Goal: Information Seeking & Learning: Learn about a topic

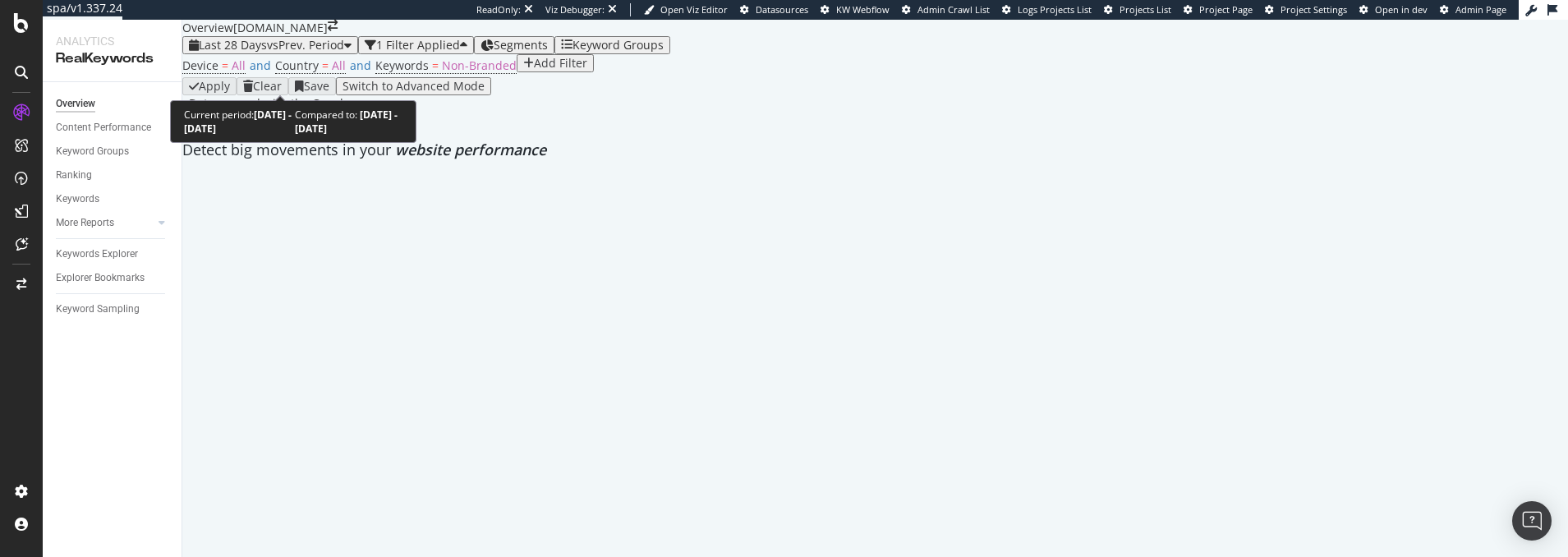
click at [283, 54] on span "Last 28 Days vs Prev. Period" at bounding box center [270, 45] width 176 height 18
click at [282, 53] on span "vs Prev. Period" at bounding box center [306, 44] width 77 height 16
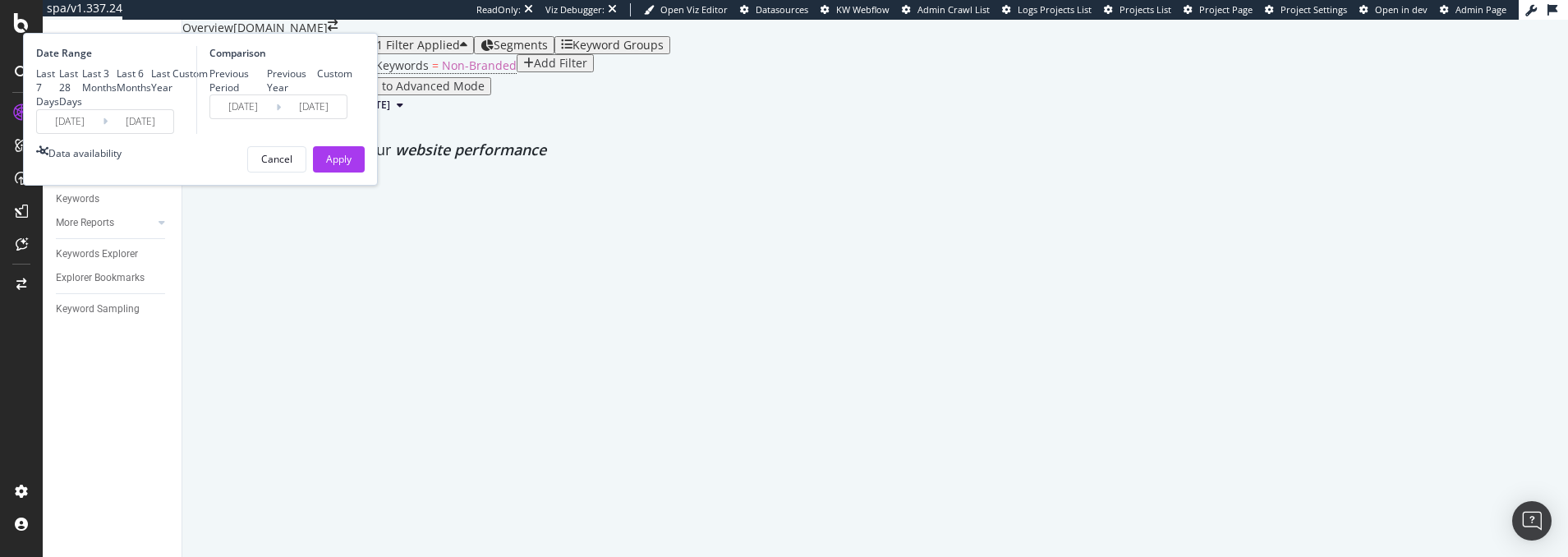
click at [318, 94] on div "Previous Year" at bounding box center [293, 81] width 51 height 28
type input "2024/08/13"
type input "[DATE]"
click at [352, 172] on div "Apply" at bounding box center [339, 159] width 25 height 25
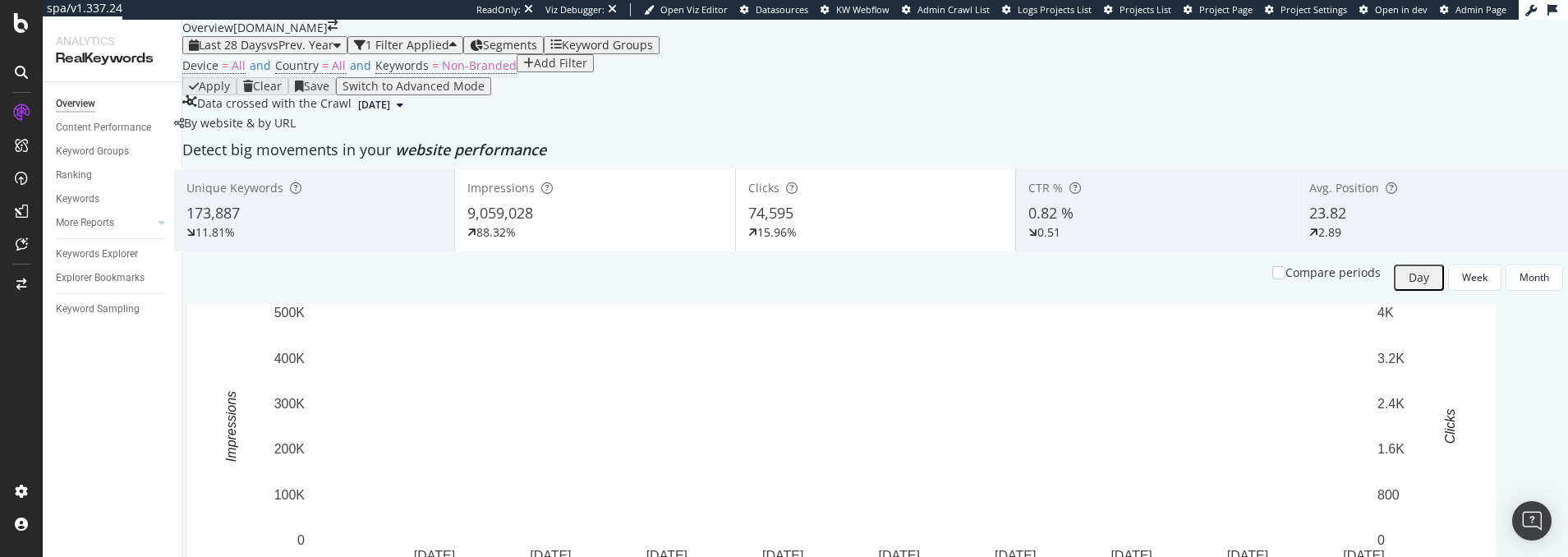
scroll to position [53, 0]
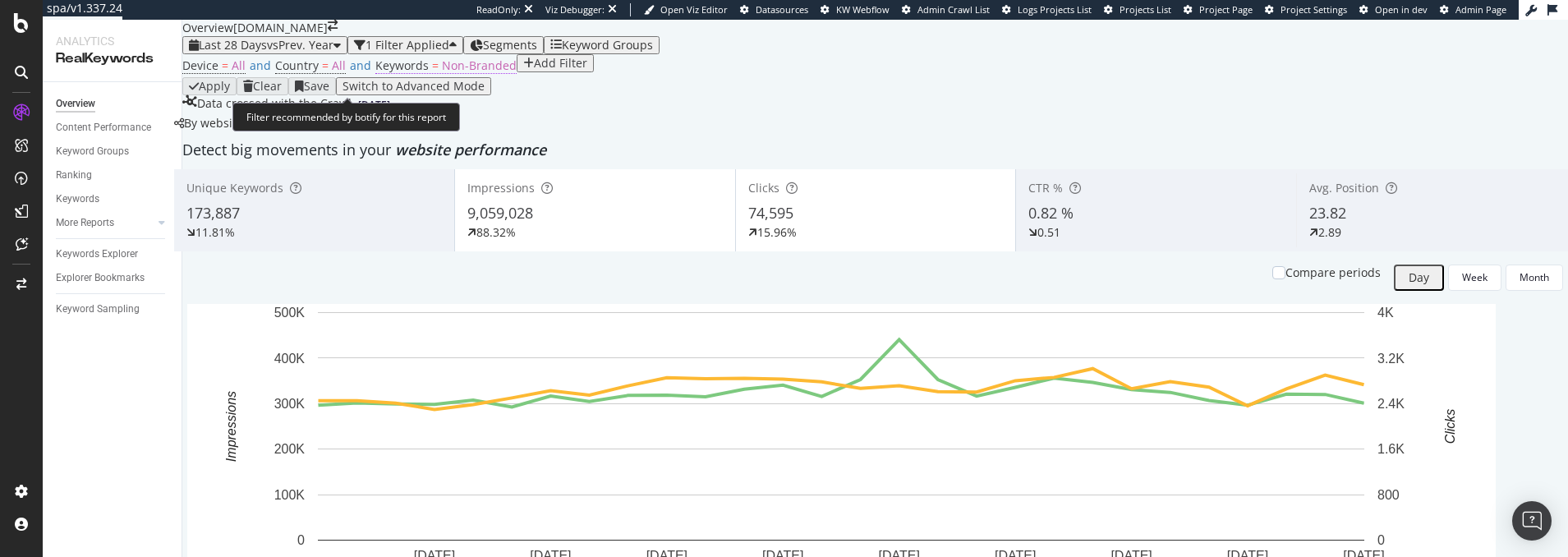
click at [455, 73] on span "Non-Branded" at bounding box center [479, 65] width 75 height 16
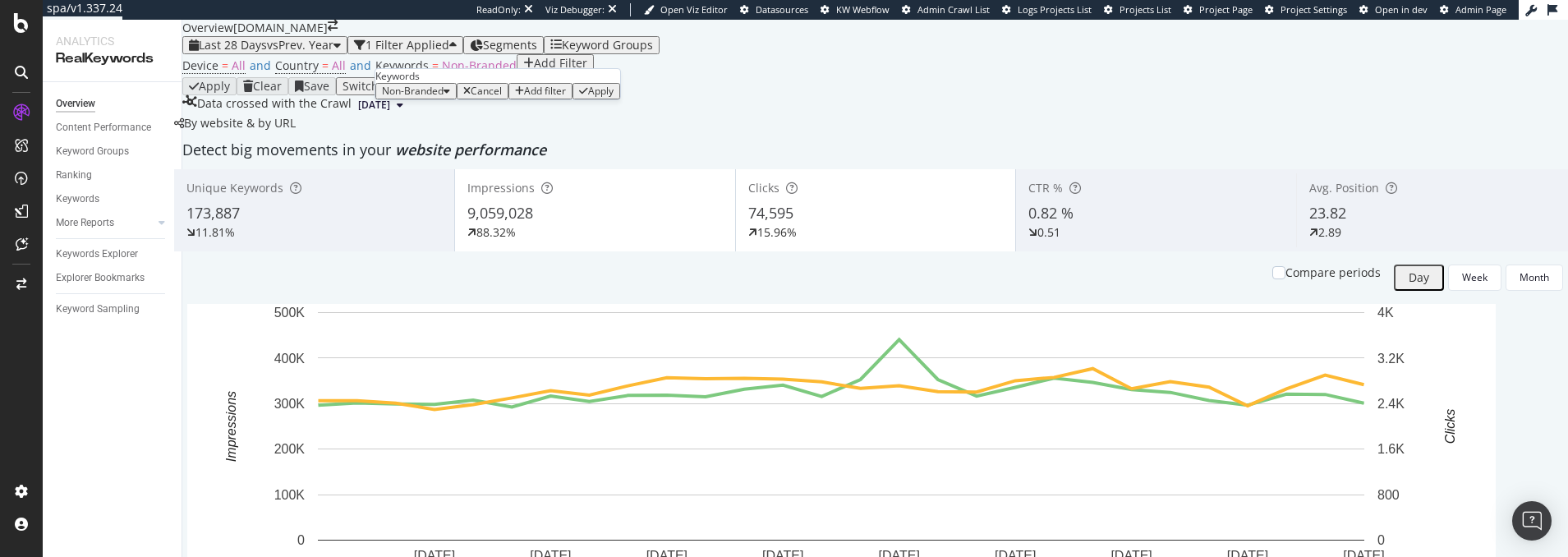
click at [437, 97] on div "Non-Branded" at bounding box center [416, 91] width 68 height 12
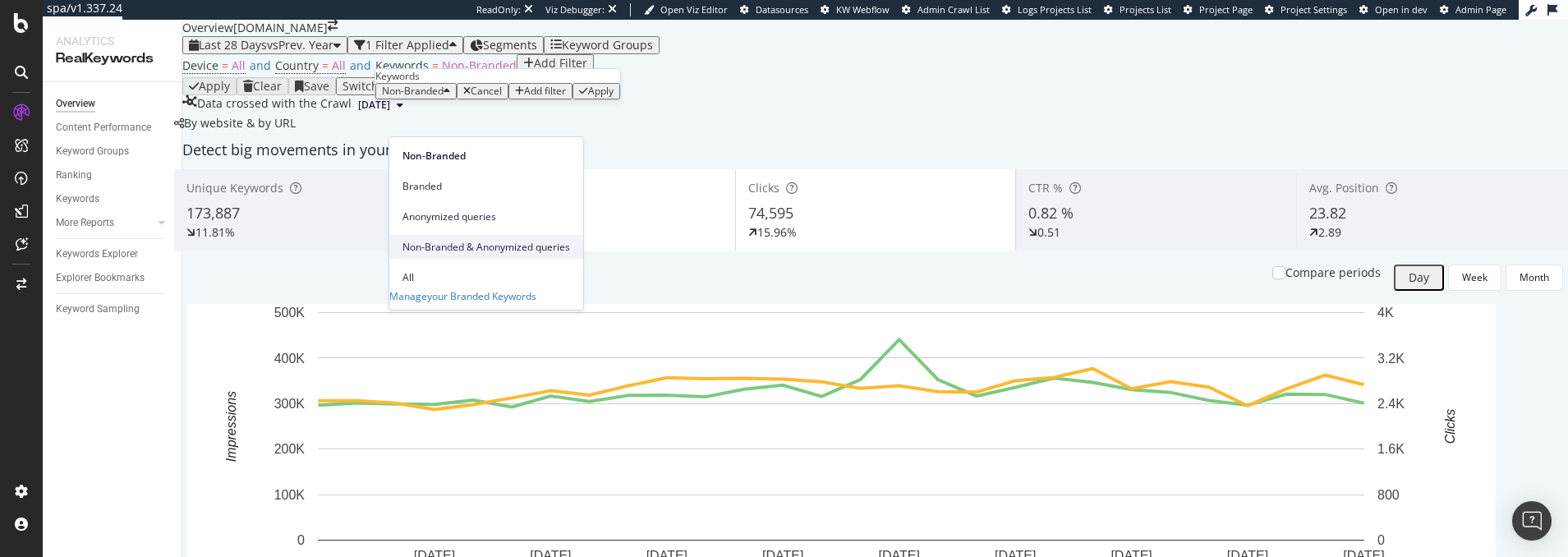
click at [451, 240] on span "Non-Branded & Anonymized queries" at bounding box center [487, 247] width 168 height 15
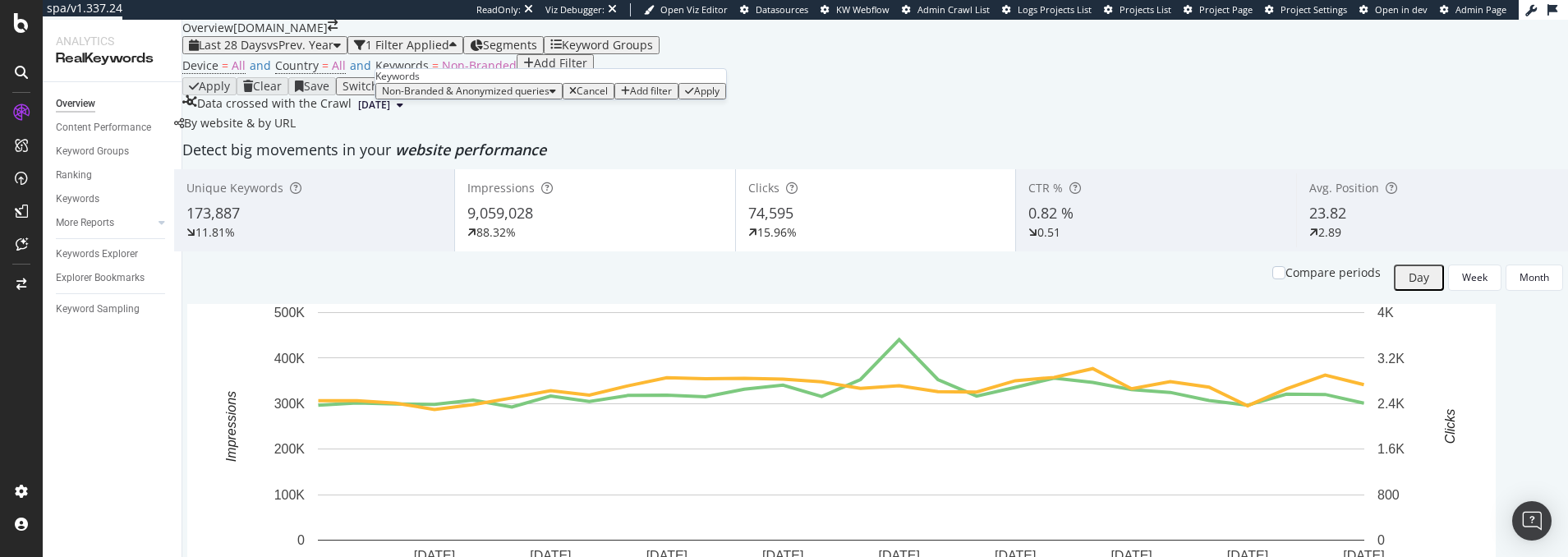
click at [694, 97] on div "Apply" at bounding box center [706, 91] width 25 height 12
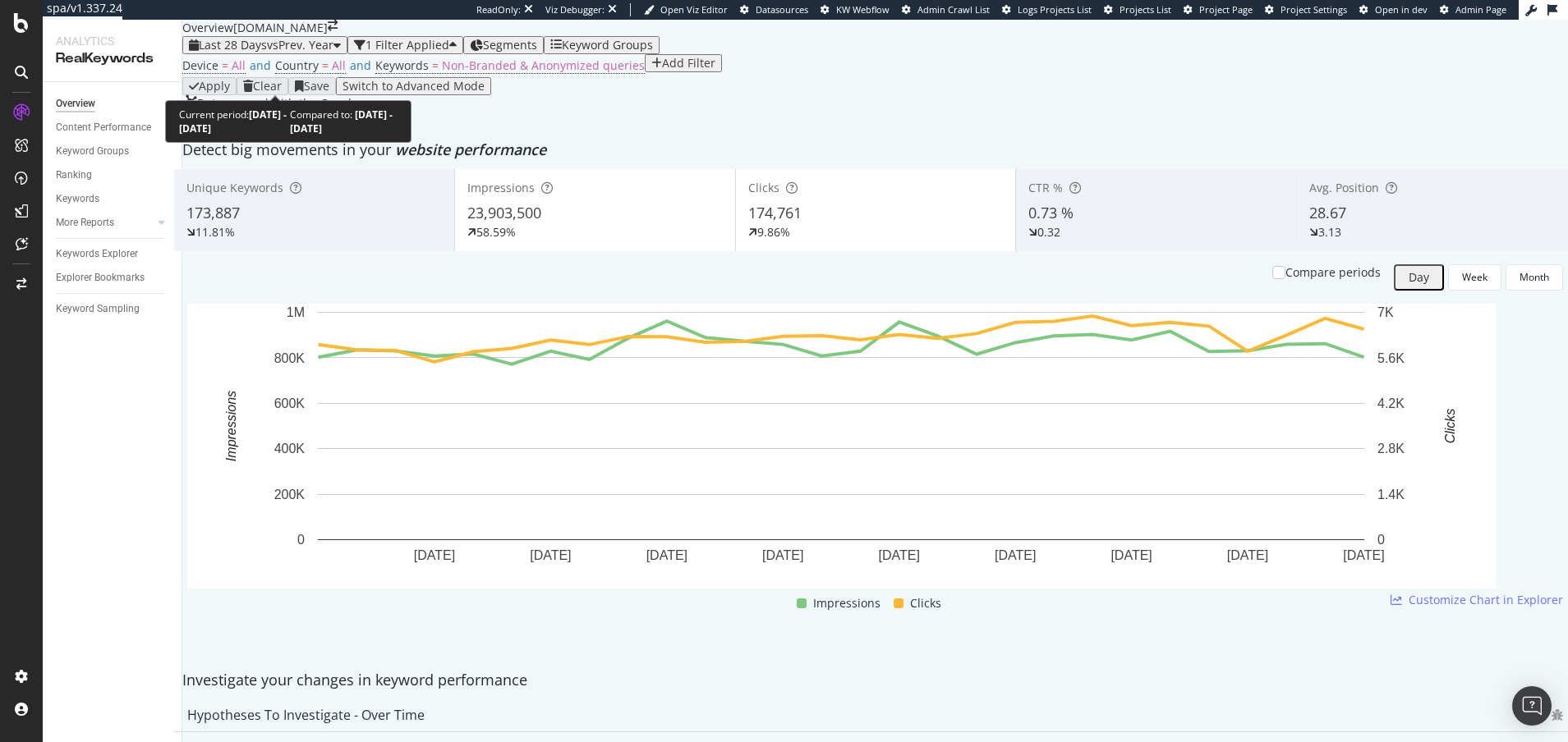
click at [239, 53] on span "Last 28 Days" at bounding box center [233, 44] width 68 height 16
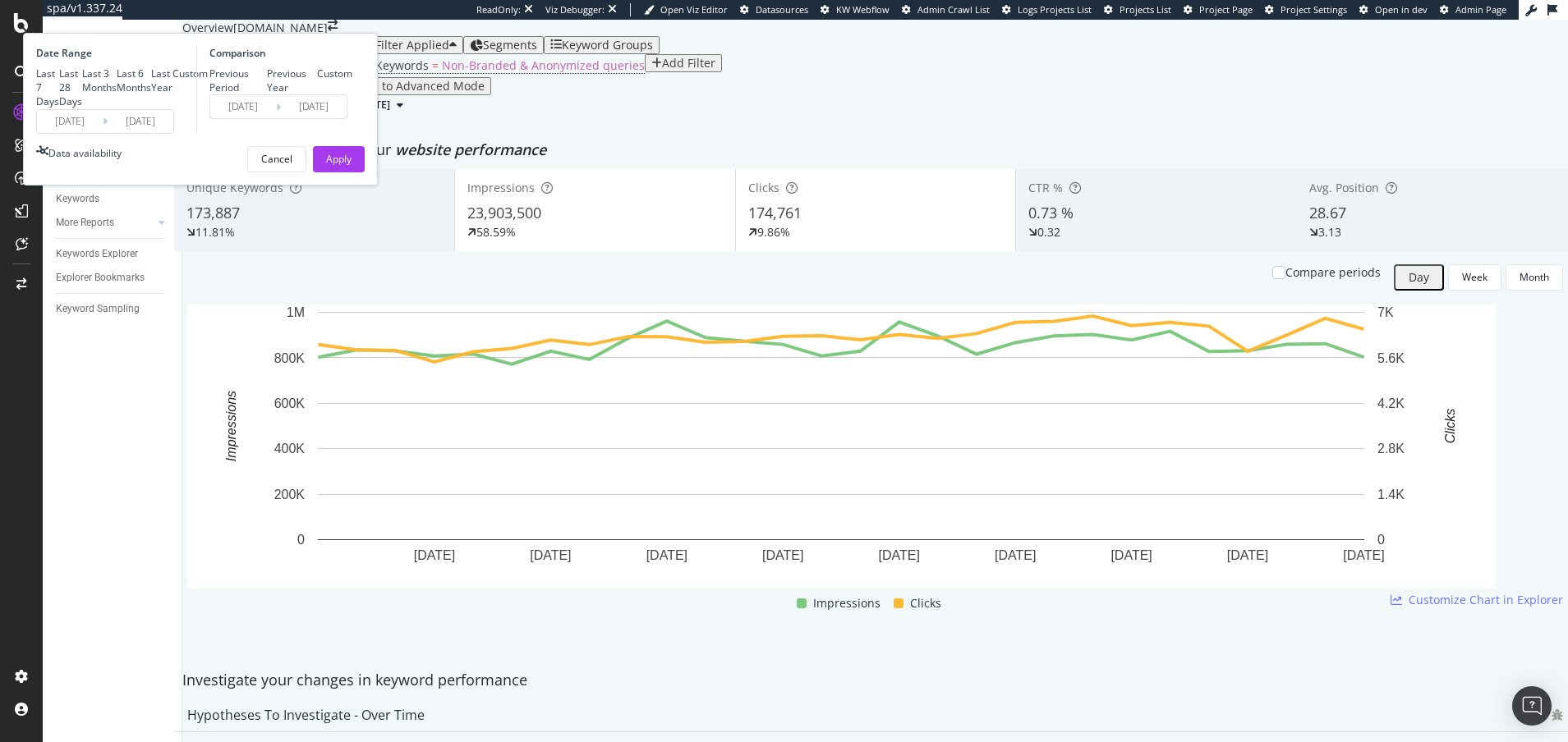
click at [103, 133] on input "2025/08/12" at bounding box center [70, 122] width 66 height 23
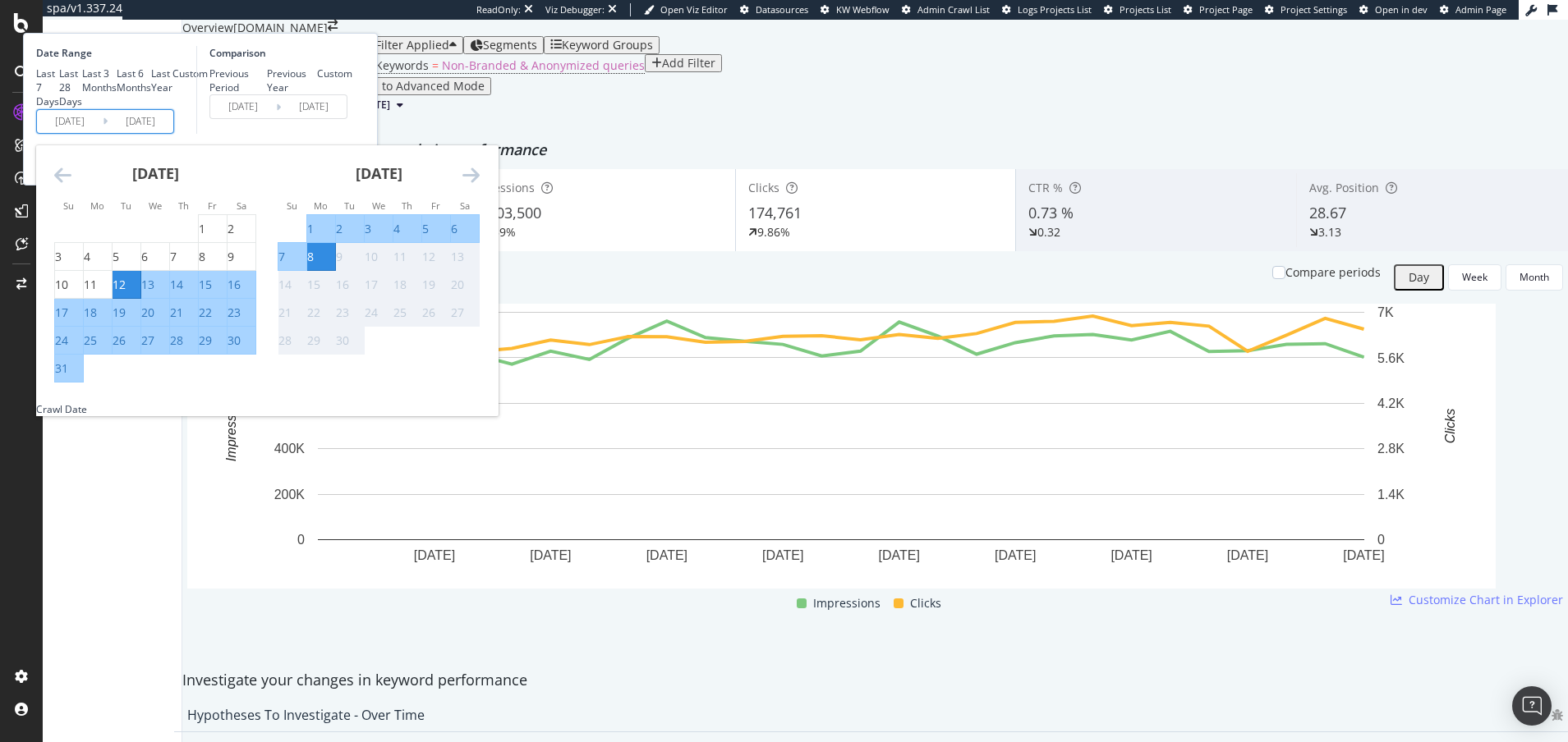
click at [716, 77] on div "Device = All and Country = All and Keywords = Non-Branded & Anonymized queries …" at bounding box center [875, 66] width 1386 height 23
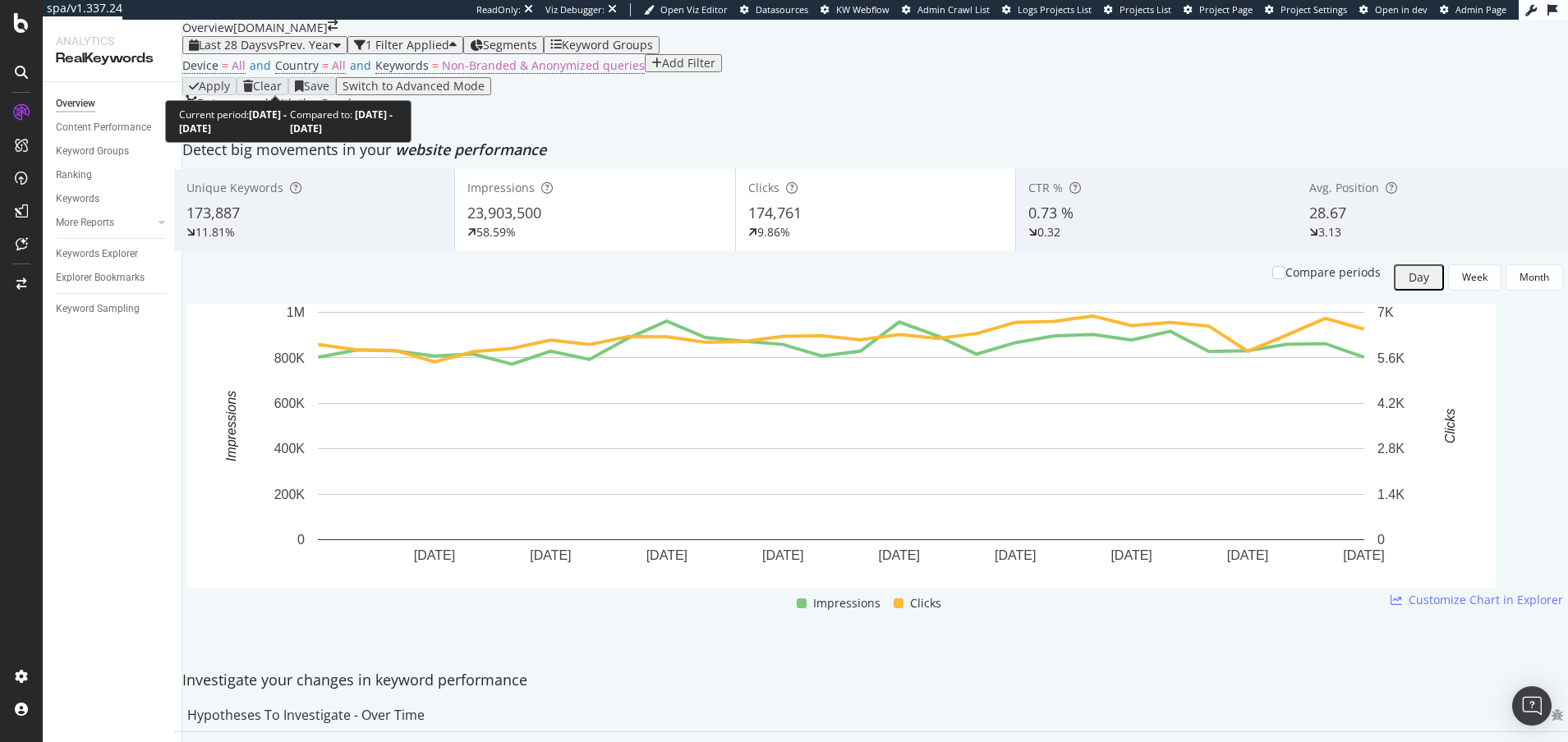
click at [310, 53] on span "vs Prev. Year" at bounding box center [300, 44] width 67 height 16
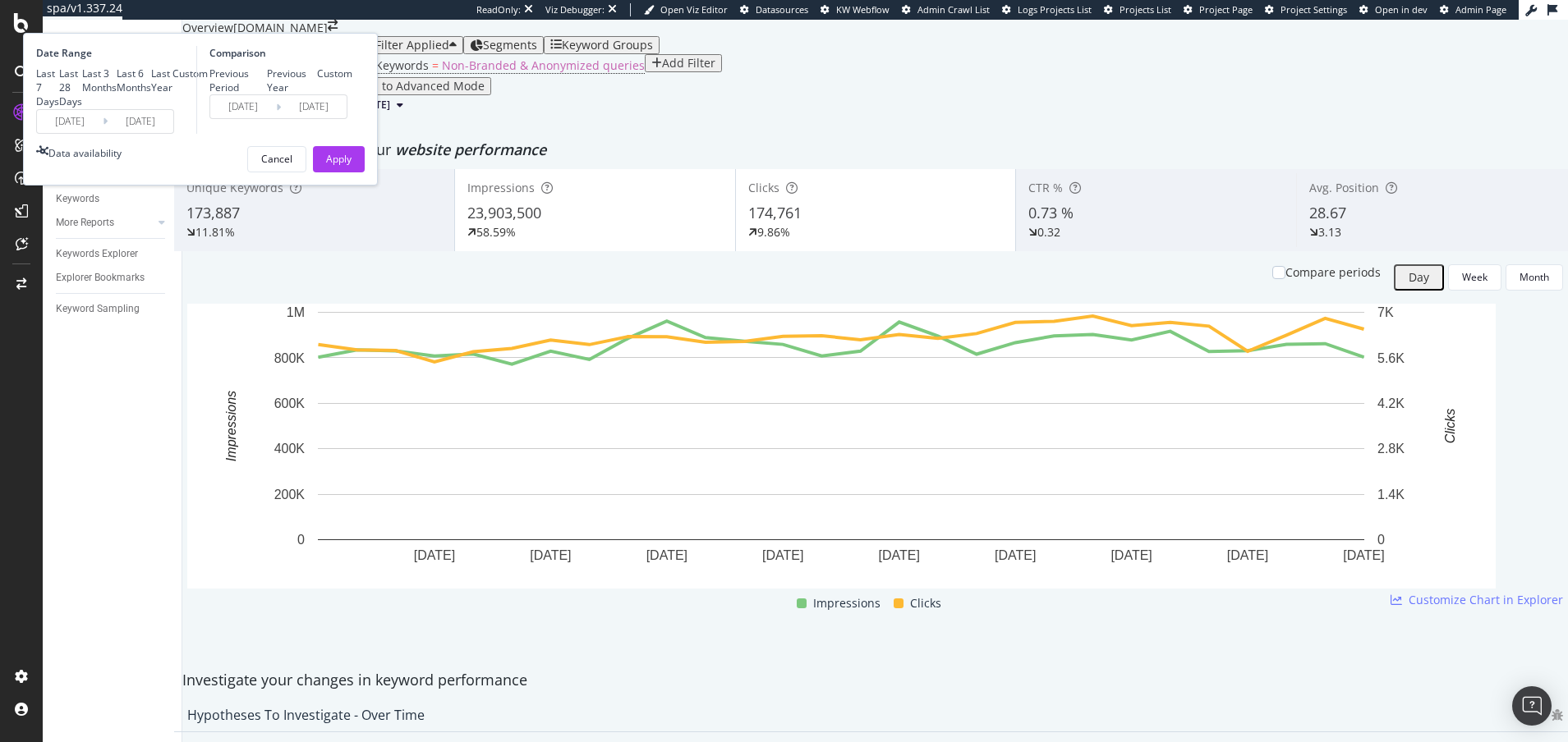
click at [276, 118] on input "2024/08/13" at bounding box center [243, 107] width 66 height 23
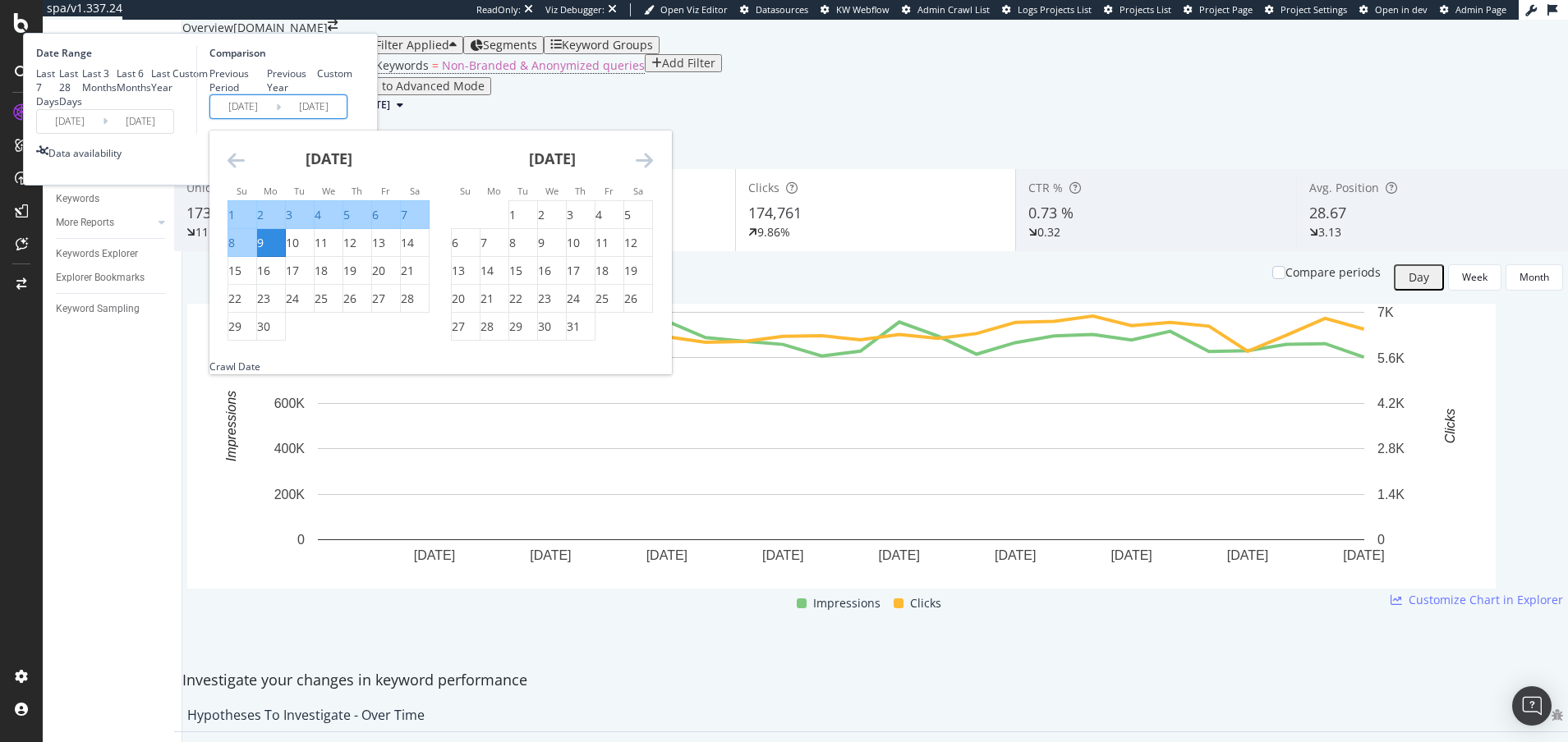
click at [276, 118] on input "2024/08/13" at bounding box center [243, 107] width 66 height 23
type input "2023/08/13"
click at [347, 118] on input "[DATE]" at bounding box center [314, 107] width 66 height 23
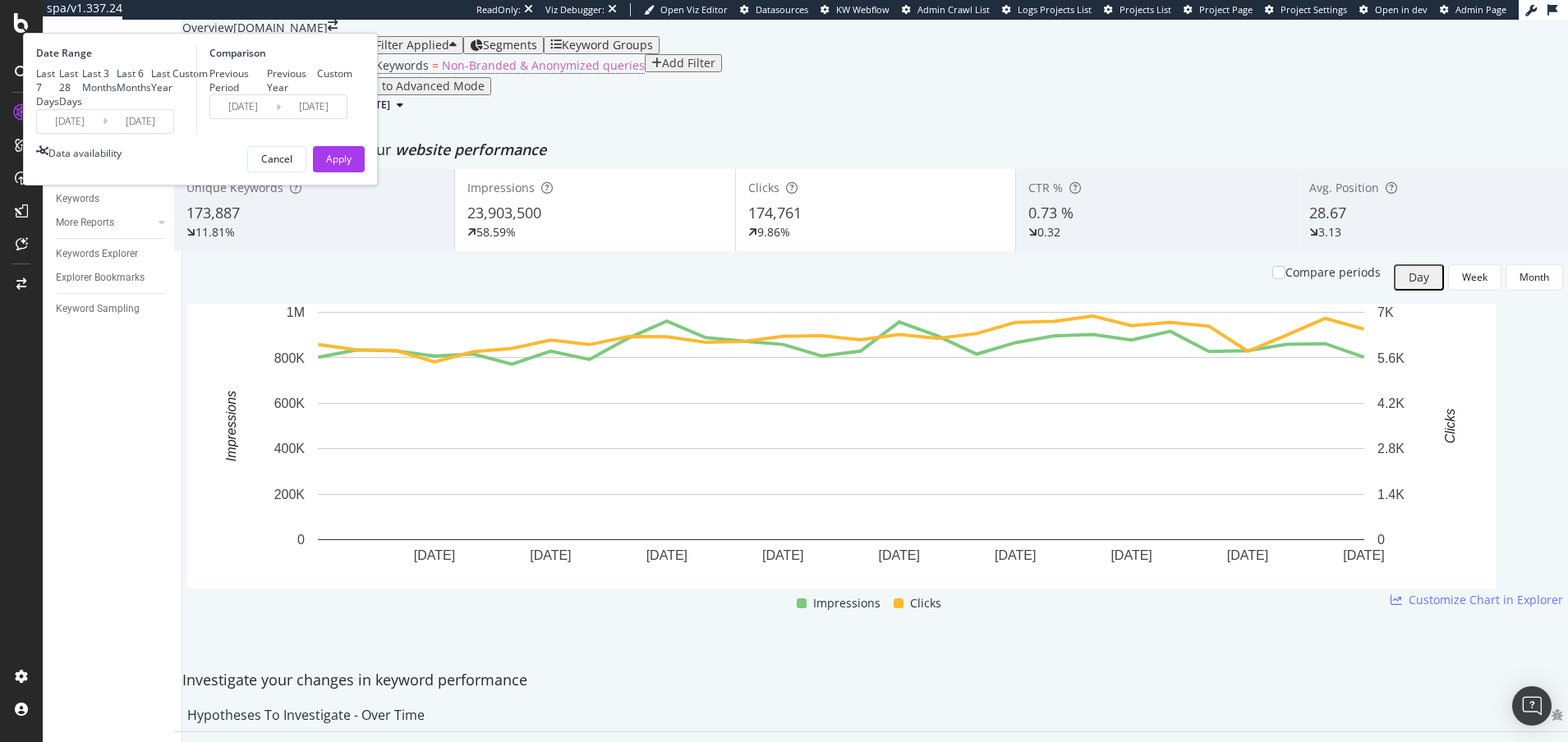
type input "2023/09/09"
click at [353, 134] on div "Comparison Previous Period Previous Year Custom 2023/08/13 Navigate forward to …" at bounding box center [274, 90] width 156 height 88
click at [352, 172] on div "Apply" at bounding box center [339, 159] width 25 height 25
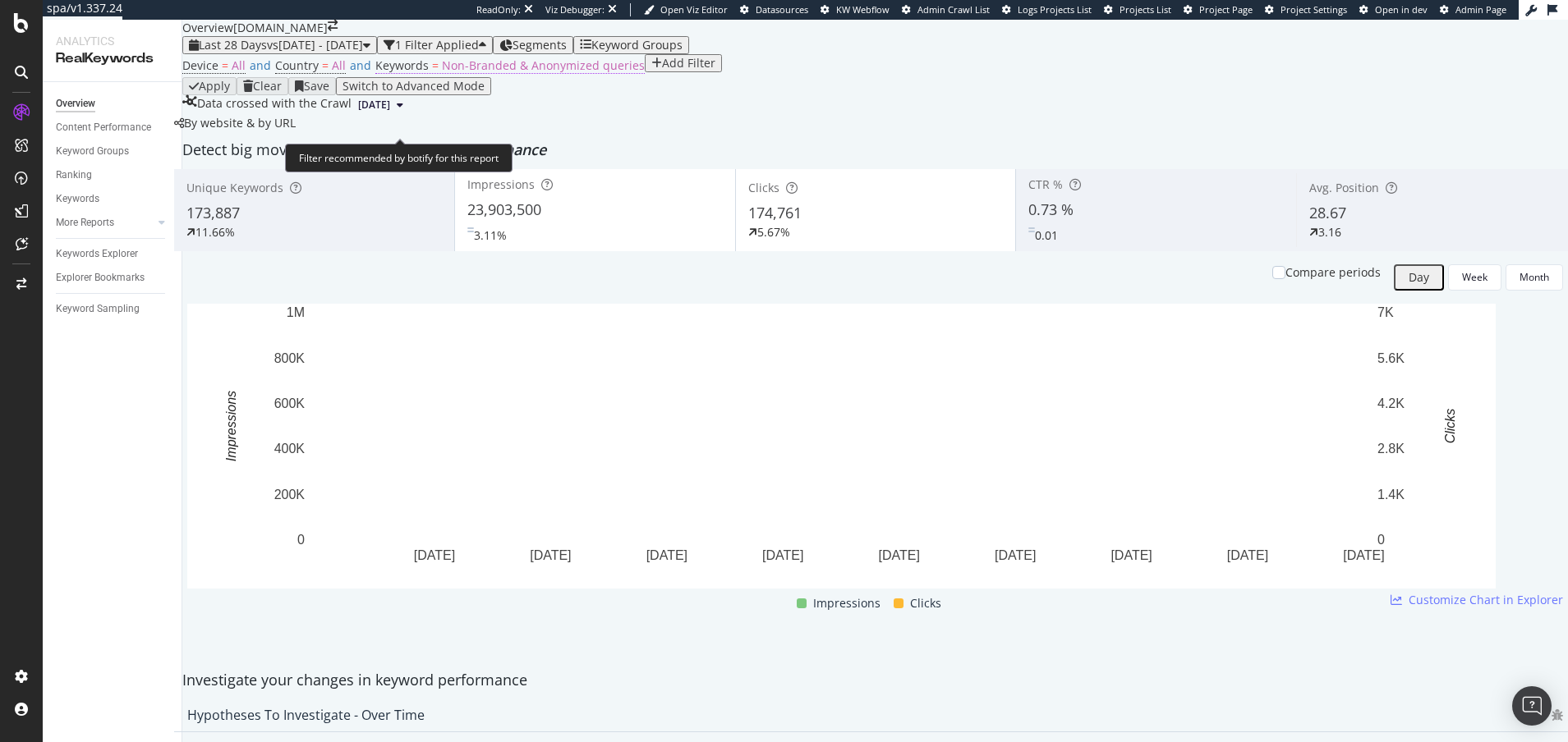
click at [466, 73] on span "Non-Branded & Anonymized queries" at bounding box center [543, 65] width 203 height 16
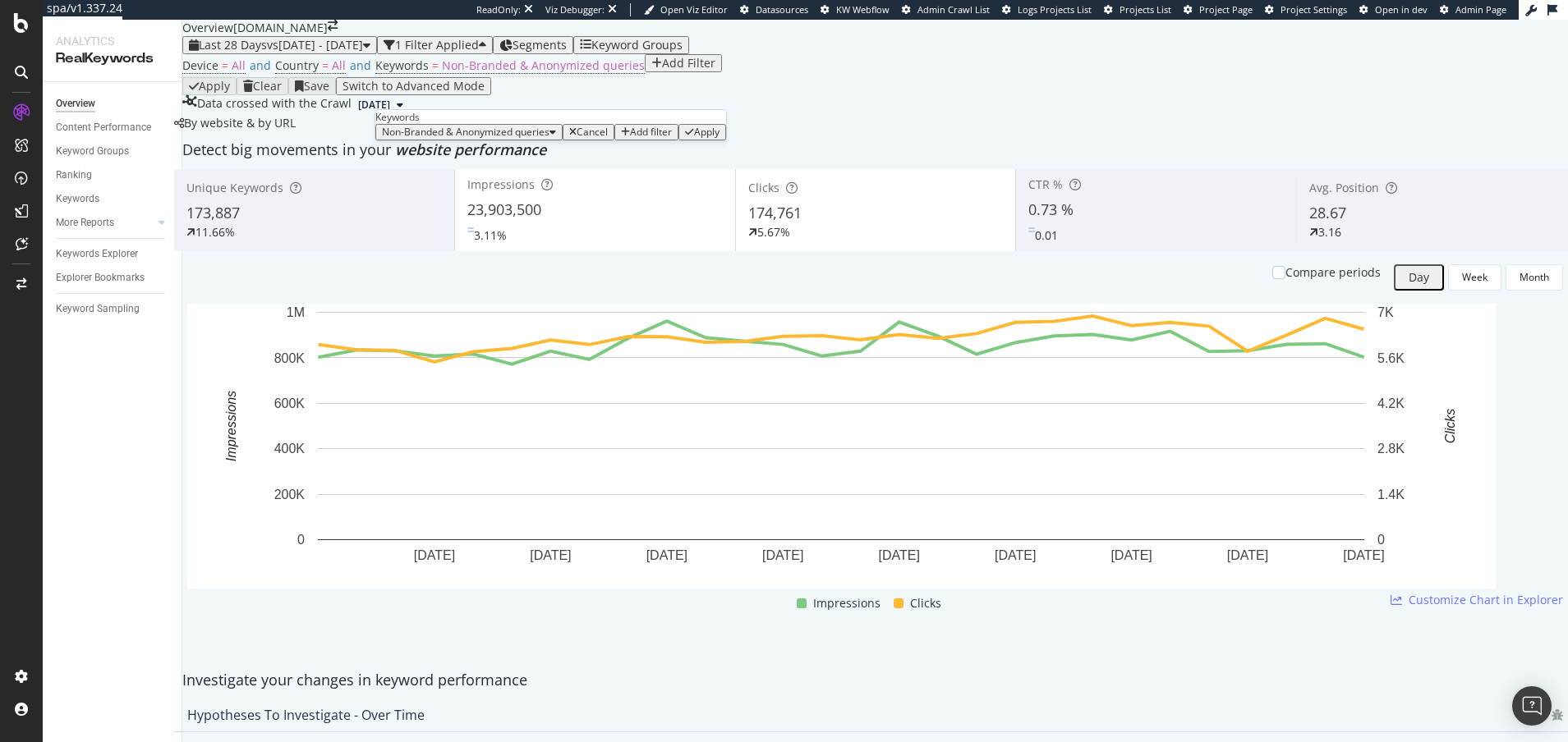
click at [460, 139] on span "Non-Branded & Anonymized queries" at bounding box center [466, 131] width 168 height 14
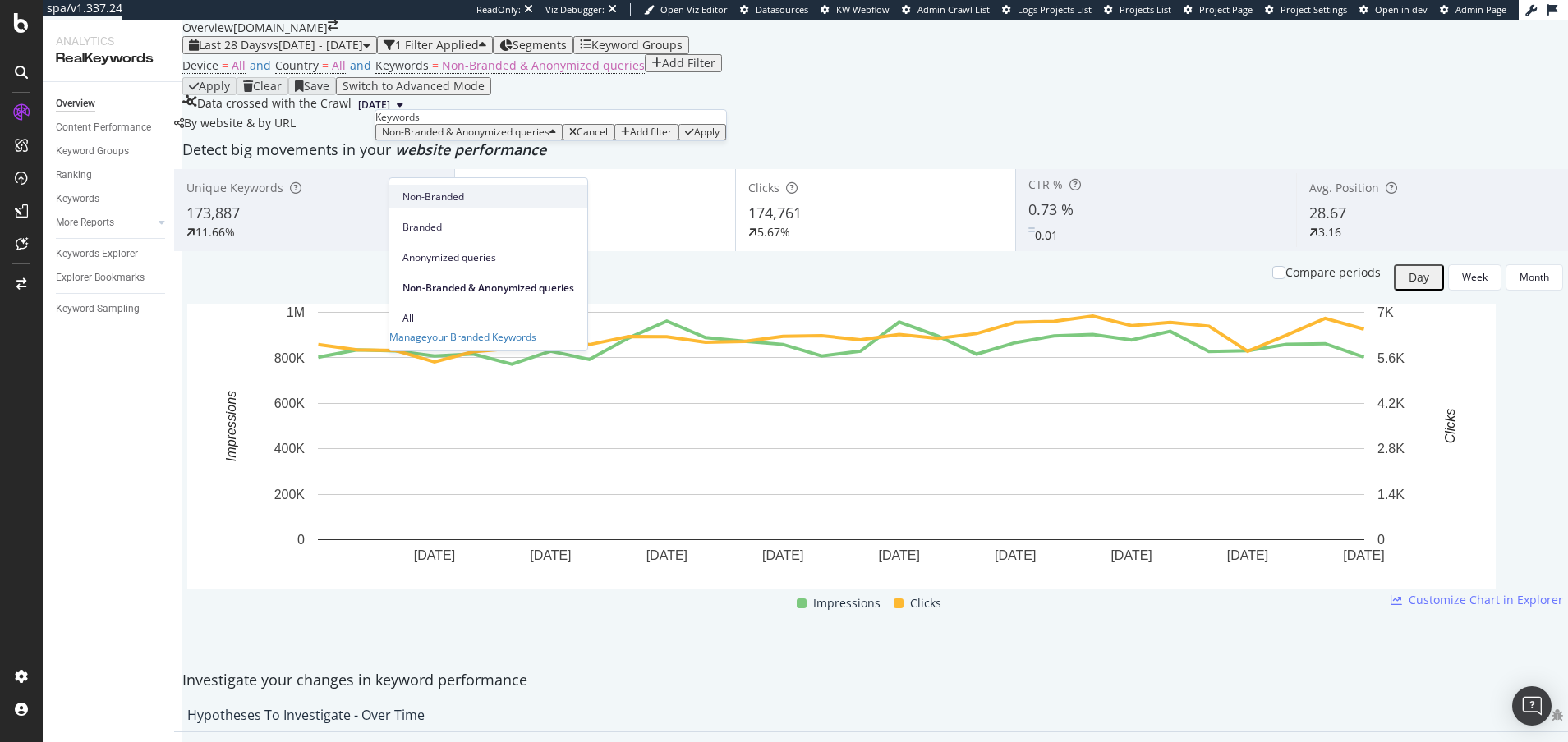
click at [441, 199] on span "Non-Branded" at bounding box center [488, 197] width 172 height 15
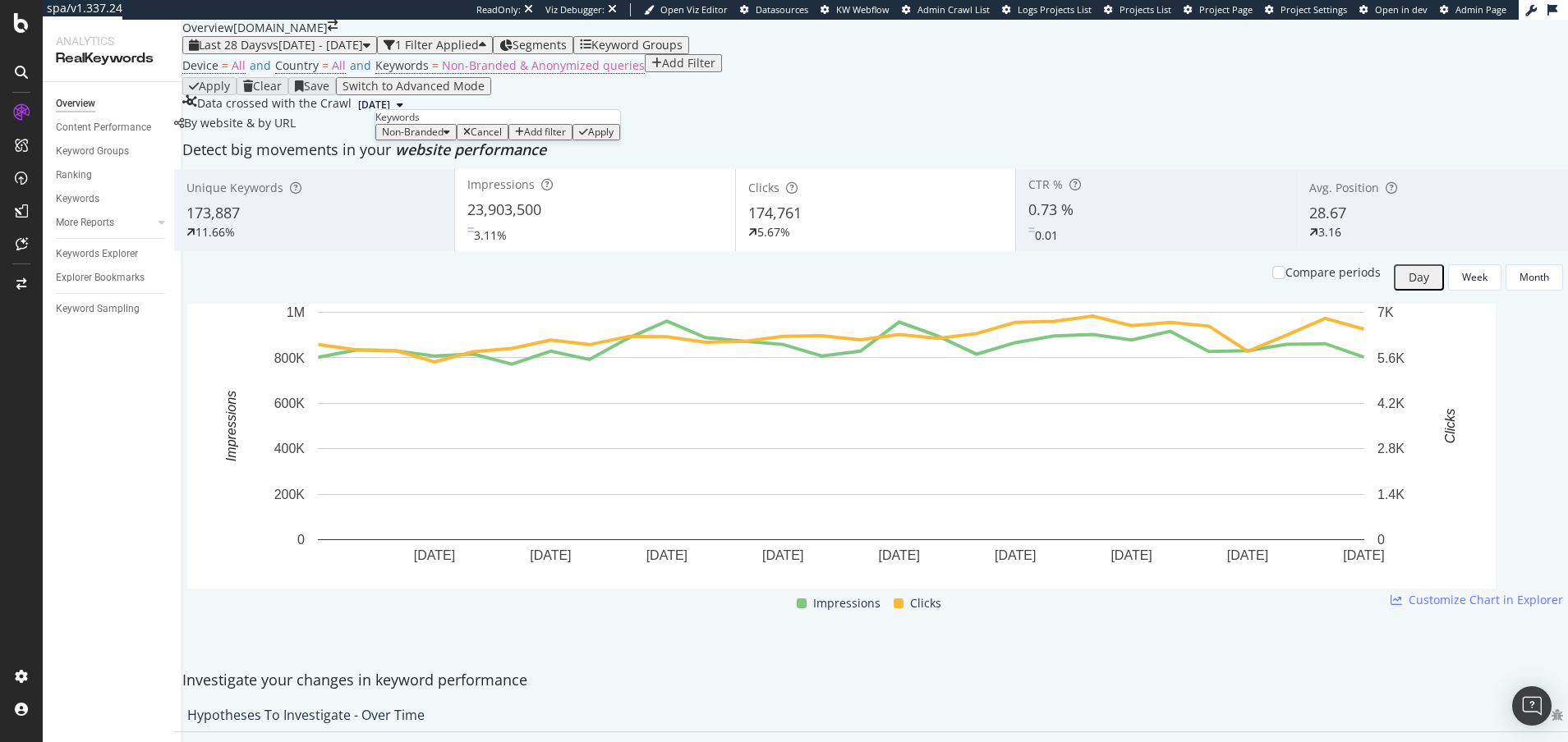
click at [570, 141] on div "Non-Branded Cancel Add filter Apply" at bounding box center [498, 132] width 245 height 16
click at [588, 138] on div "Apply" at bounding box center [601, 132] width 25 height 12
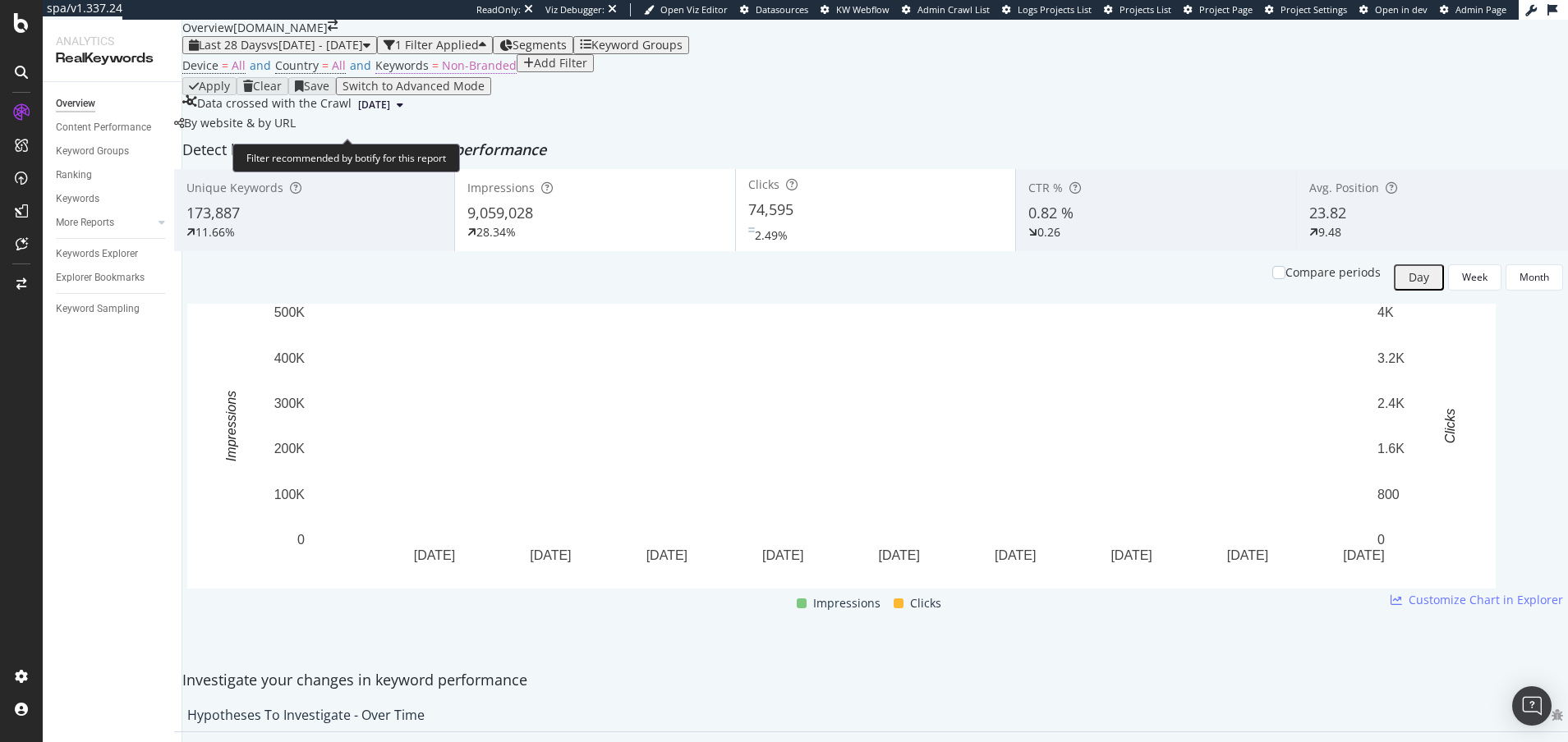
click at [454, 73] on span "Non-Branded" at bounding box center [479, 65] width 75 height 16
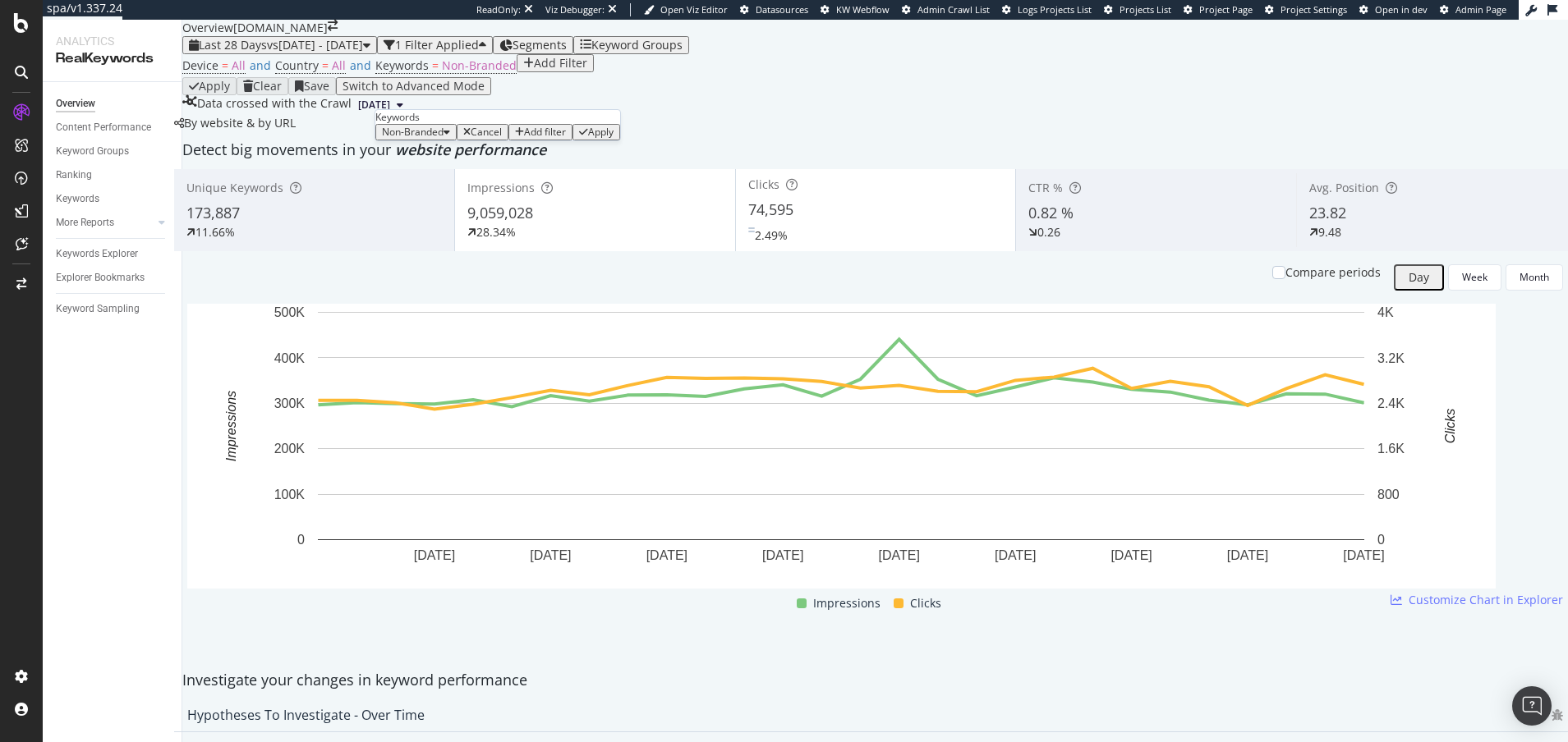
click at [441, 139] on span "Non-Branded" at bounding box center [413, 131] width 62 height 14
click at [624, 77] on div "Device = All and Country = All and Keywords = Non-Branded Add Filter" at bounding box center [875, 66] width 1386 height 23
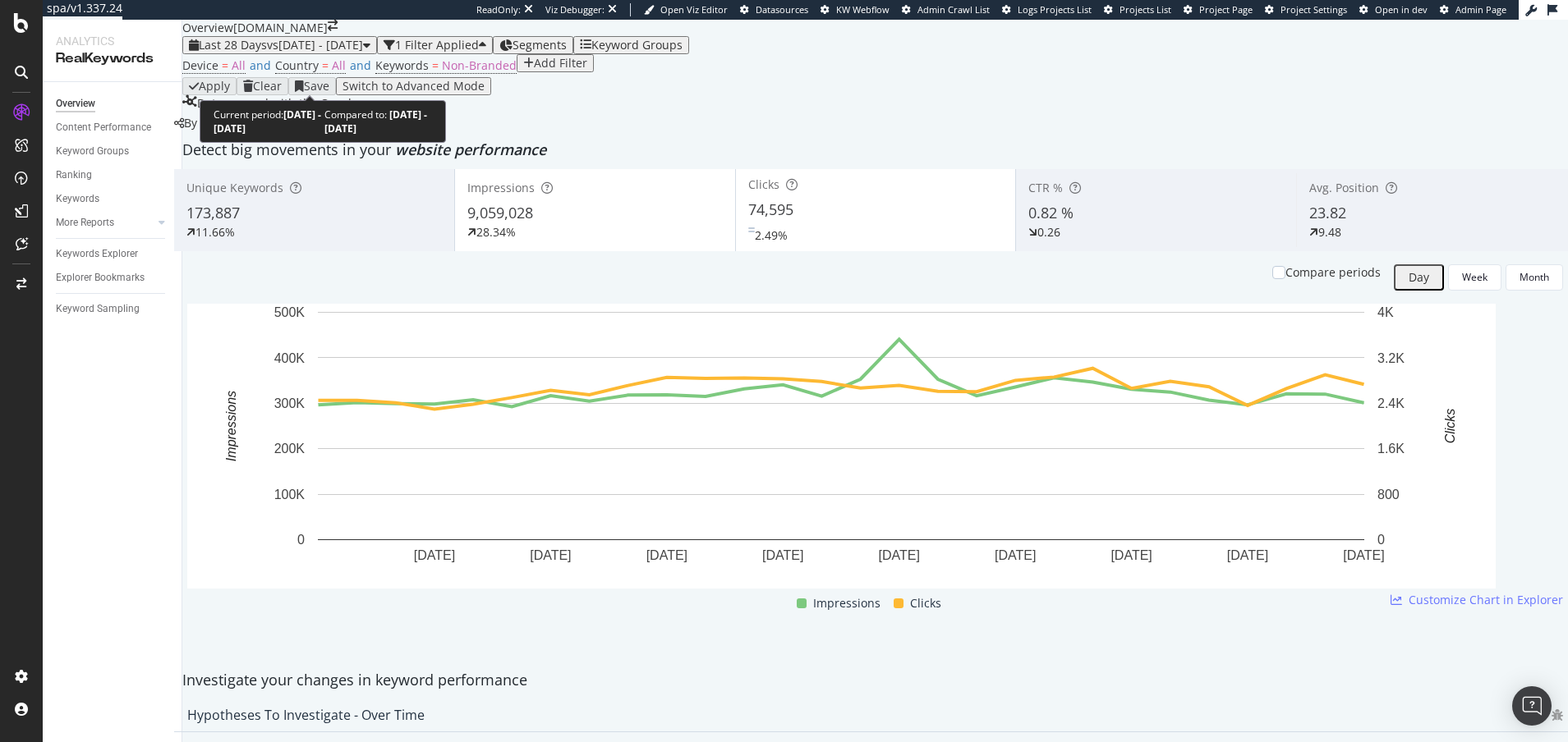
click at [371, 52] on div "Last 28 Days vs 2023 Aug. 13th - Sep. 9th" at bounding box center [279, 45] width 182 height 13
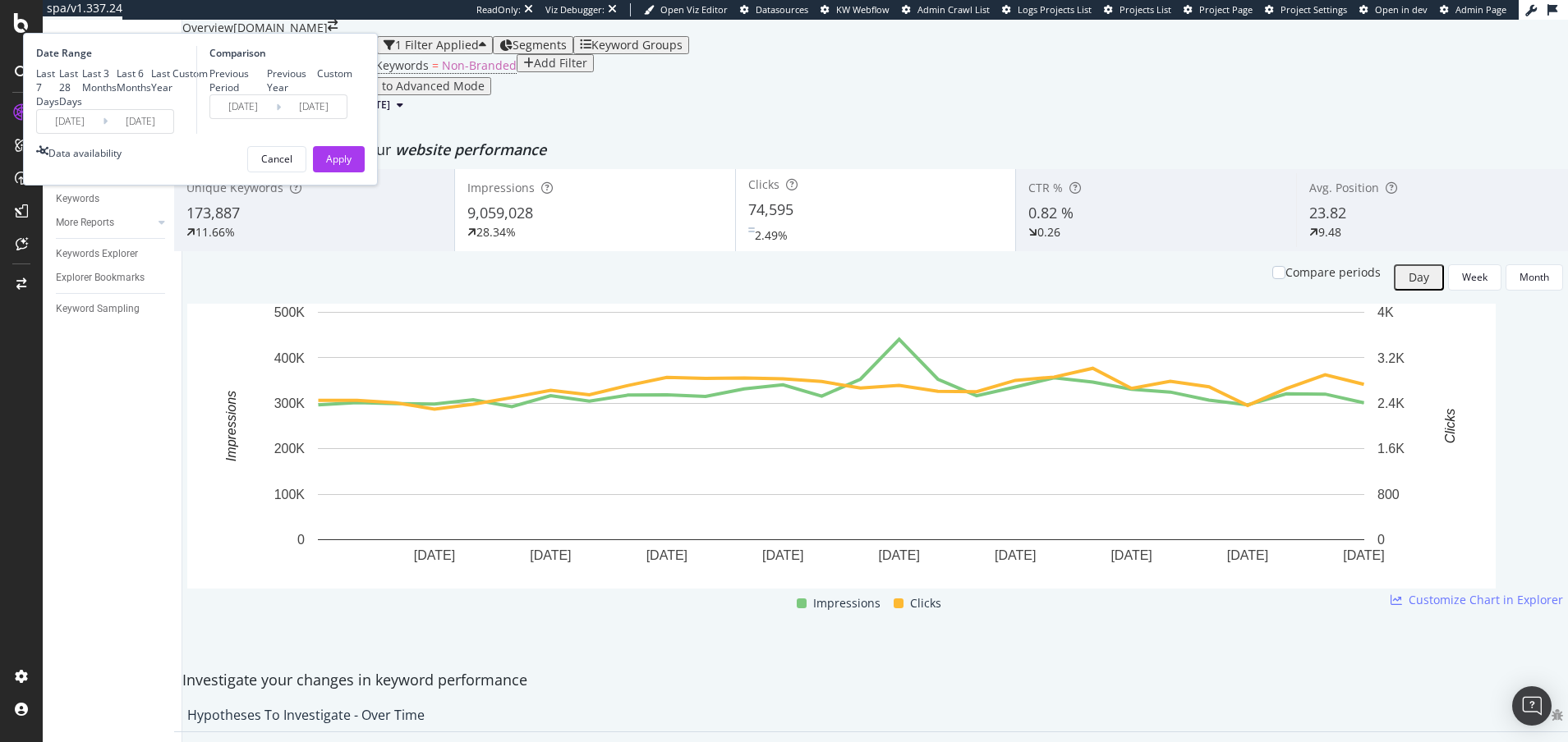
click at [353, 94] on div "Previous Period Previous Year Custom" at bounding box center [281, 81] width 143 height 28
click at [267, 81] on div "Previous Year" at bounding box center [267, 81] width 0 height 0
type input "2024/08/13"
type input "[DATE]"
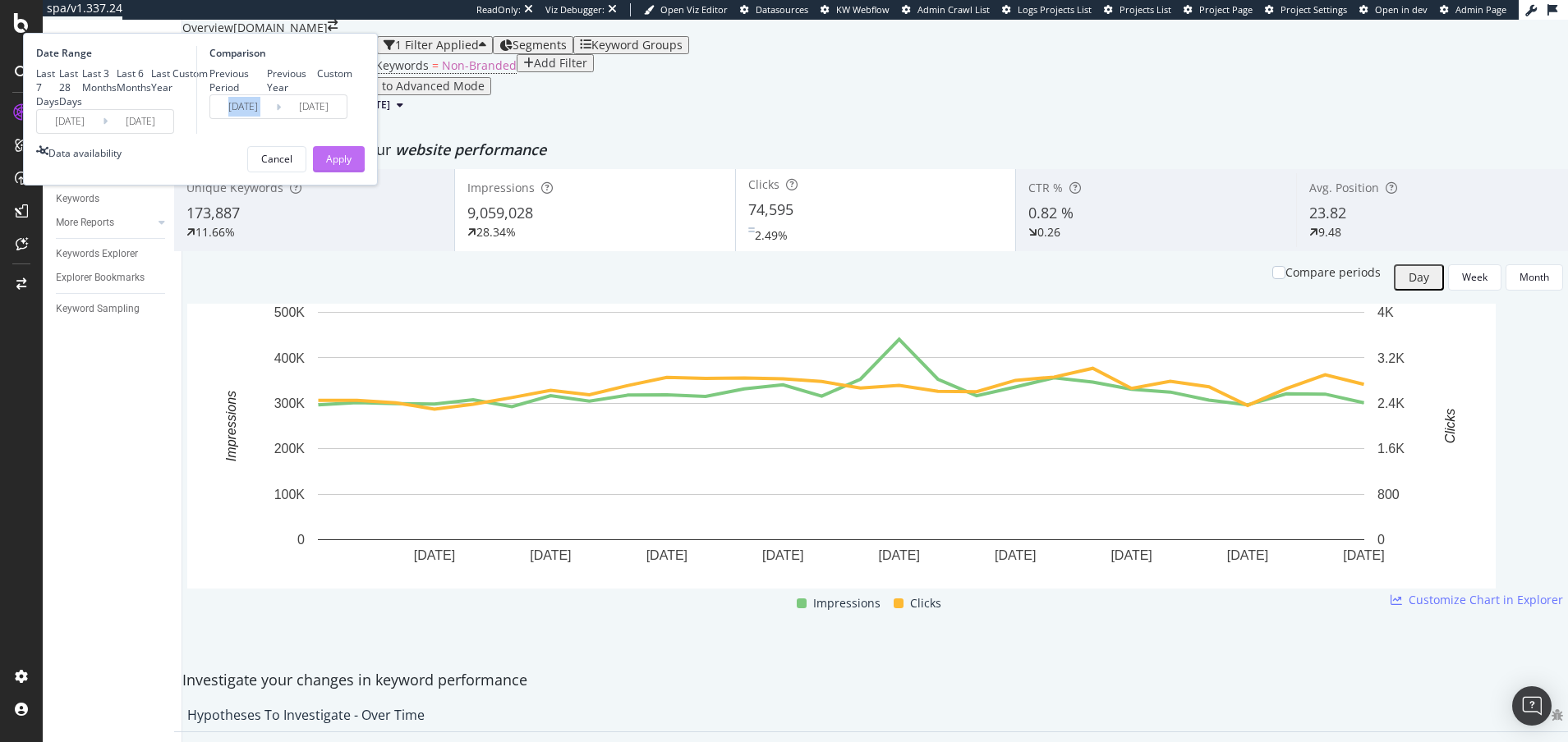
click at [365, 173] on button "Apply" at bounding box center [339, 159] width 52 height 26
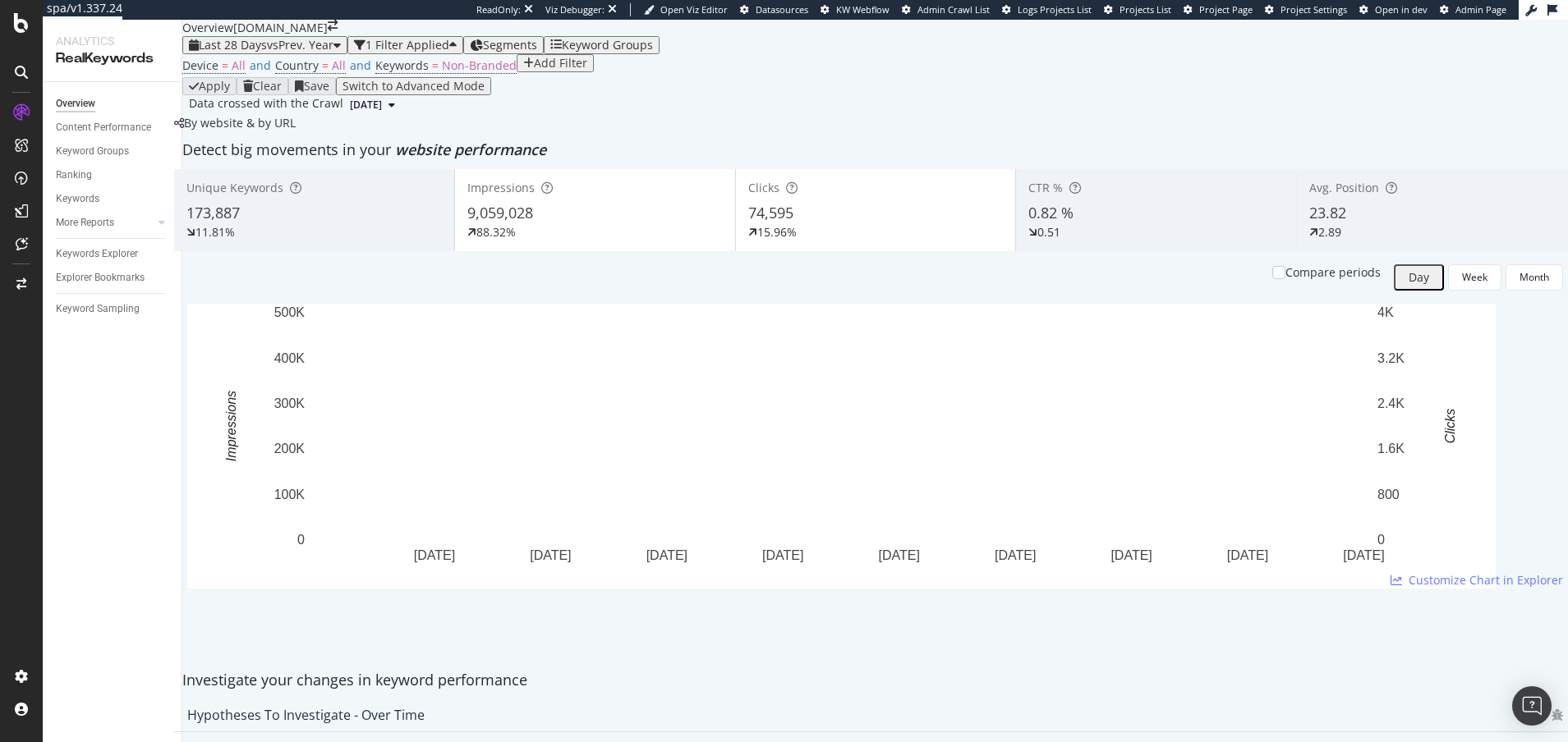
click at [694, 115] on div "Data crossed with the Crawl 2025 Sep. 7th" at bounding box center [875, 105] width 1386 height 20
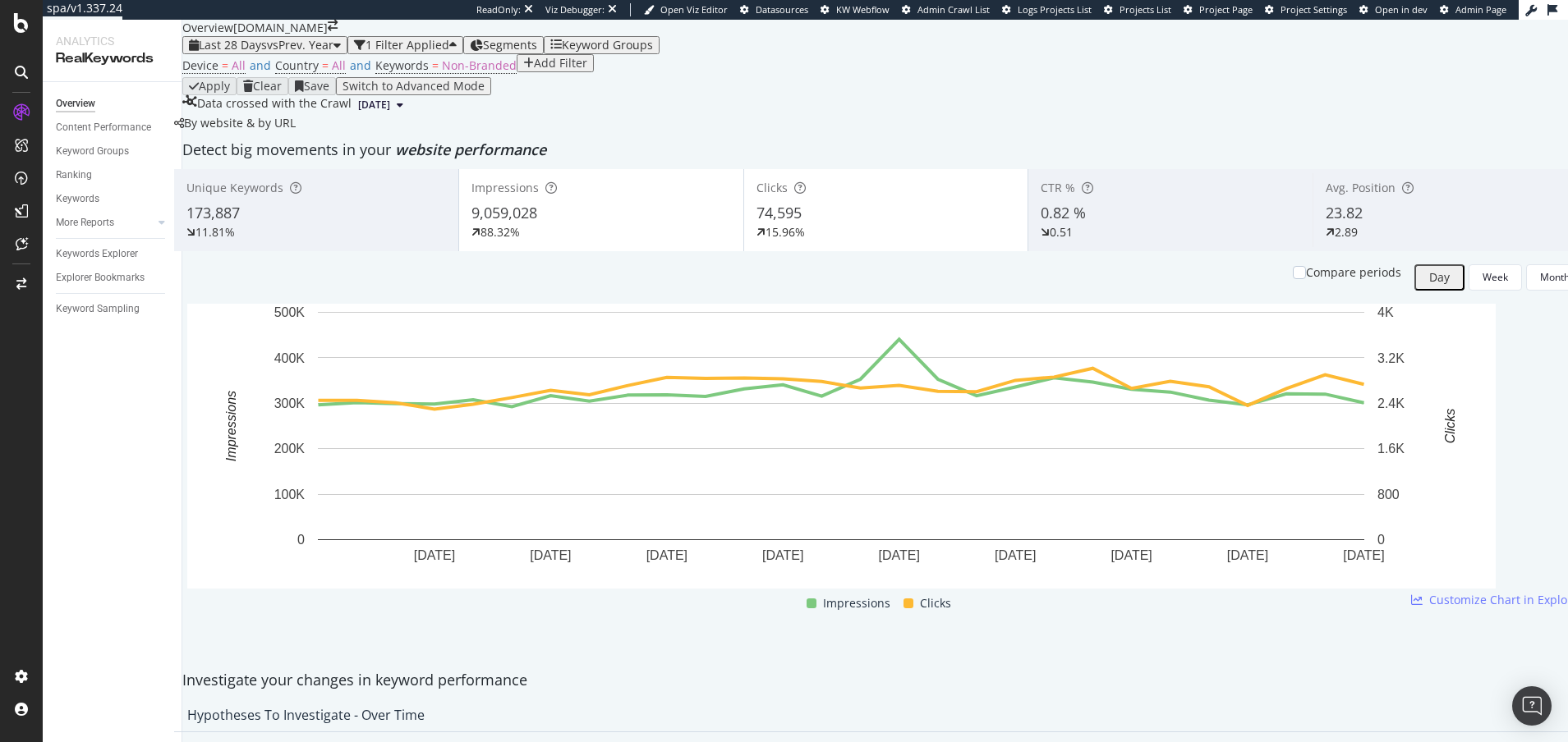
scroll to position [1530, 0]
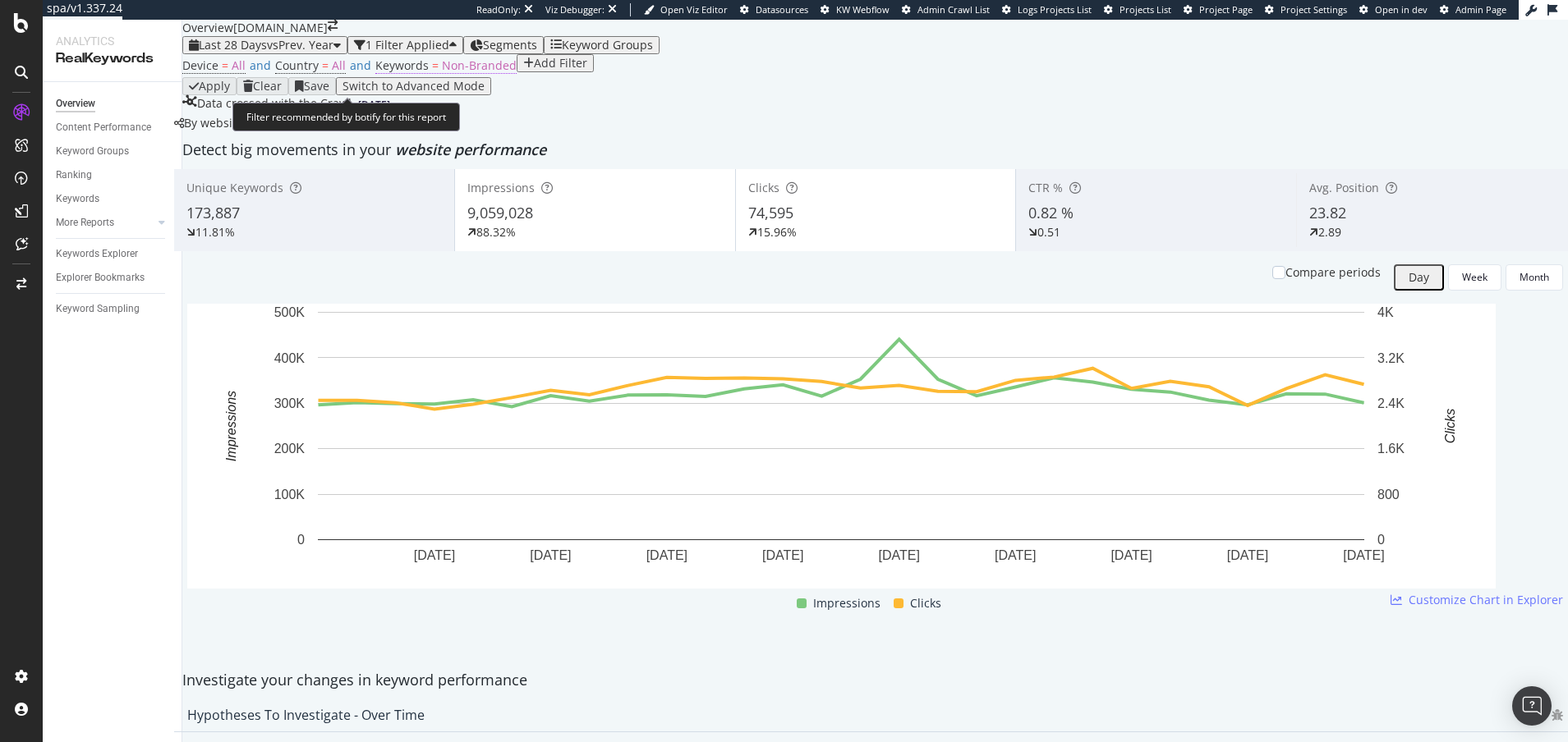
click at [442, 73] on span "Non-Branded" at bounding box center [479, 65] width 75 height 16
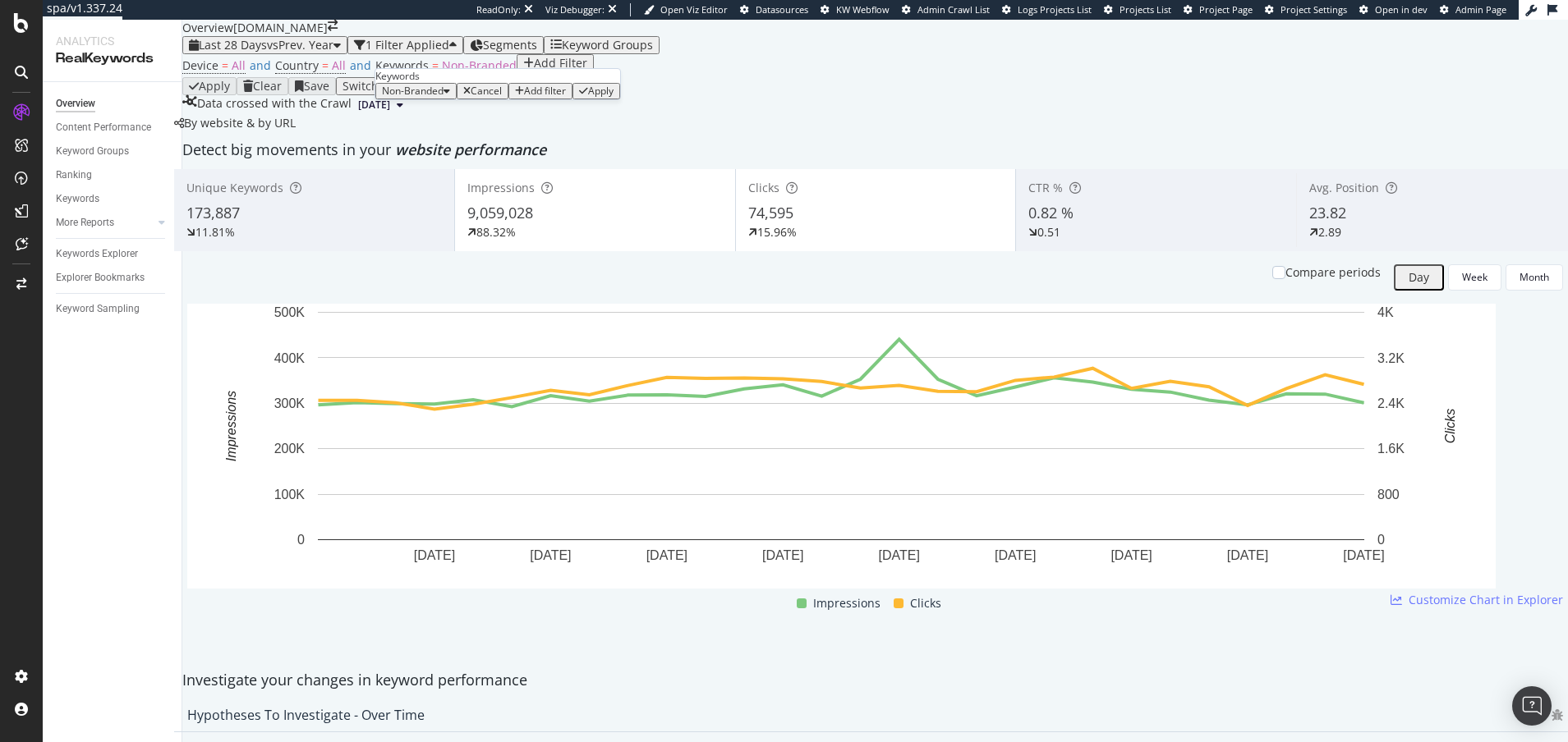
click at [440, 98] on span "Non-Branded" at bounding box center [413, 90] width 62 height 14
click at [427, 270] on span "All" at bounding box center [487, 278] width 168 height 15
click at [551, 97] on div "Apply" at bounding box center [551, 91] width 25 height 12
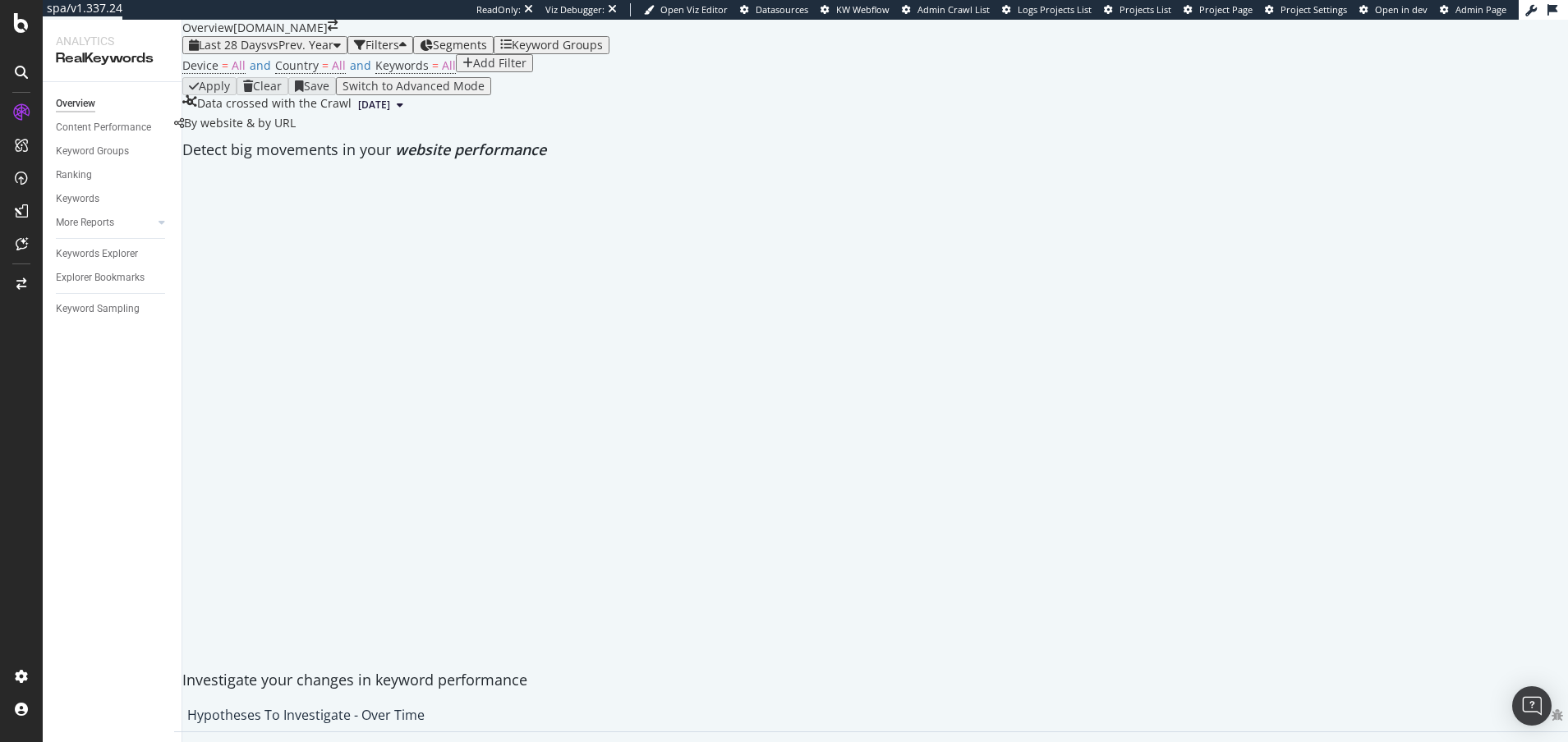
click at [473, 70] on div "Add Filter" at bounding box center [500, 63] width 53 height 13
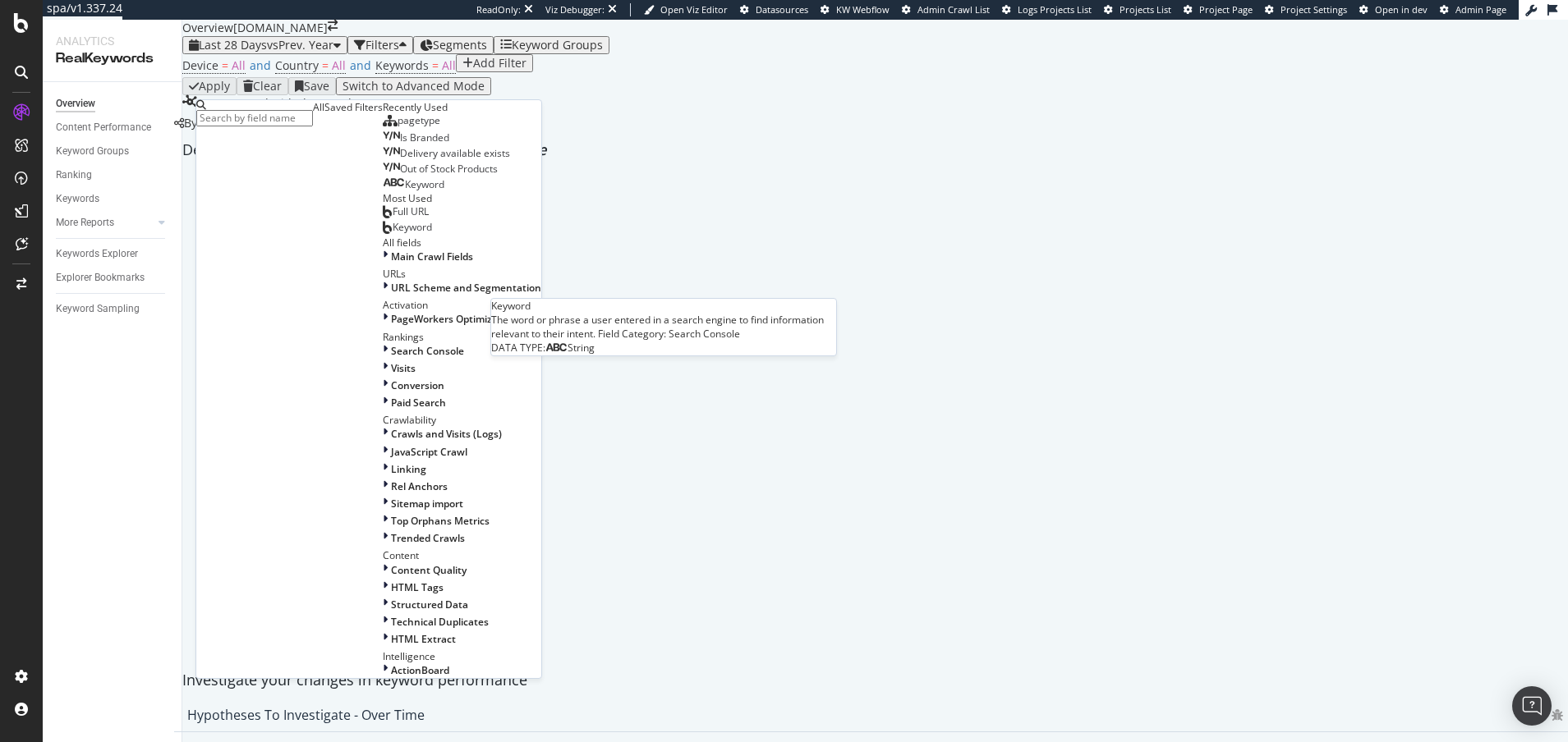
click at [405, 191] on span "Keyword" at bounding box center [425, 184] width 39 height 14
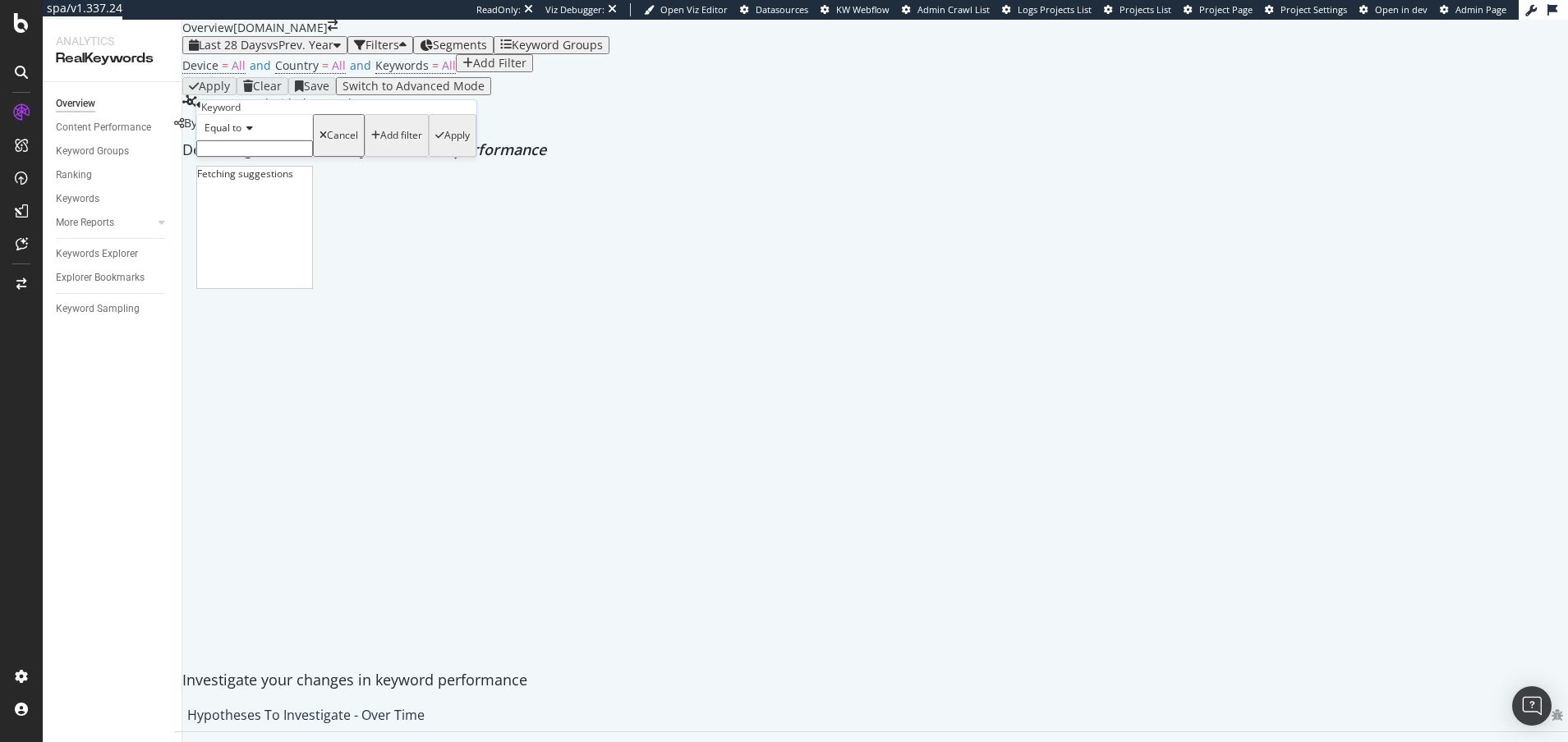
click at [281, 157] on input "text" at bounding box center [255, 149] width 117 height 16
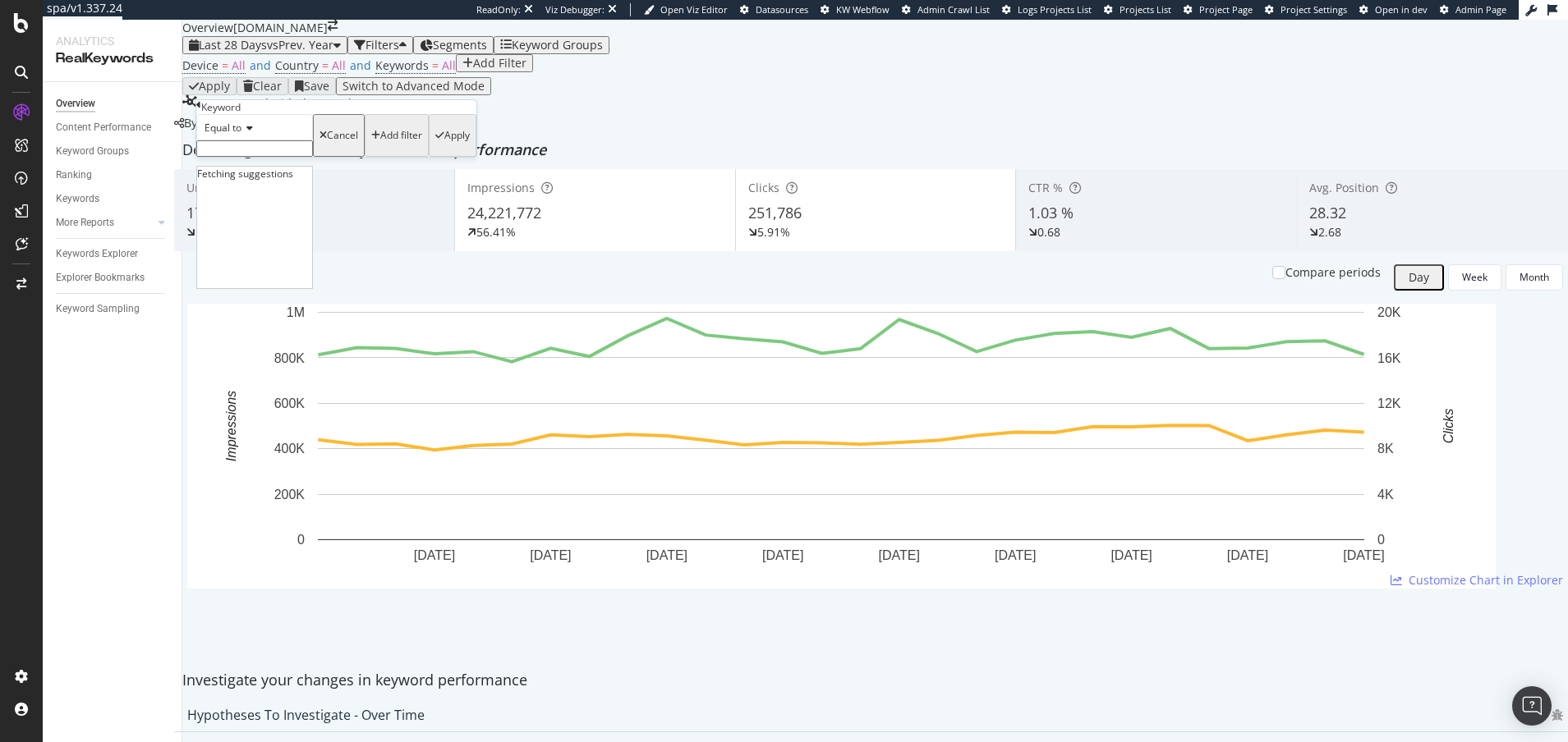
click at [242, 135] on span "Equal to" at bounding box center [223, 127] width 37 height 14
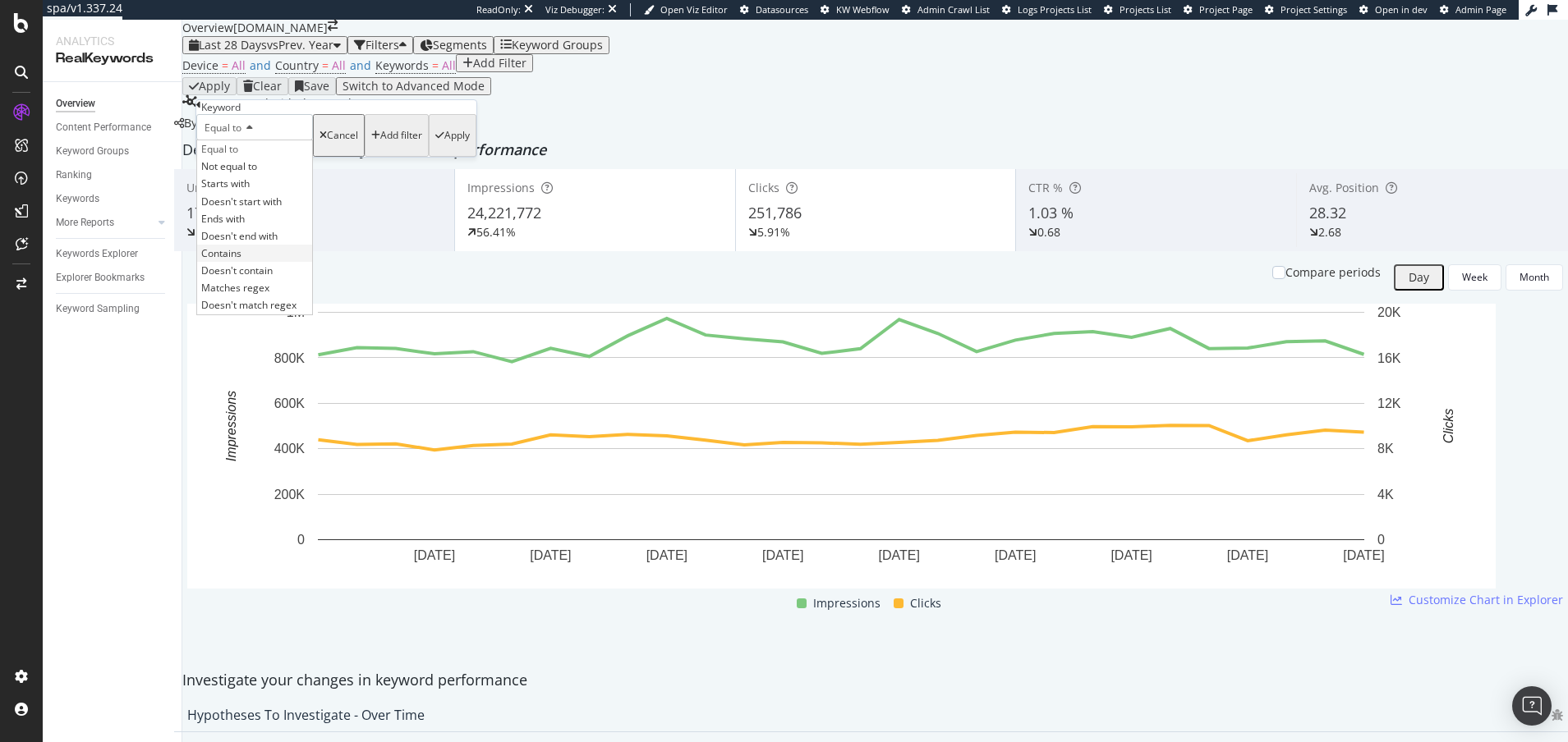
click at [258, 262] on div "Contains" at bounding box center [255, 253] width 115 height 17
click at [265, 157] on input "text" at bounding box center [255, 149] width 117 height 16
type input "advent"
click at [436, 164] on div "Apply" at bounding box center [453, 141] width 35 height 48
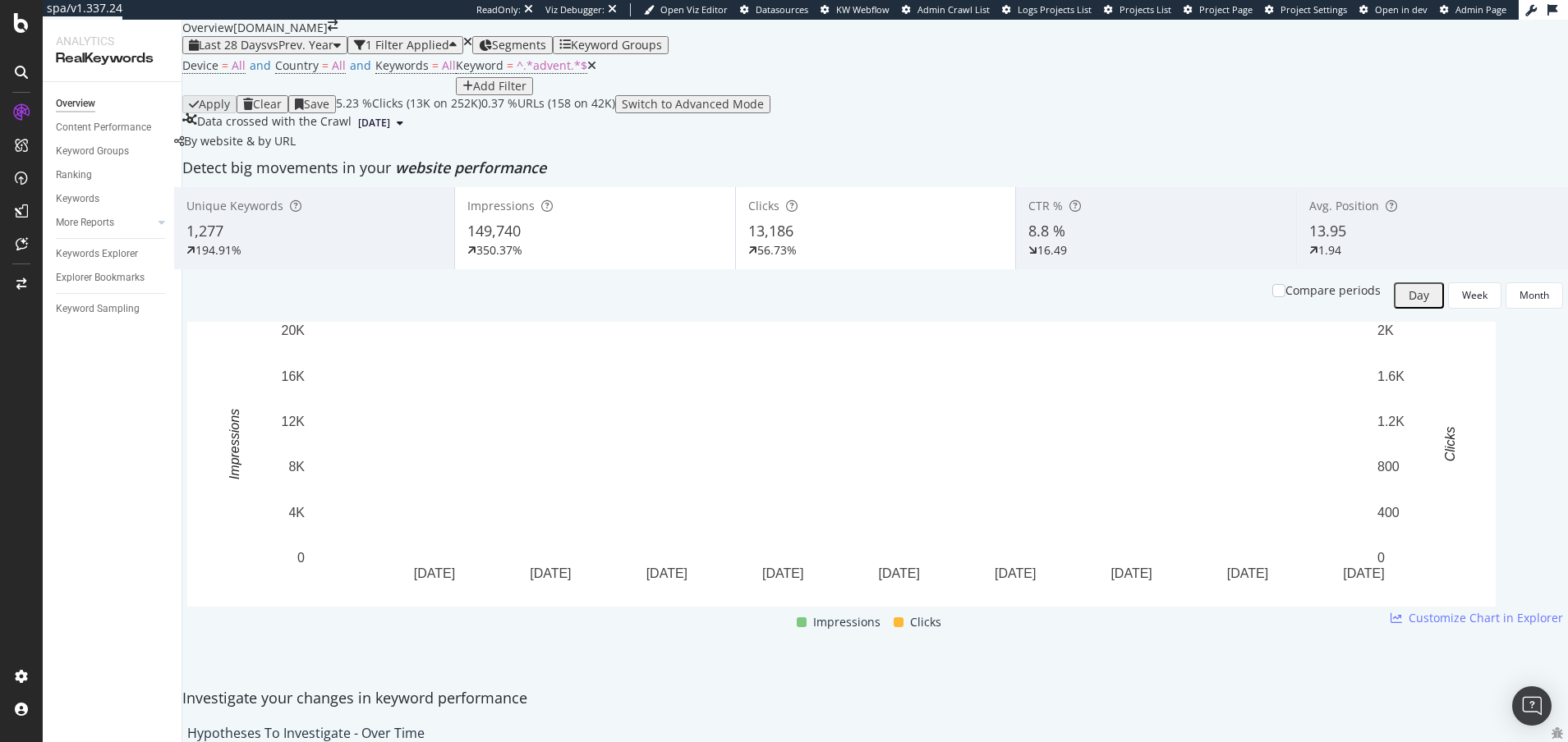
scroll to position [5, 0]
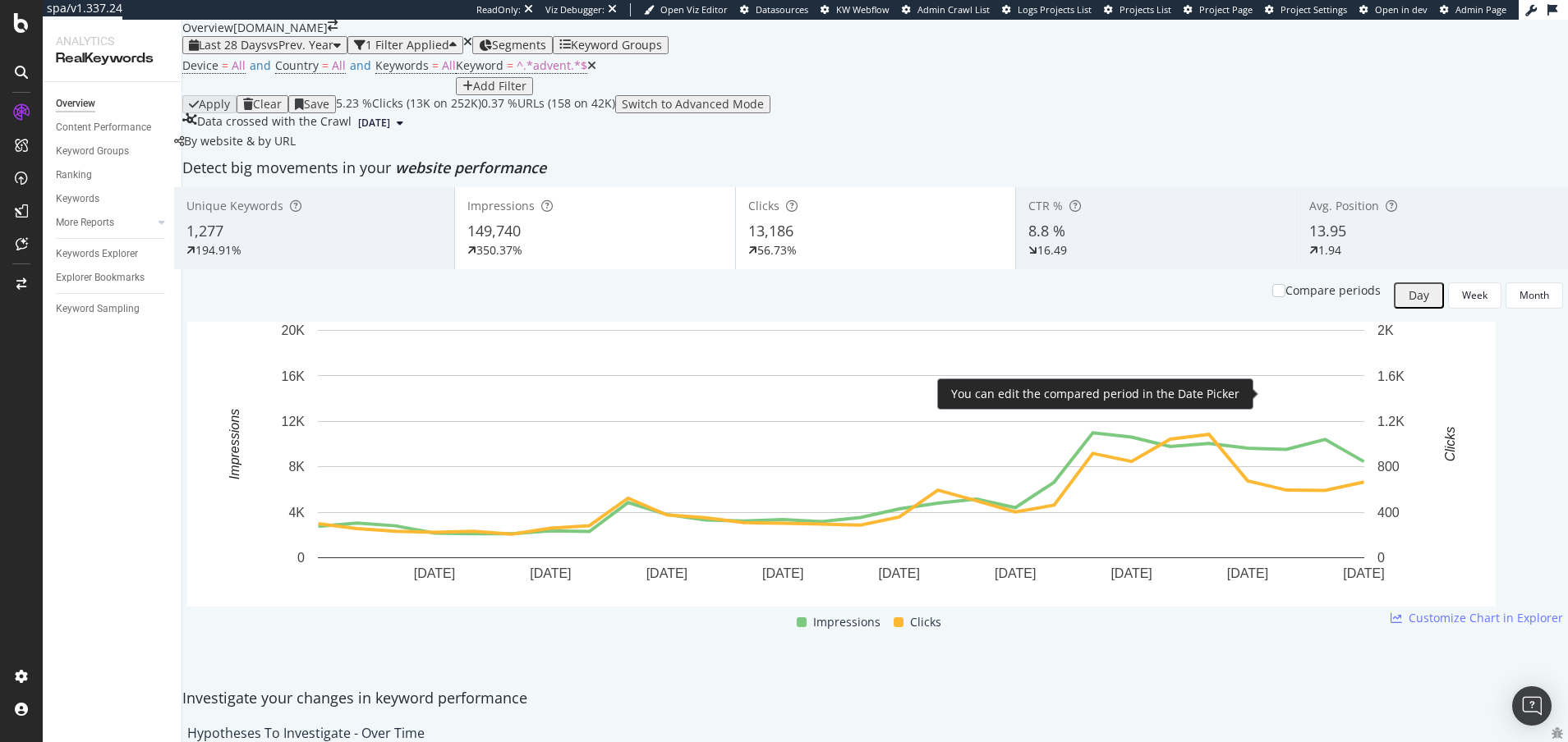
click at [1182, 299] on div "Compare periods" at bounding box center [1326, 291] width 108 height 16
click at [1182, 297] on div at bounding box center [1279, 291] width 13 height 13
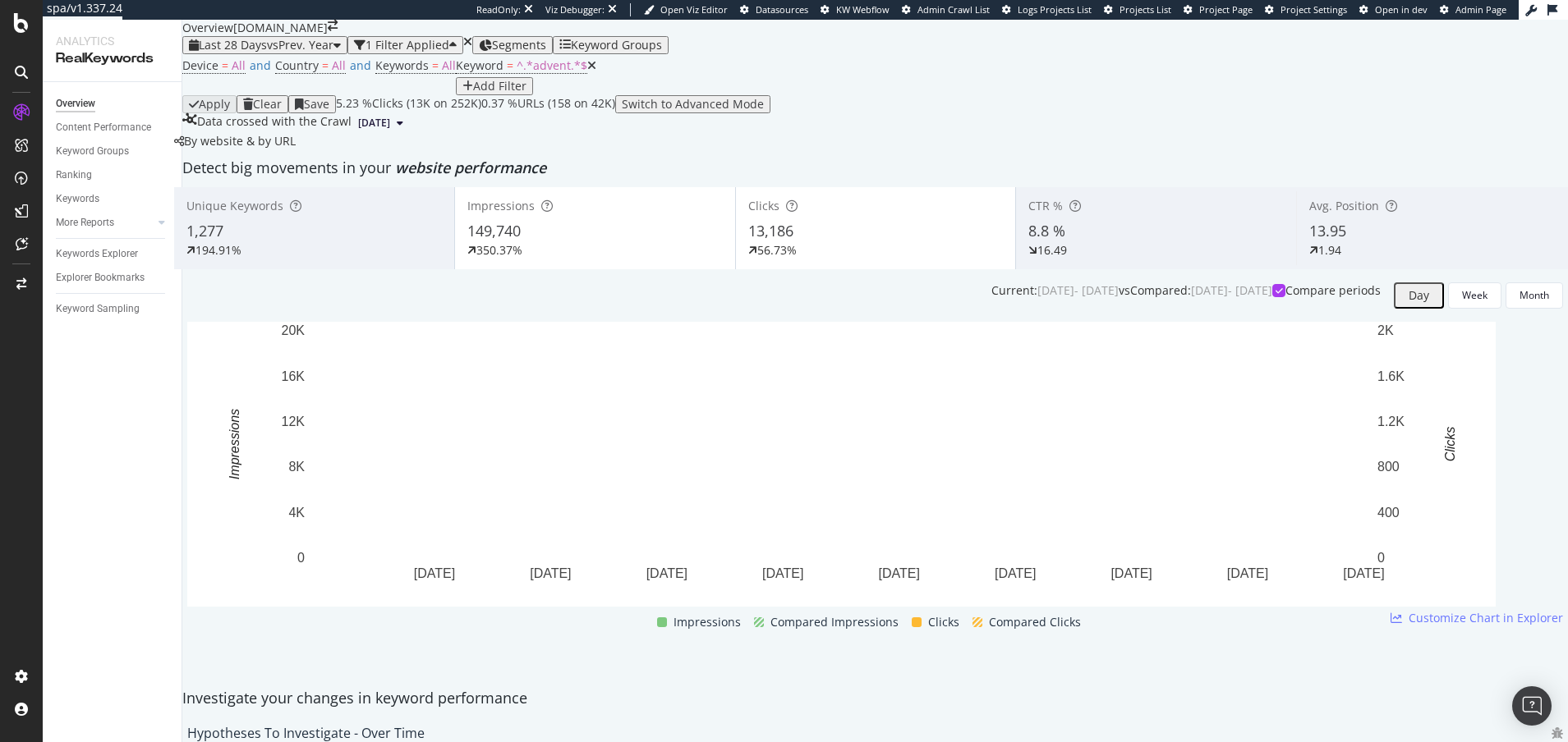
scroll to position [31, 0]
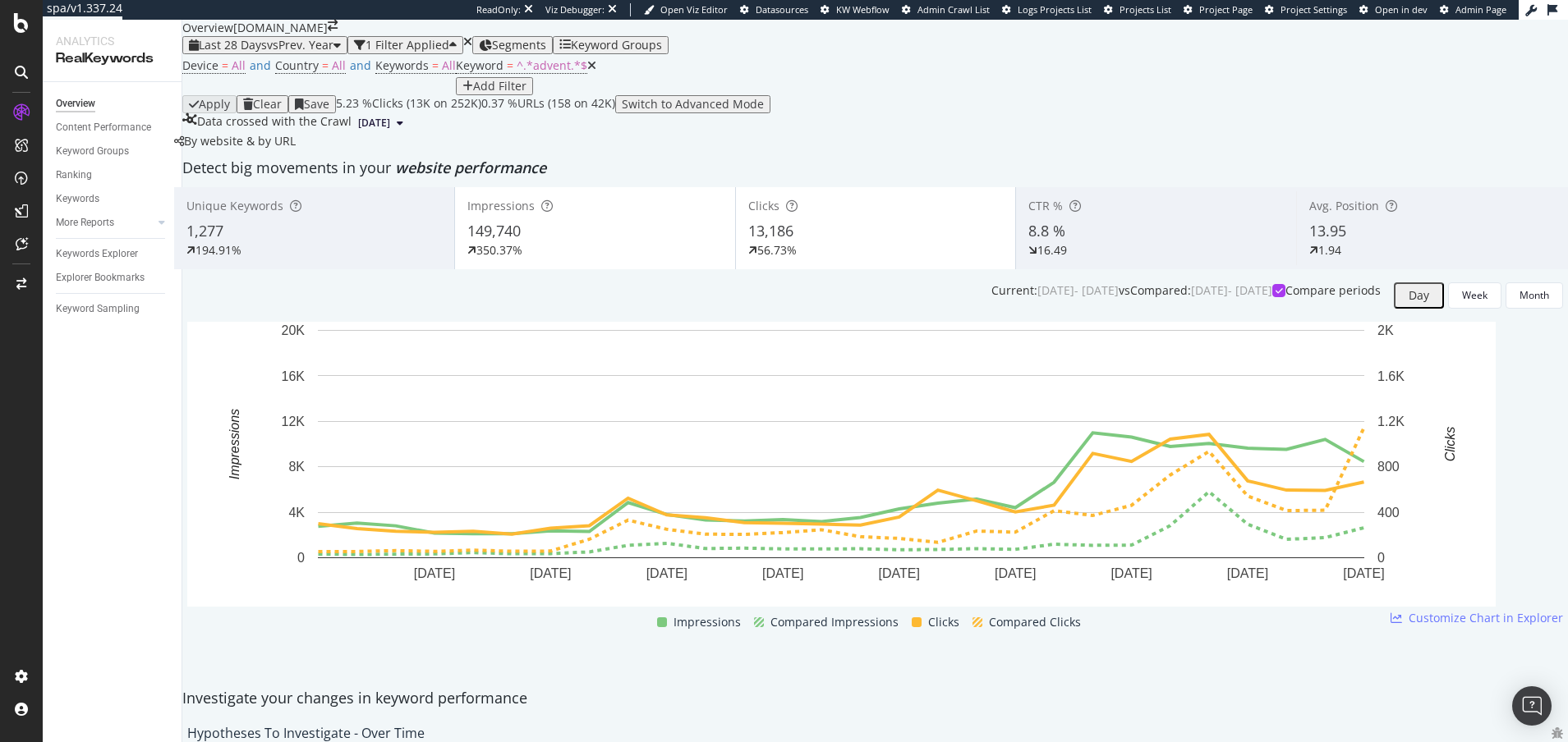
click at [641, 242] on div "149,740" at bounding box center [595, 232] width 256 height 21
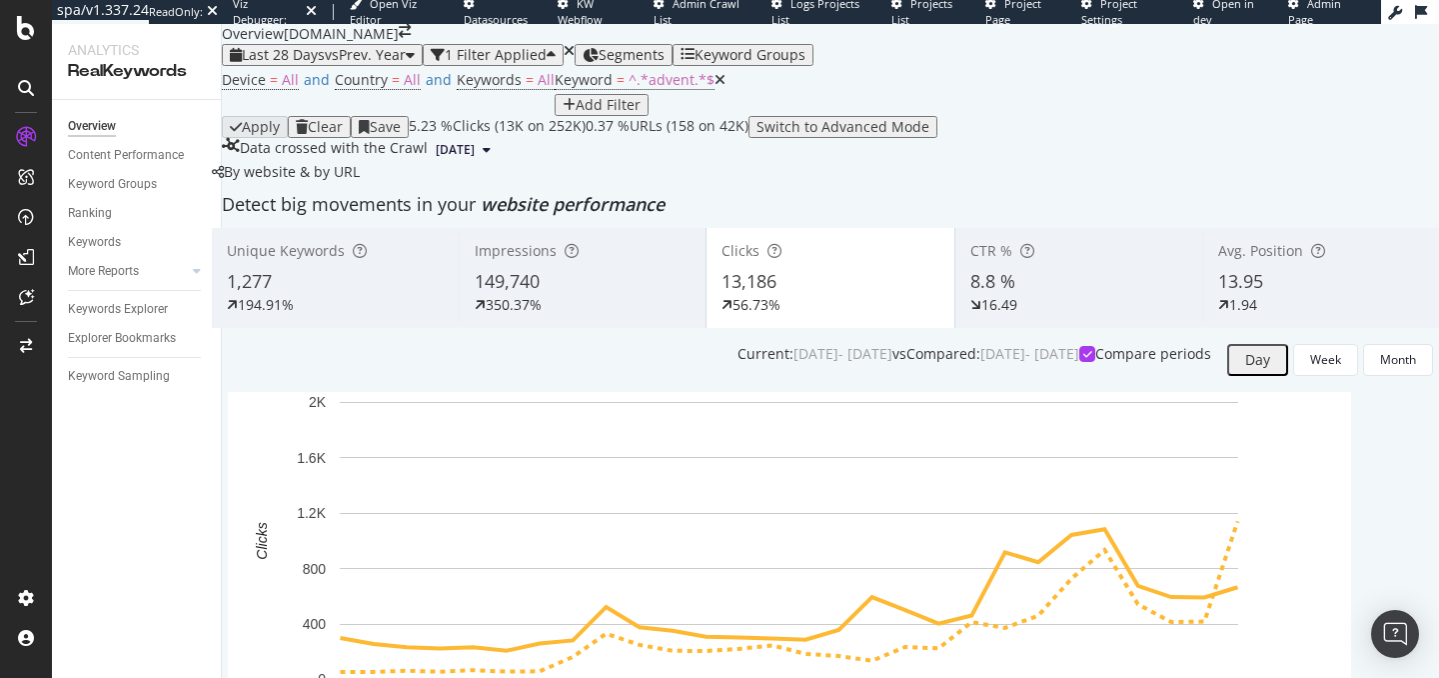
scroll to position [0, 0]
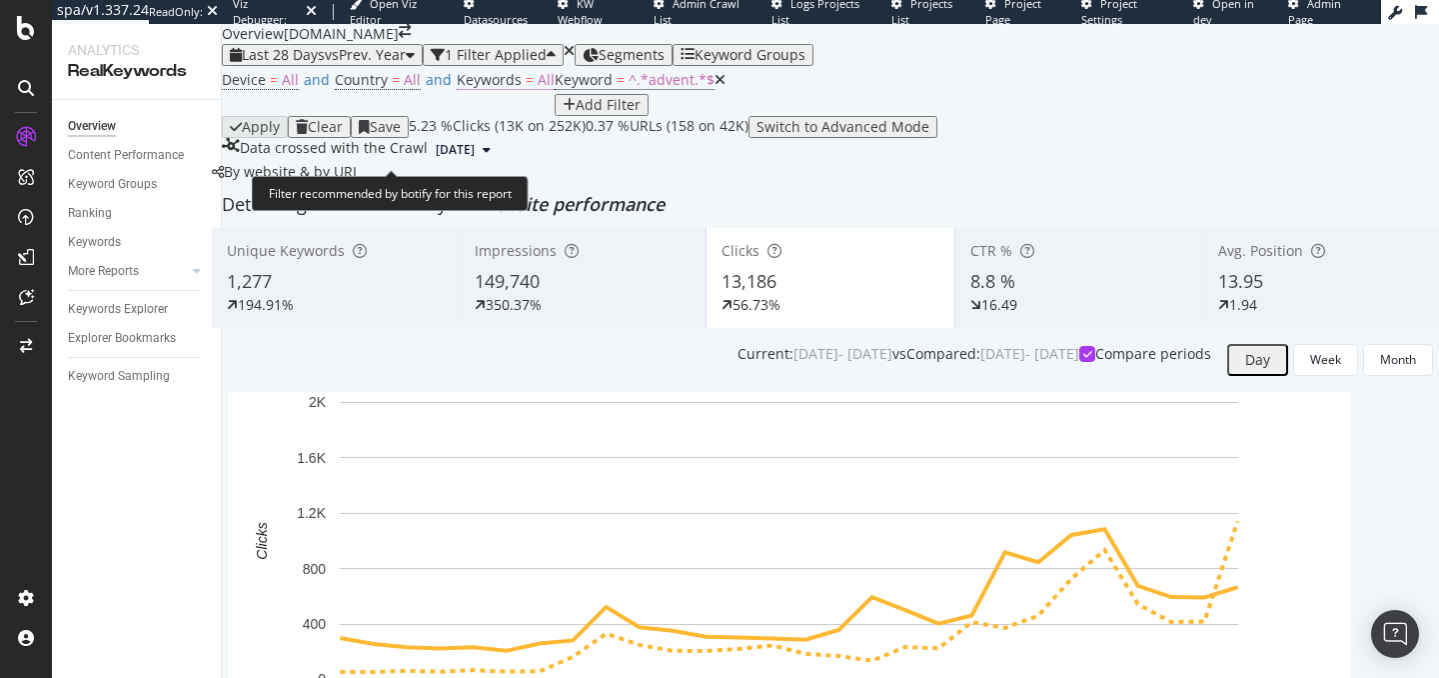
click at [526, 89] on span "=" at bounding box center [530, 79] width 8 height 19
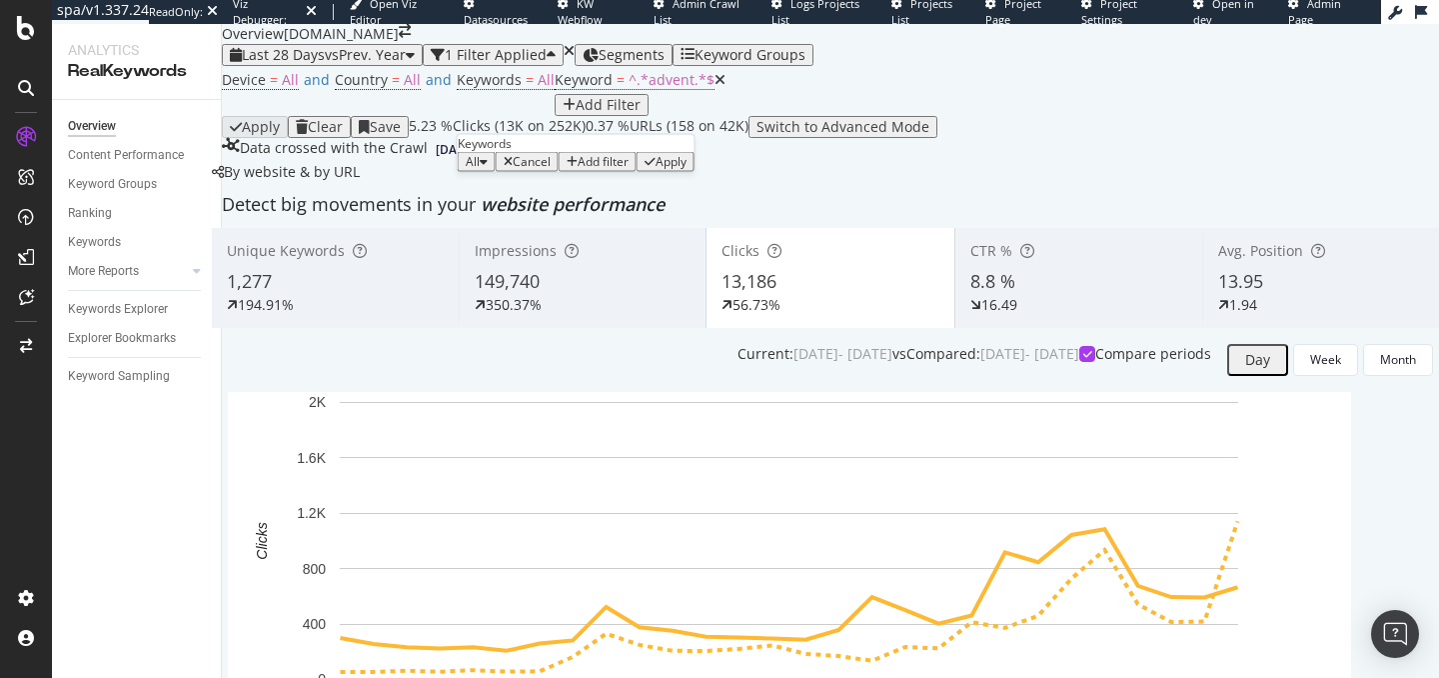
click at [488, 168] on div "button" at bounding box center [484, 162] width 8 height 12
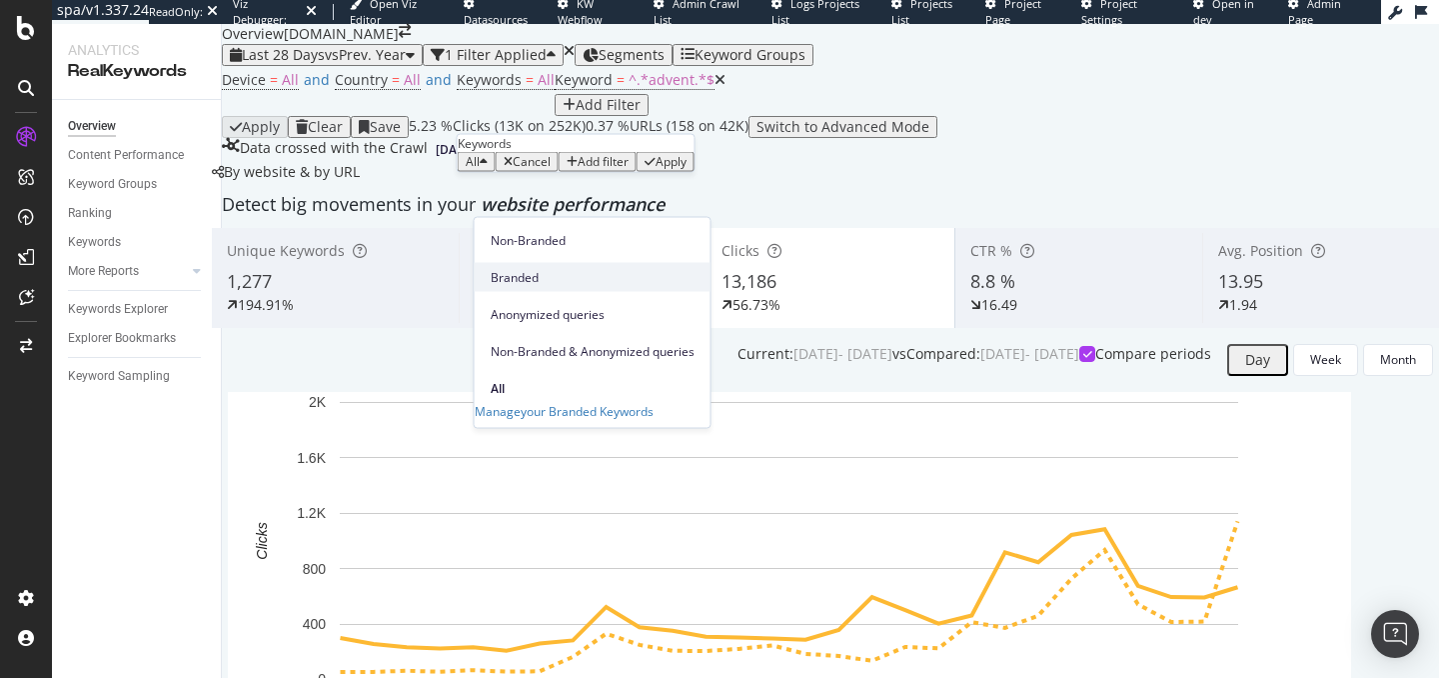
click at [508, 268] on span "Branded" at bounding box center [593, 277] width 204 height 18
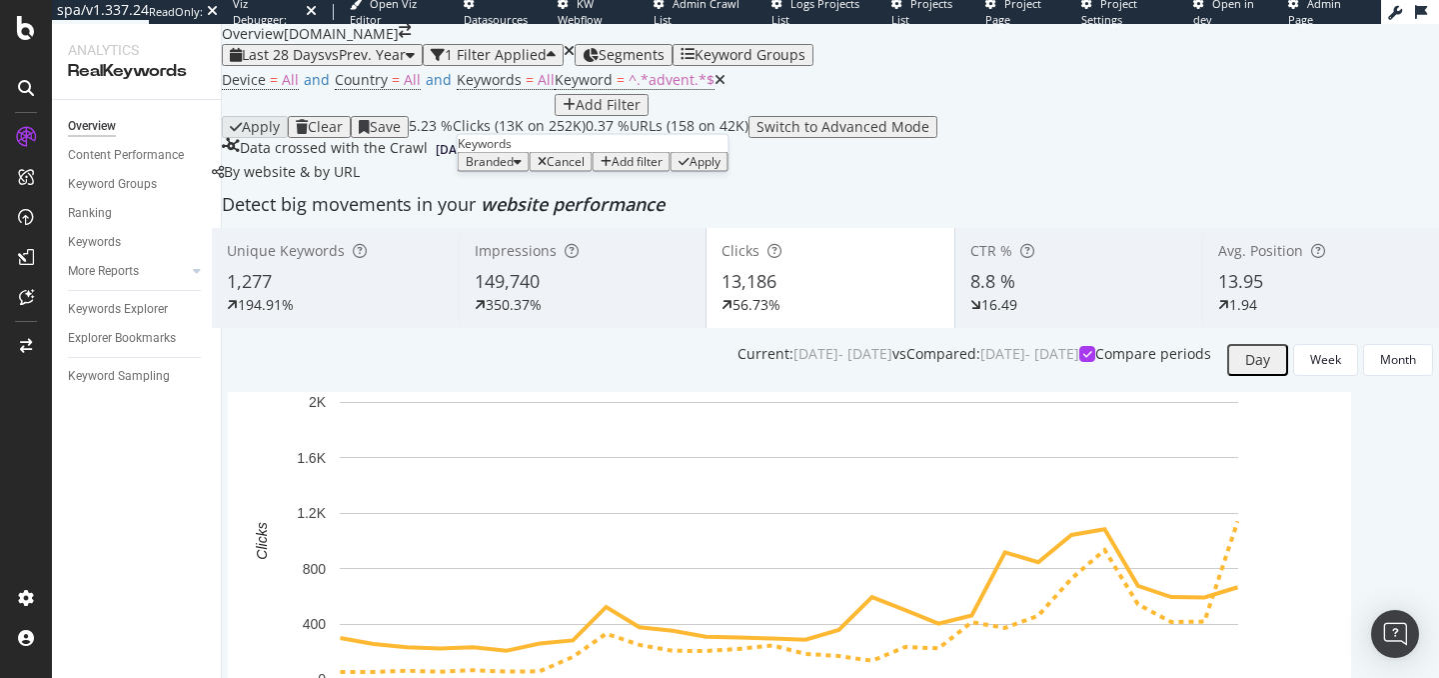
click at [690, 169] on div "Apply" at bounding box center [705, 162] width 31 height 14
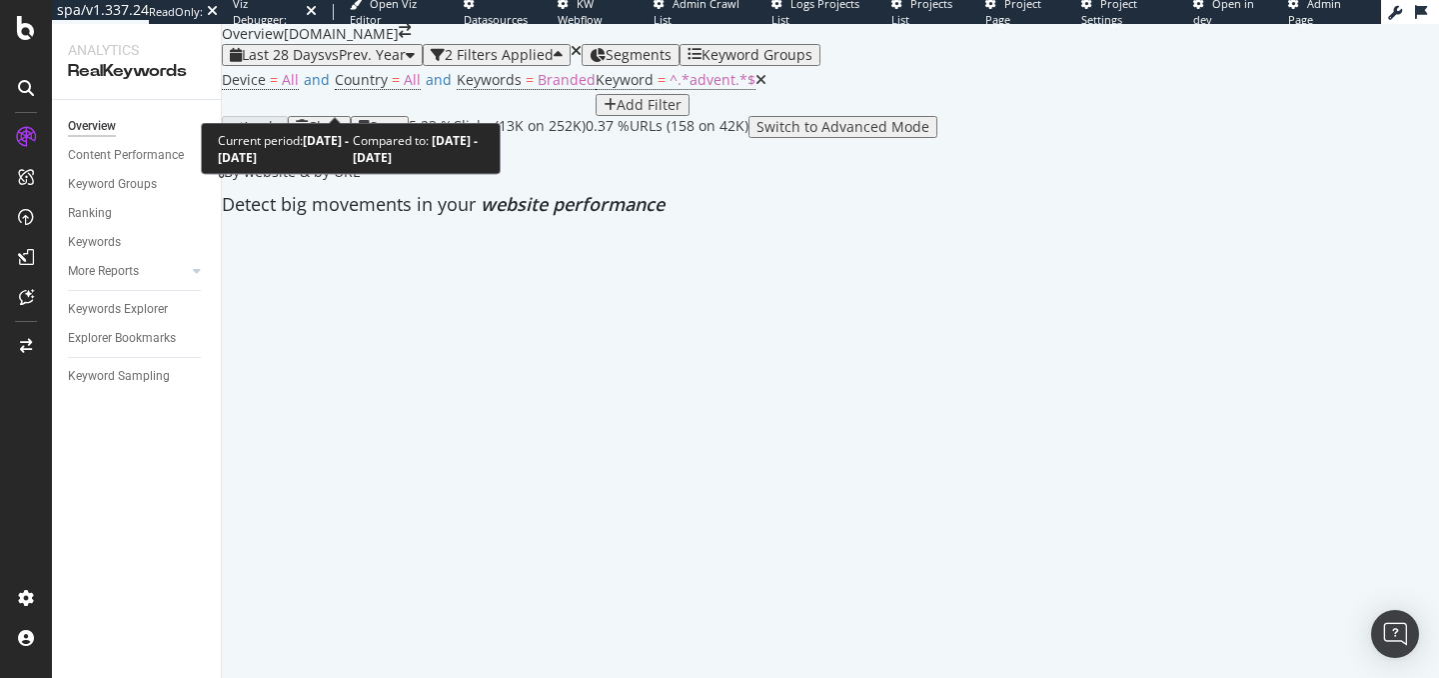
click at [304, 64] on span "Last 28 Days" at bounding box center [283, 54] width 83 height 19
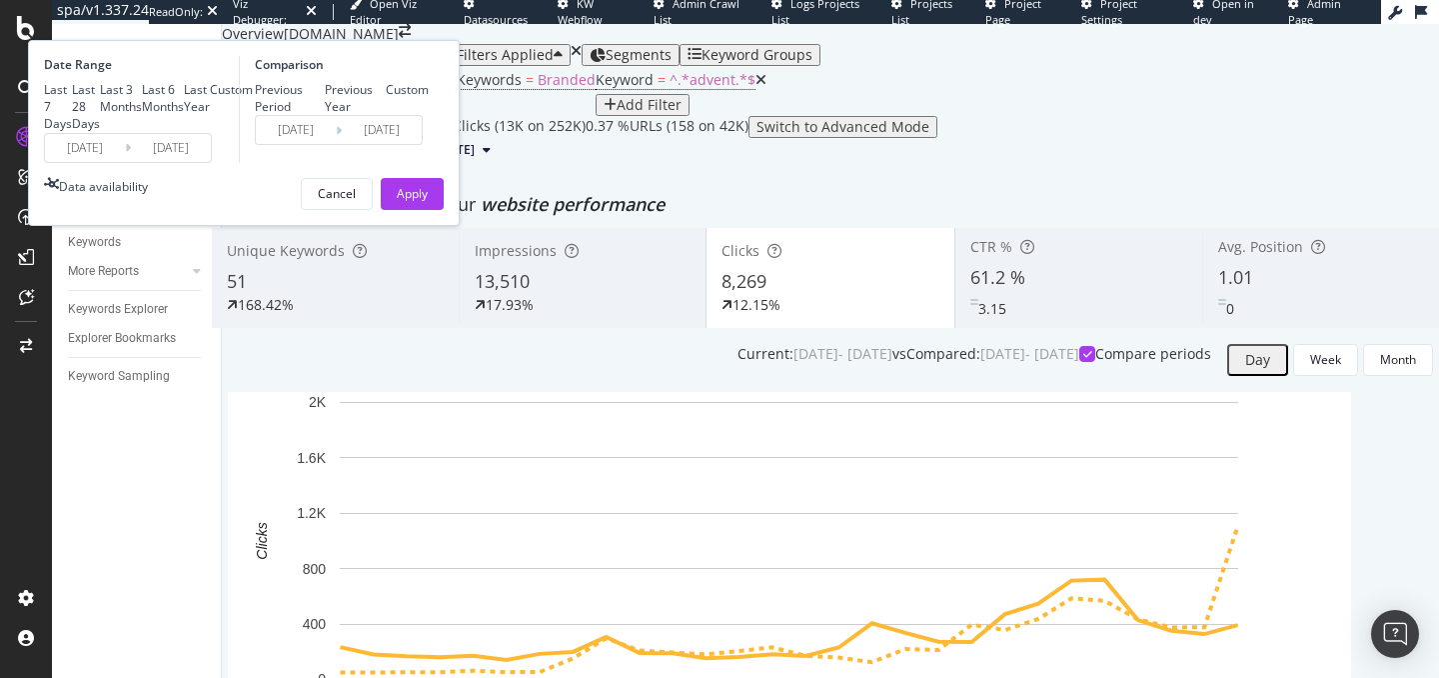
click at [125, 162] on input "2025/08/12" at bounding box center [85, 148] width 80 height 28
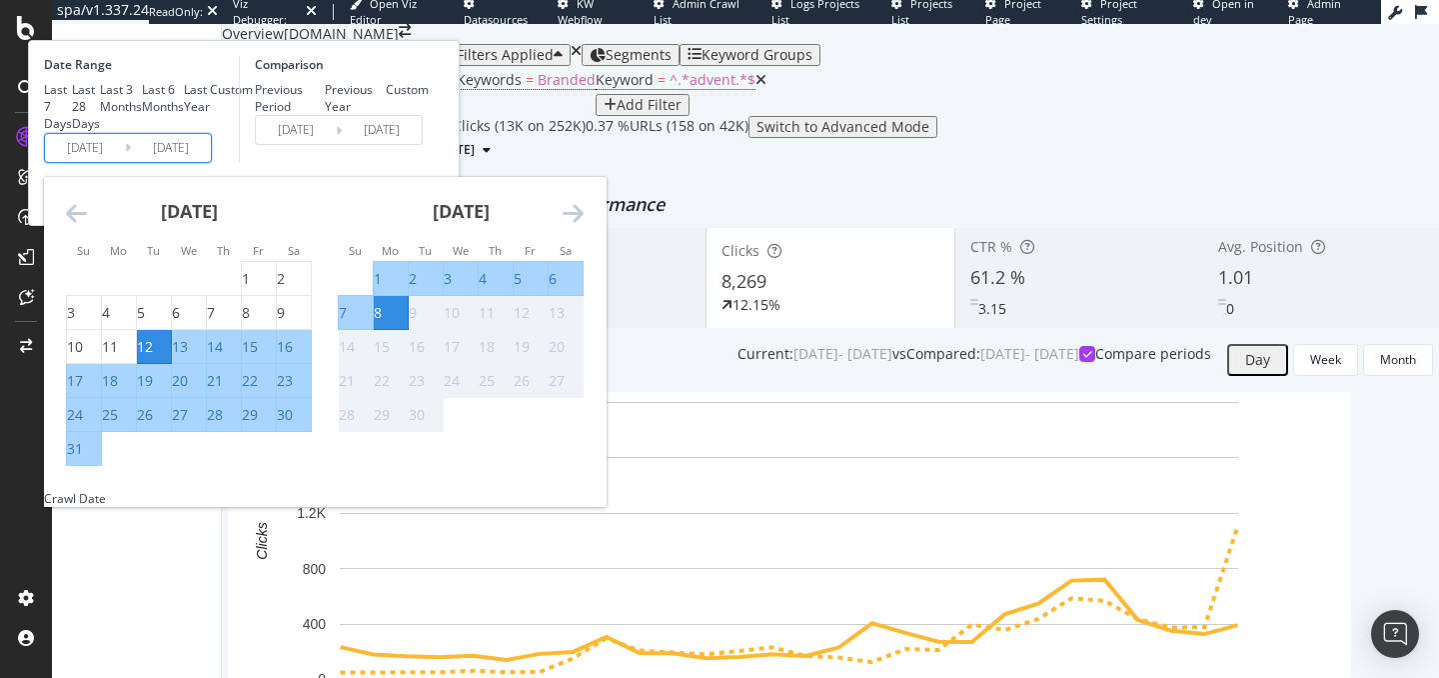
click at [487, 289] on div "4" at bounding box center [483, 279] width 8 height 20
type input "[DATE]"
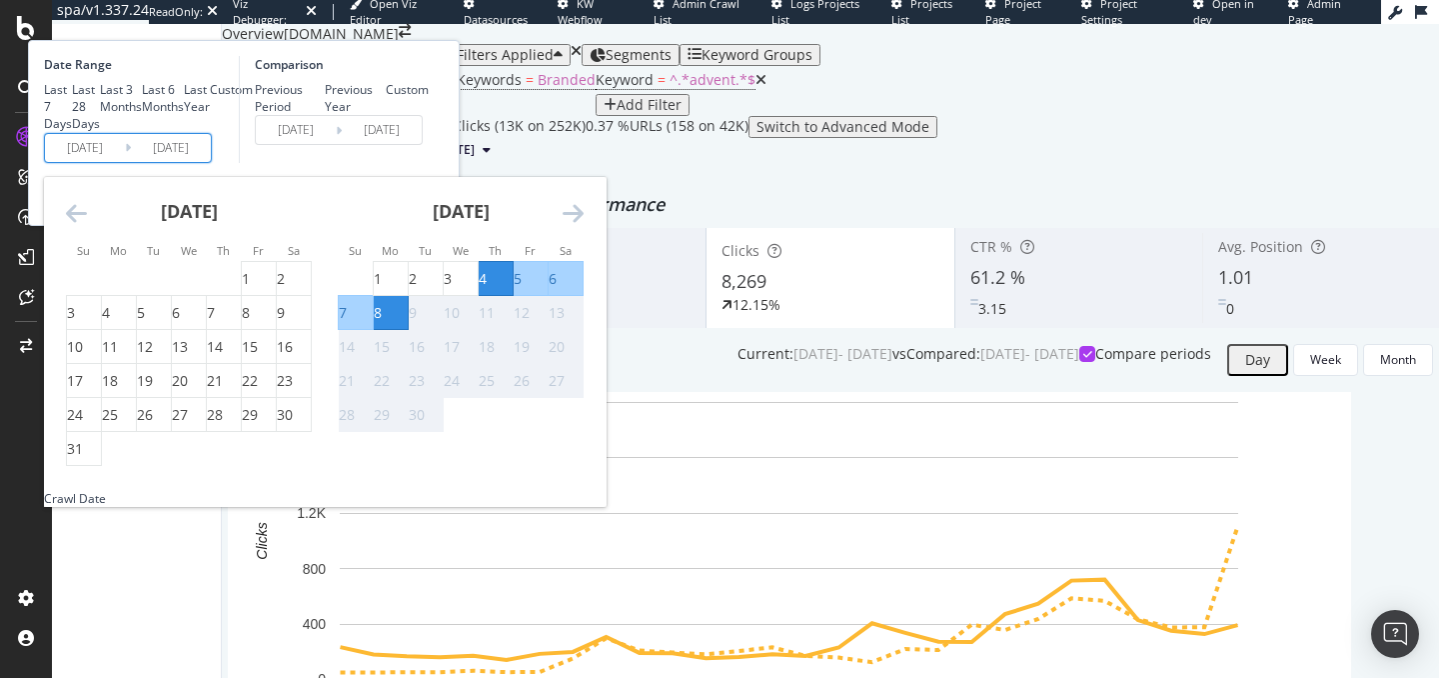
click at [382, 323] on div "8" at bounding box center [378, 313] width 8 height 20
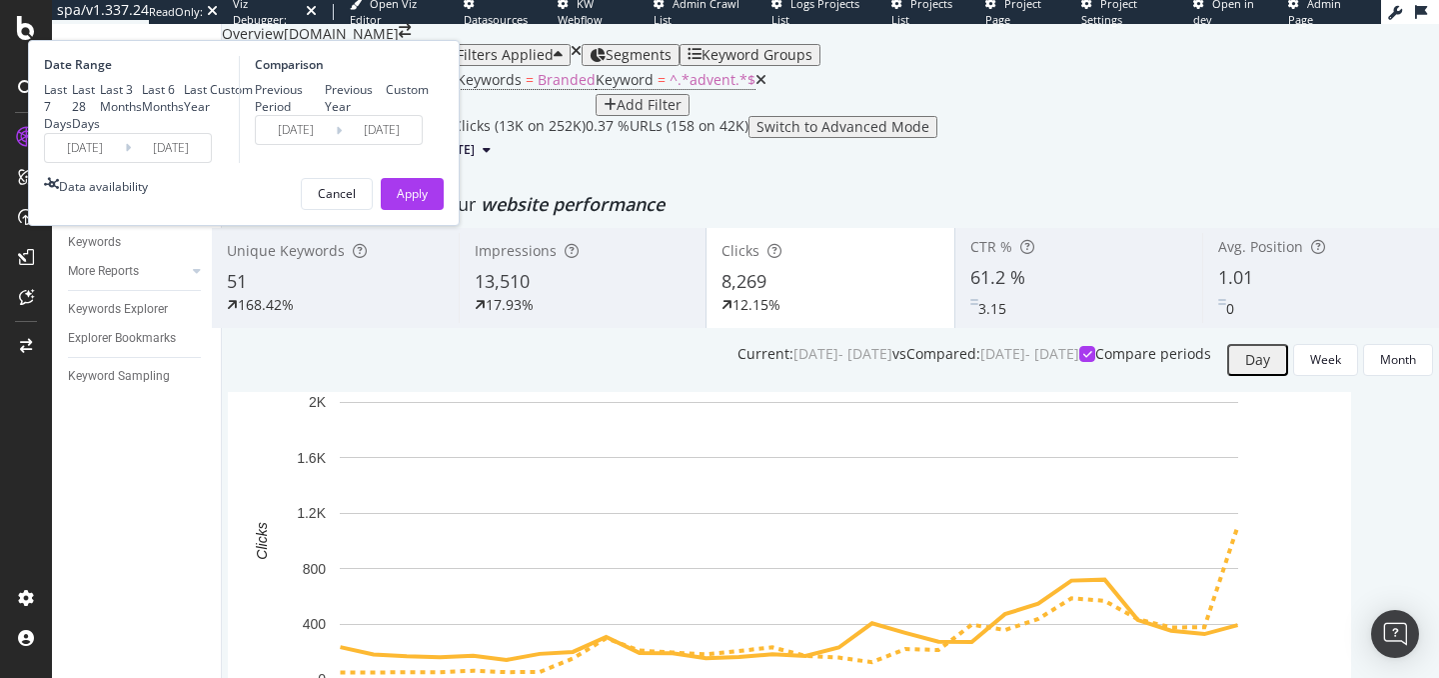
click at [429, 98] on div "Custom" at bounding box center [407, 89] width 43 height 17
click at [336, 144] on input "[DATE]" at bounding box center [296, 130] width 80 height 28
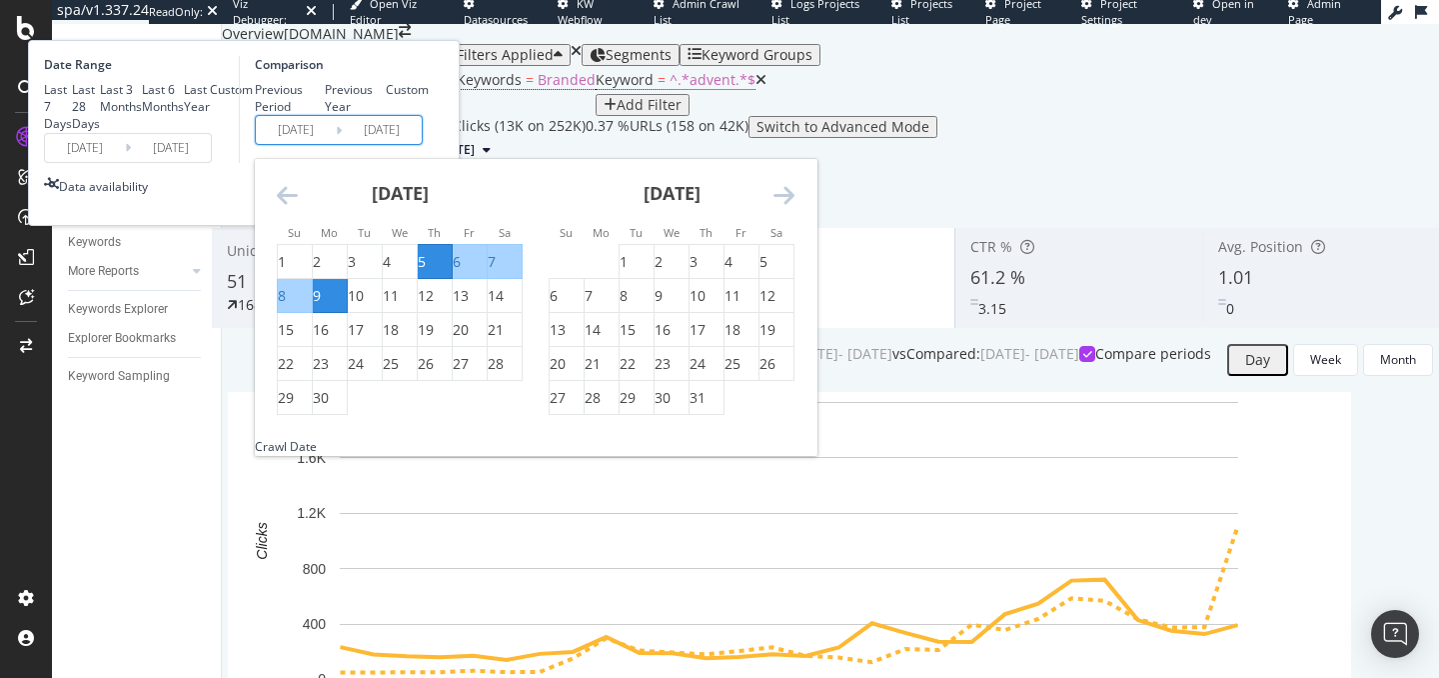
click at [387, 115] on div "Previous Year" at bounding box center [356, 98] width 62 height 34
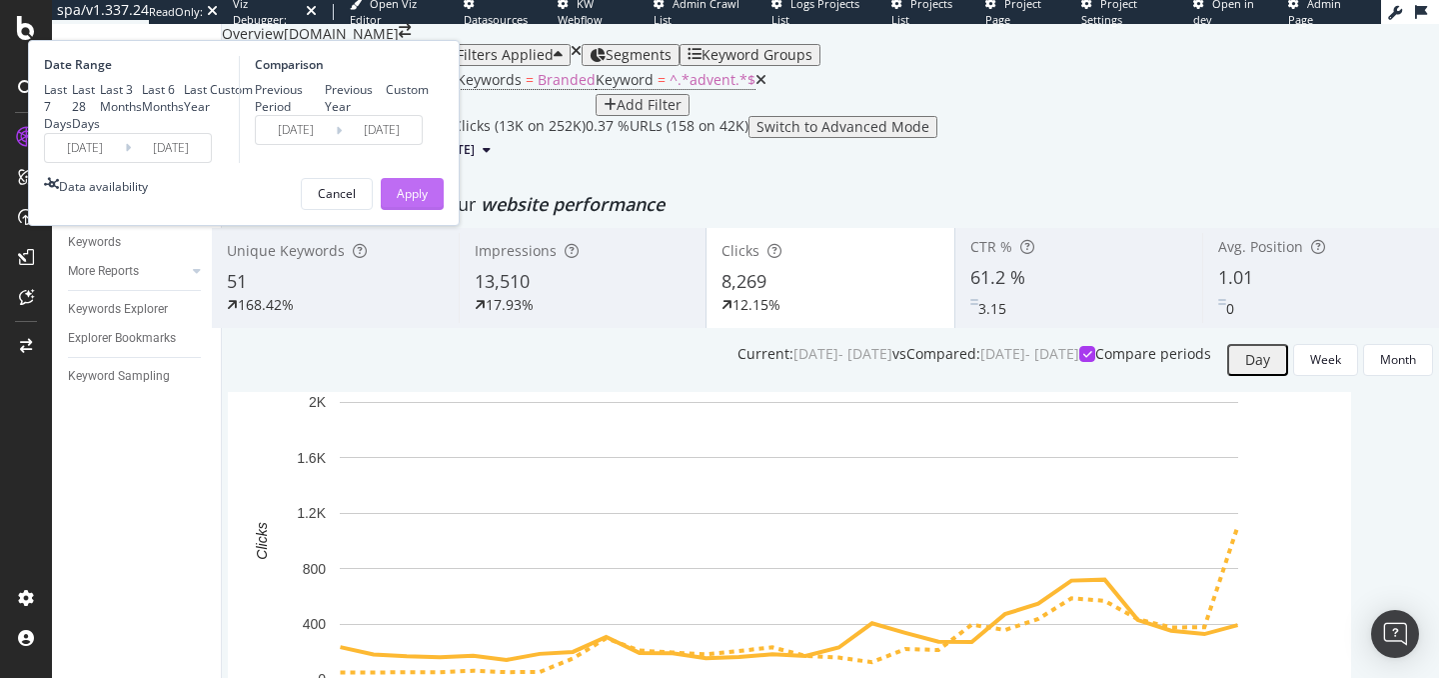
click at [428, 202] on div "Apply" at bounding box center [412, 193] width 31 height 17
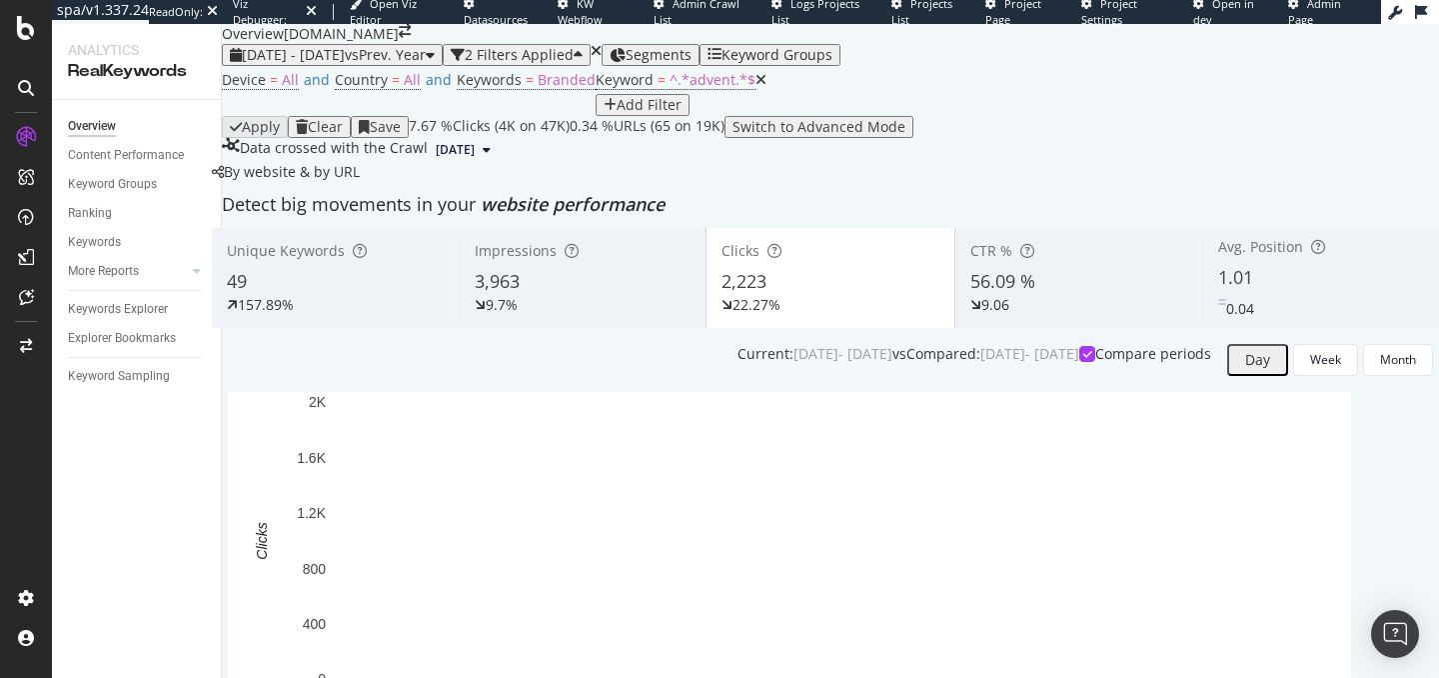
scroll to position [6, 0]
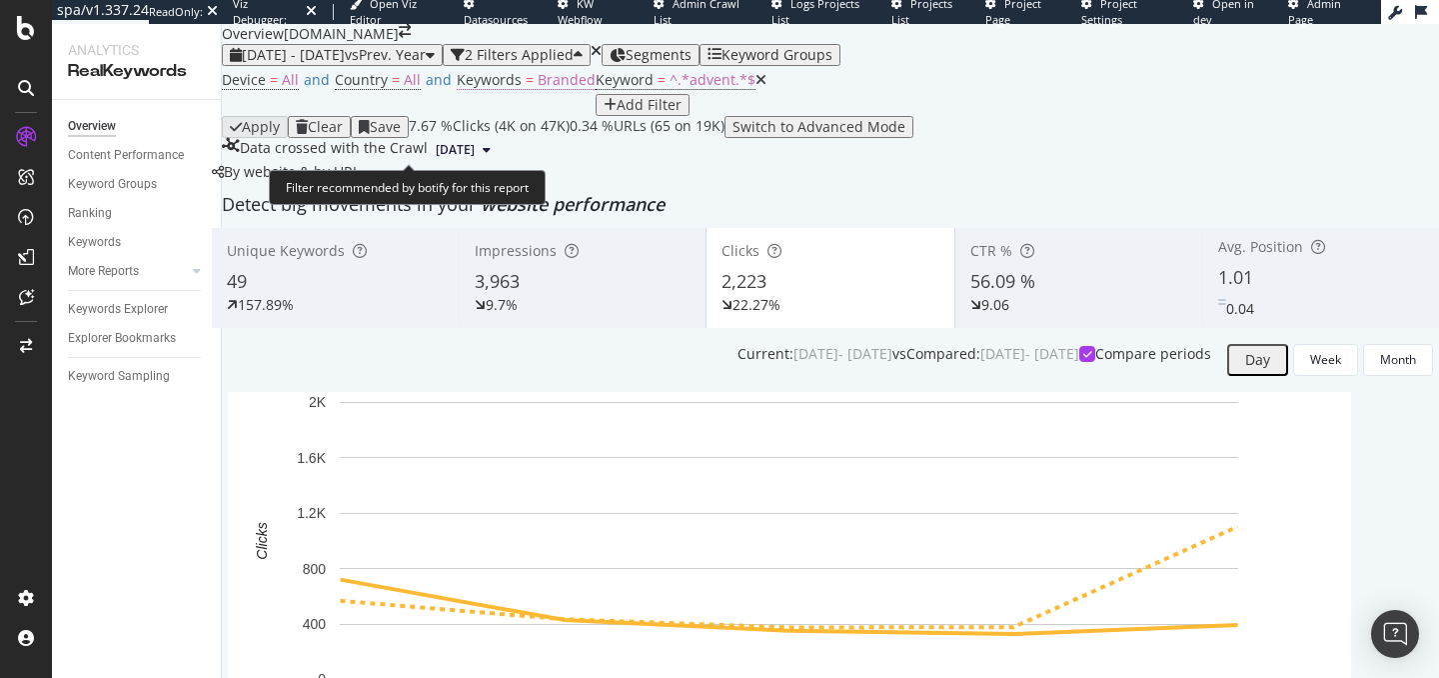
click at [538, 89] on span "Branded" at bounding box center [567, 79] width 58 height 19
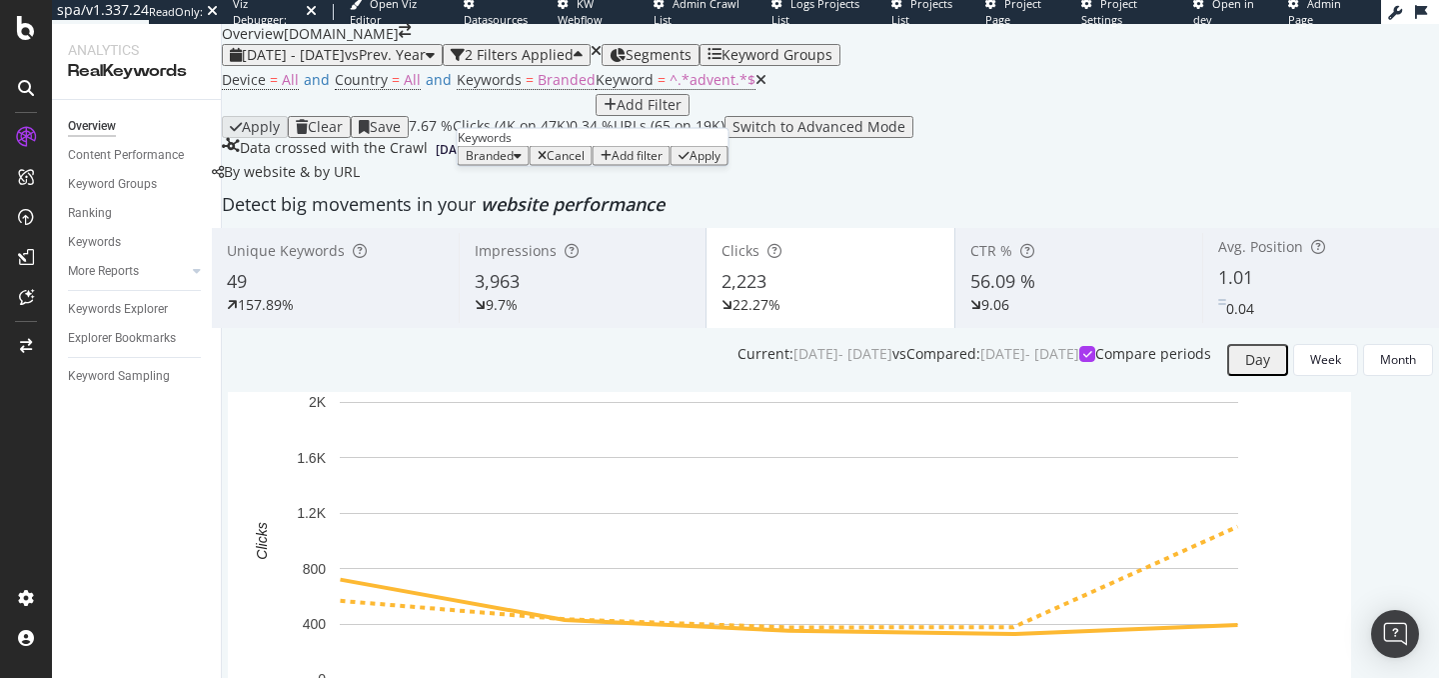
click at [514, 164] on span "Branded" at bounding box center [490, 155] width 48 height 17
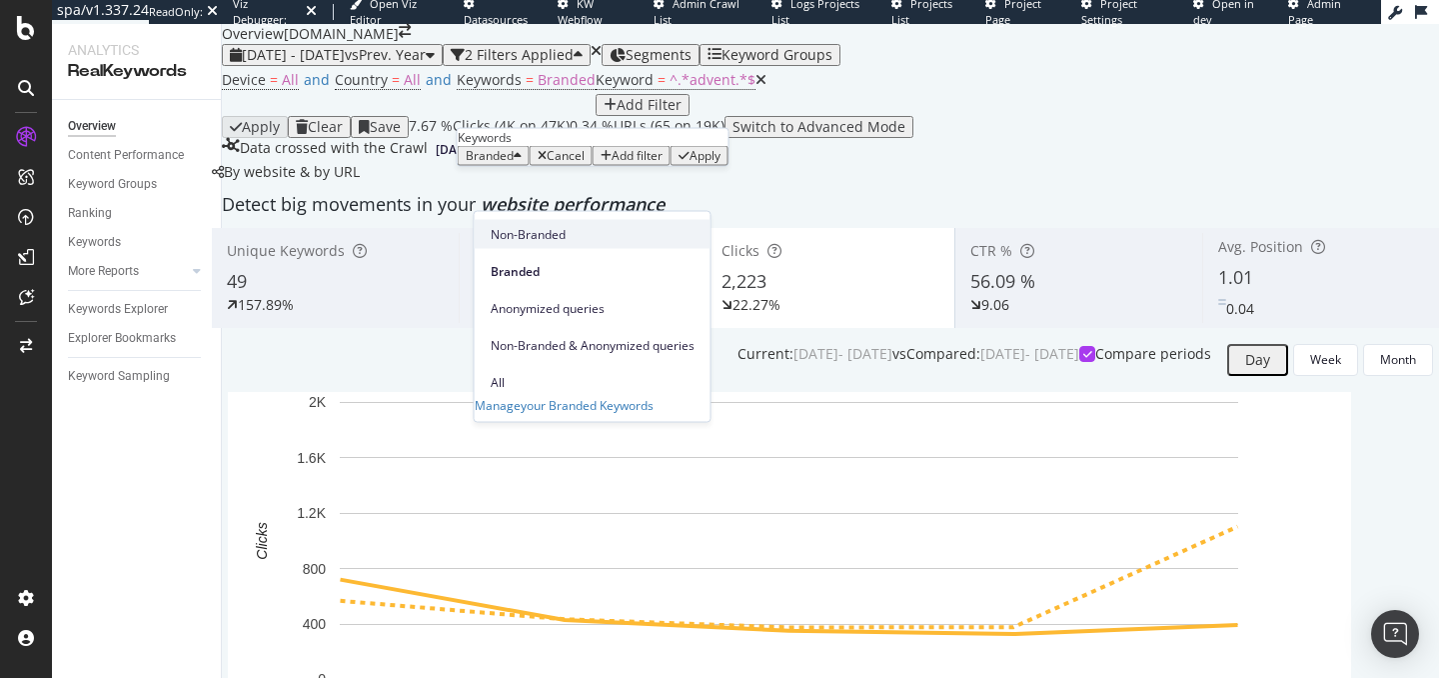
click at [522, 240] on span "Non-Branded" at bounding box center [593, 234] width 204 height 18
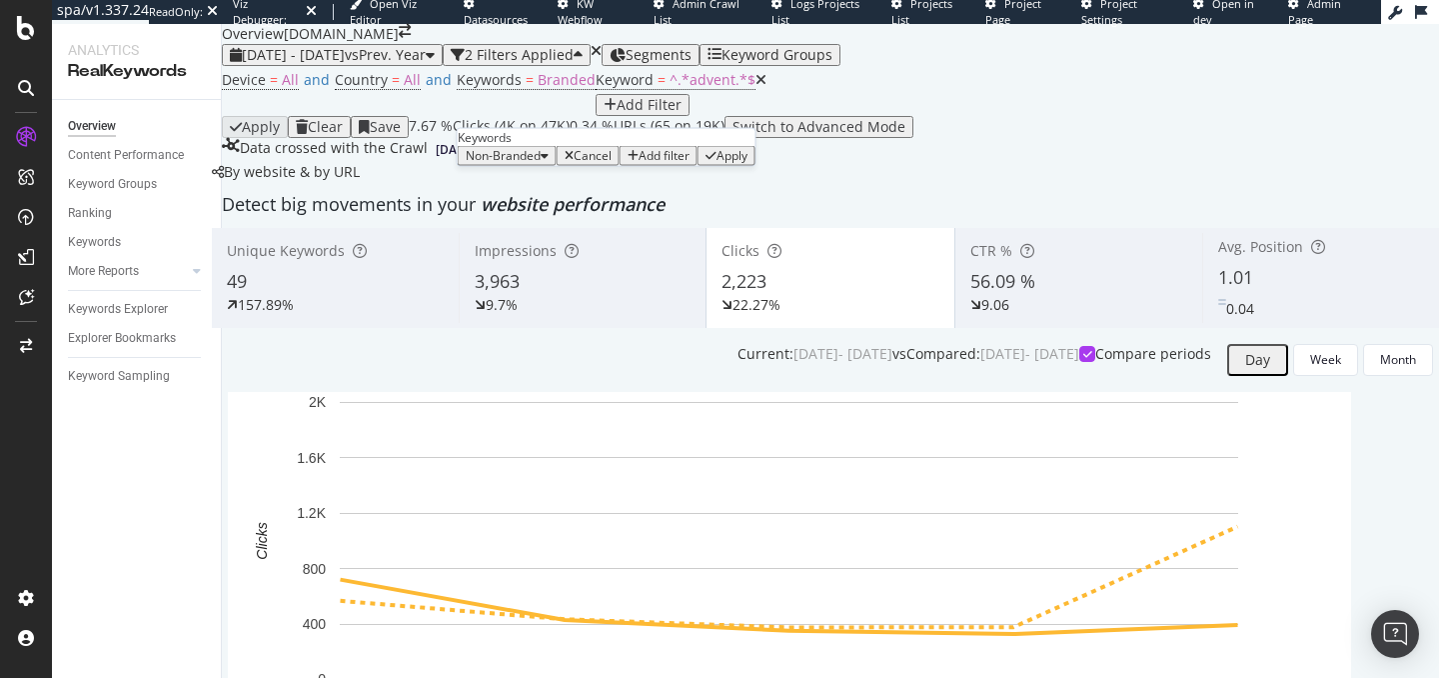
click at [717, 163] on div "Apply" at bounding box center [732, 156] width 31 height 14
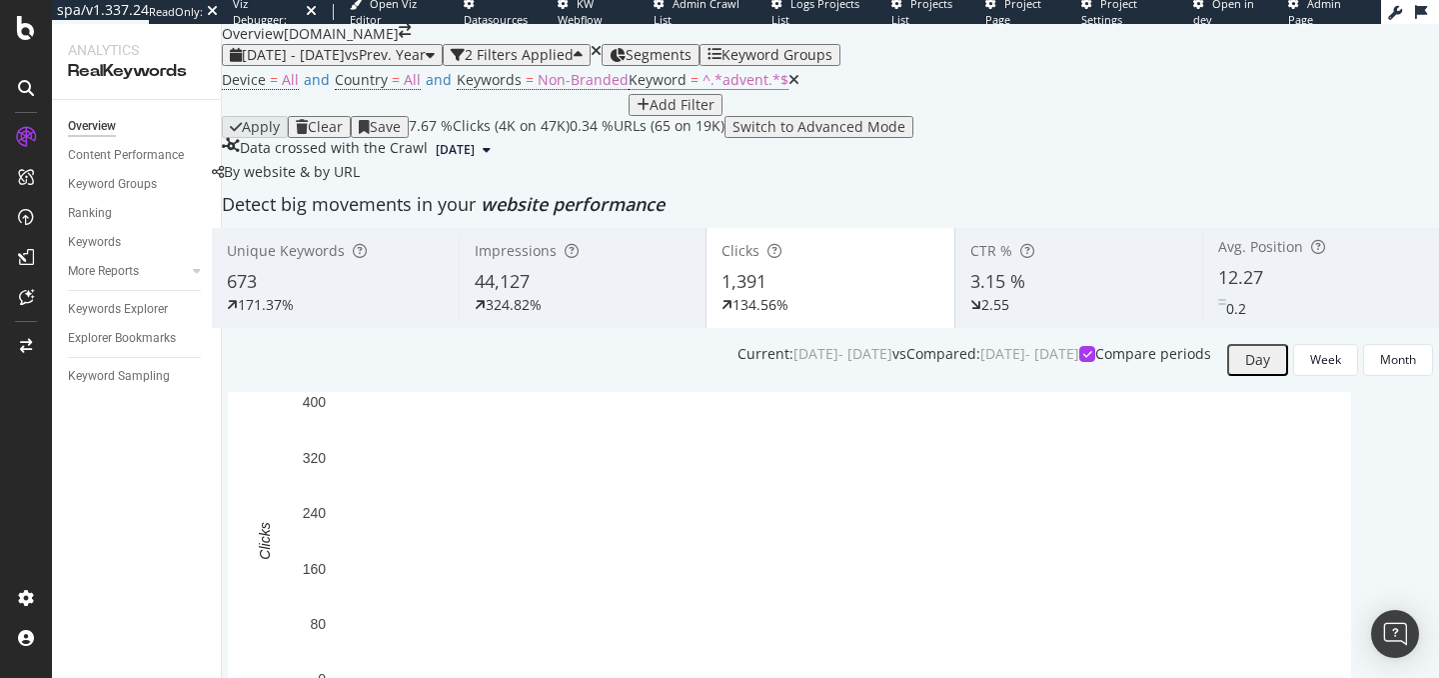
scroll to position [36, 0]
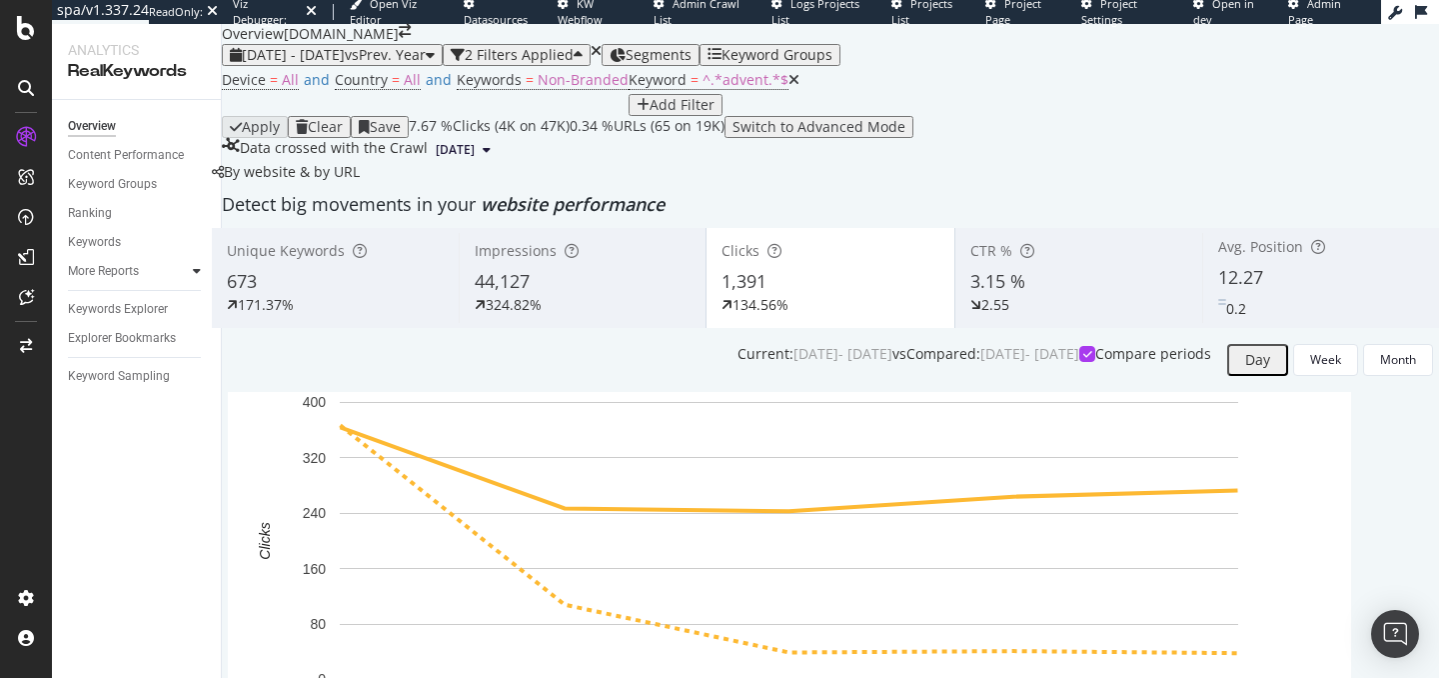
click at [199, 273] on icon at bounding box center [197, 271] width 8 height 12
click at [147, 308] on div "Keywords Explorer" at bounding box center [118, 309] width 100 height 21
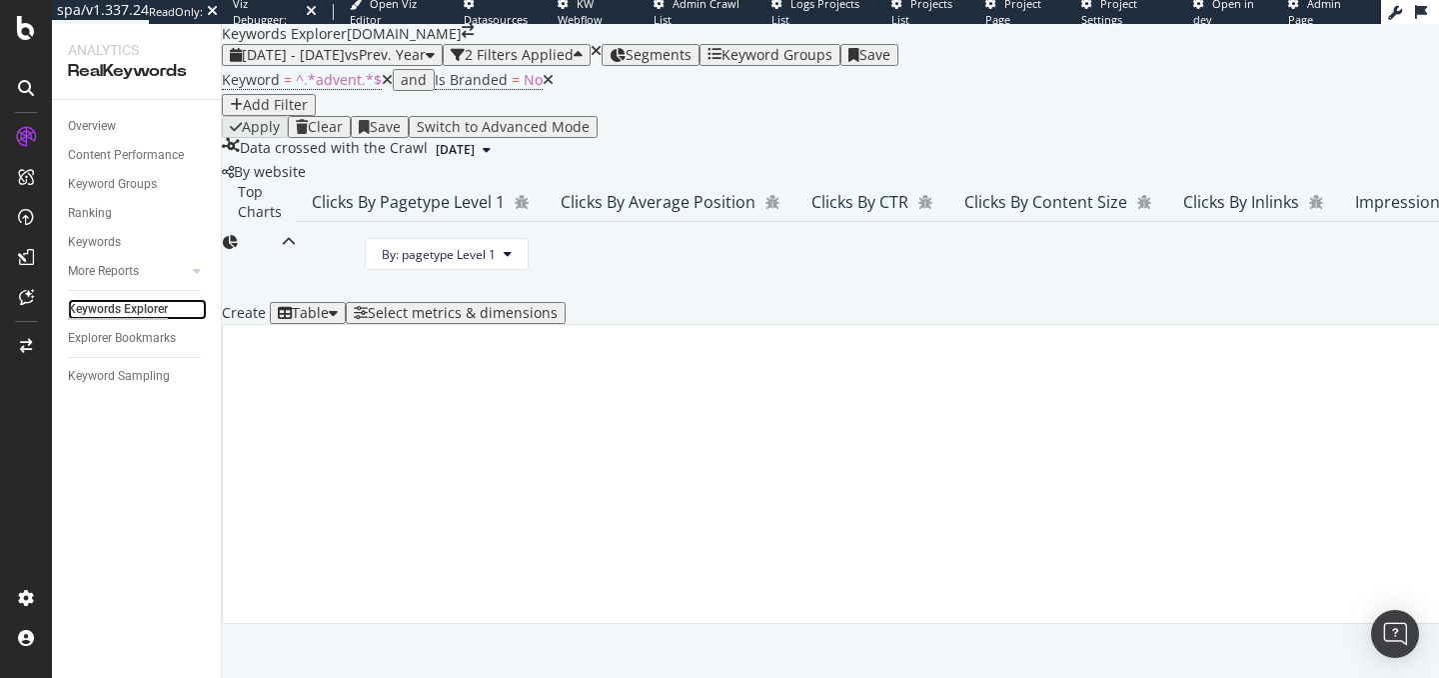
scroll to position [481, 0]
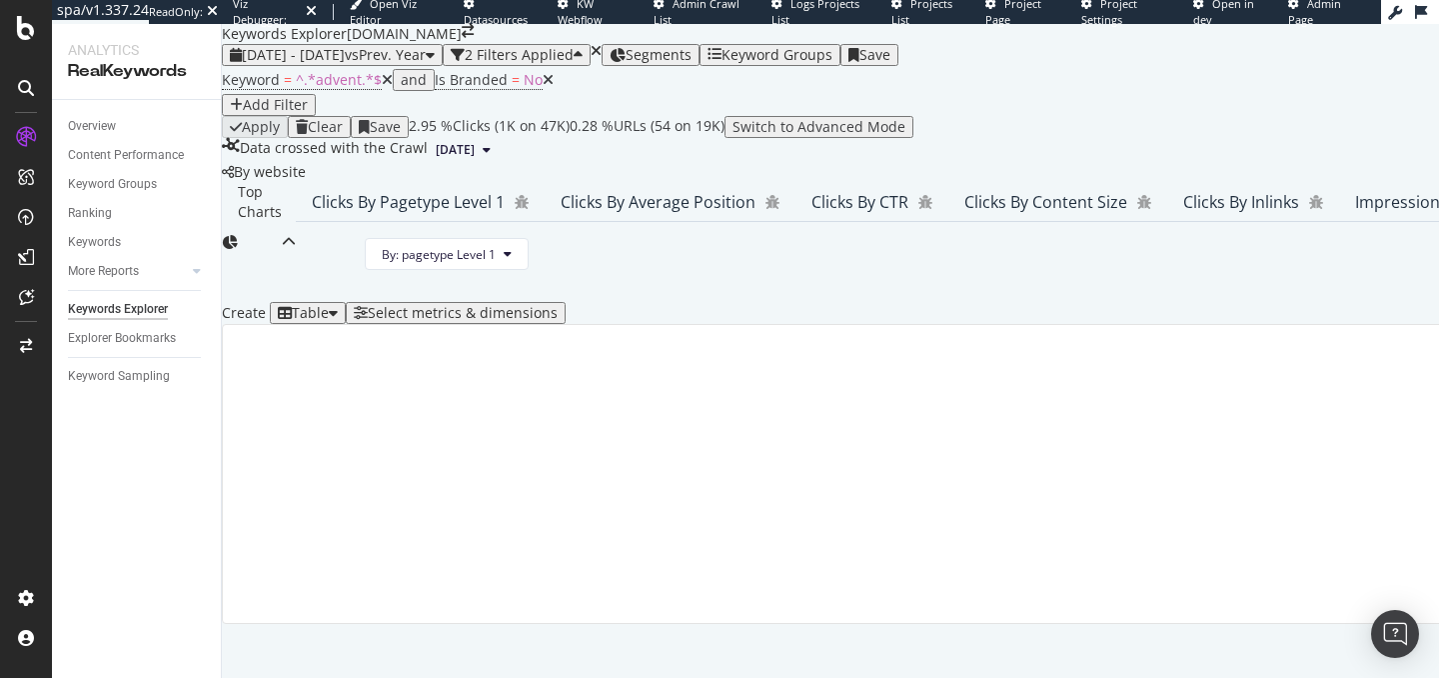
click at [558, 305] on div "Select metrics & dimensions" at bounding box center [463, 313] width 190 height 16
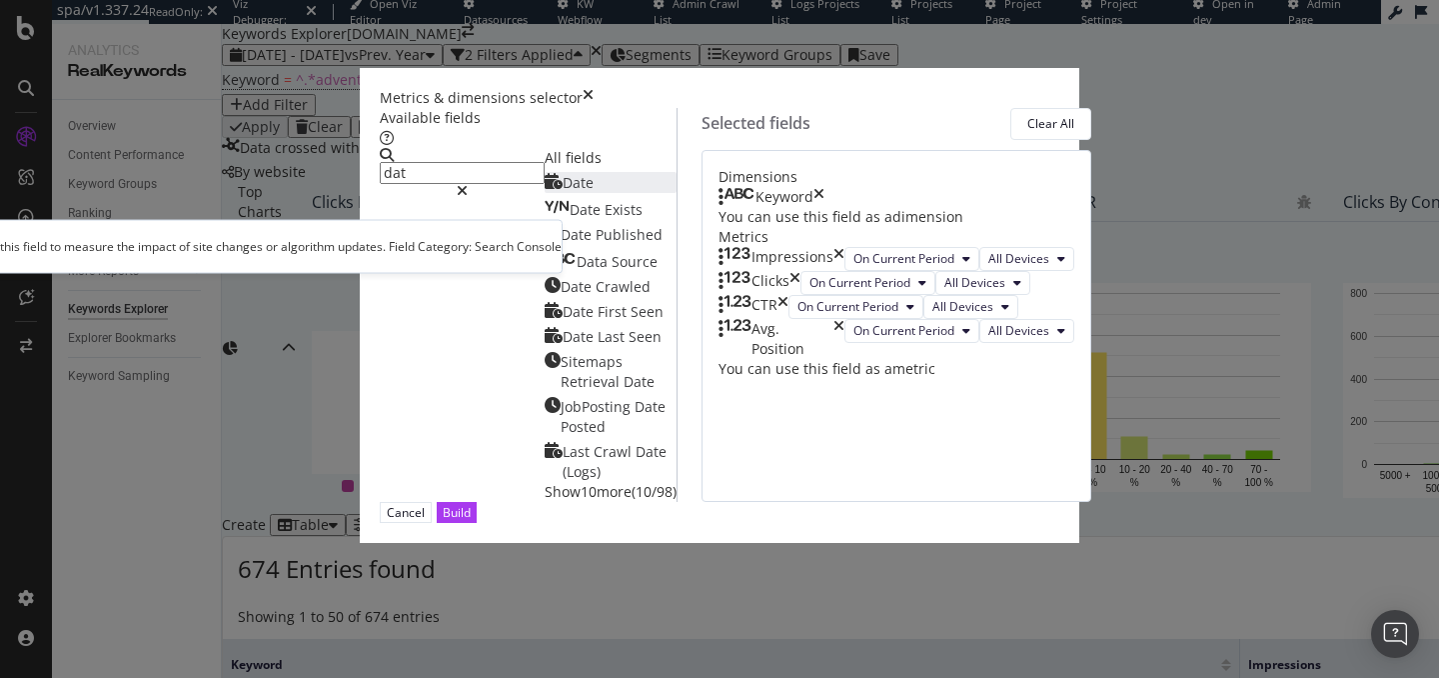
type input "dat"
click at [545, 193] on div "Date" at bounding box center [569, 183] width 49 height 20
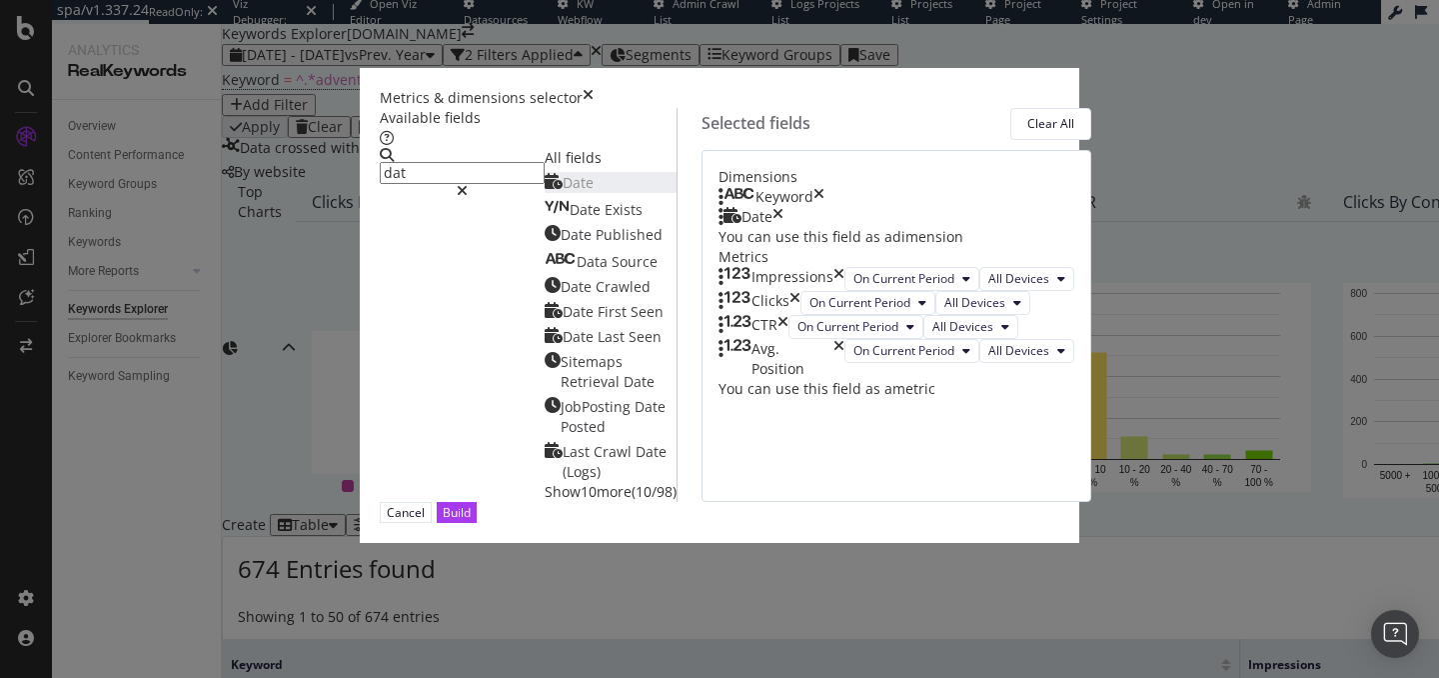
click at [824, 207] on icon "times" at bounding box center [818, 197] width 11 height 20
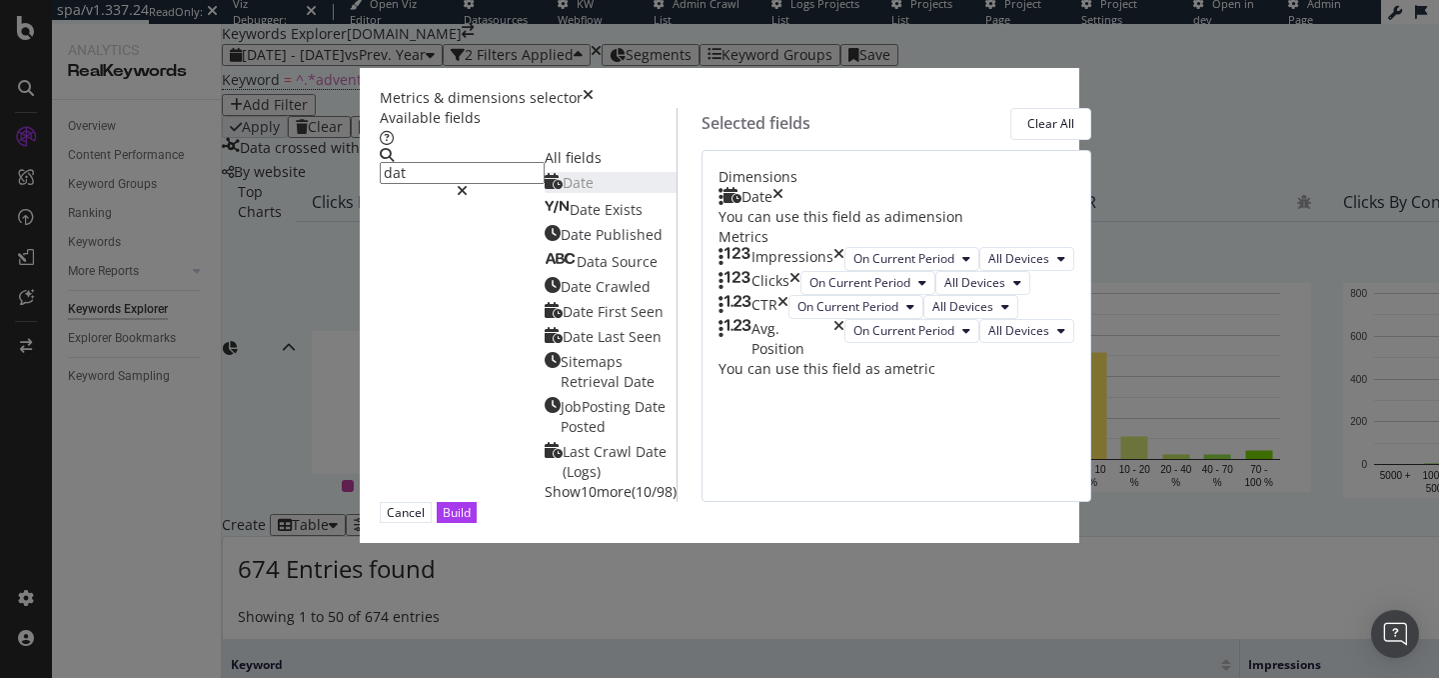
click at [788, 319] on icon "times" at bounding box center [782, 307] width 11 height 24
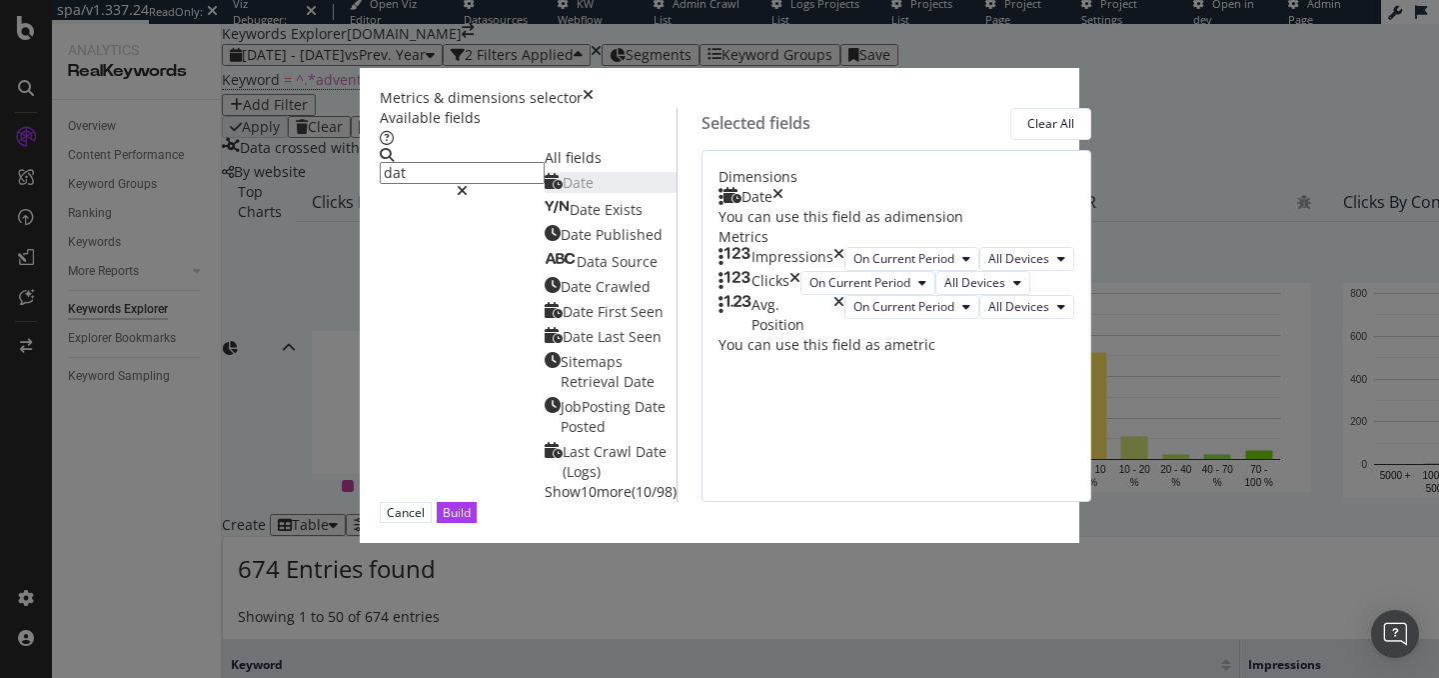
click at [844, 335] on icon "times" at bounding box center [838, 315] width 11 height 40
click at [471, 521] on div "Build" at bounding box center [457, 512] width 28 height 17
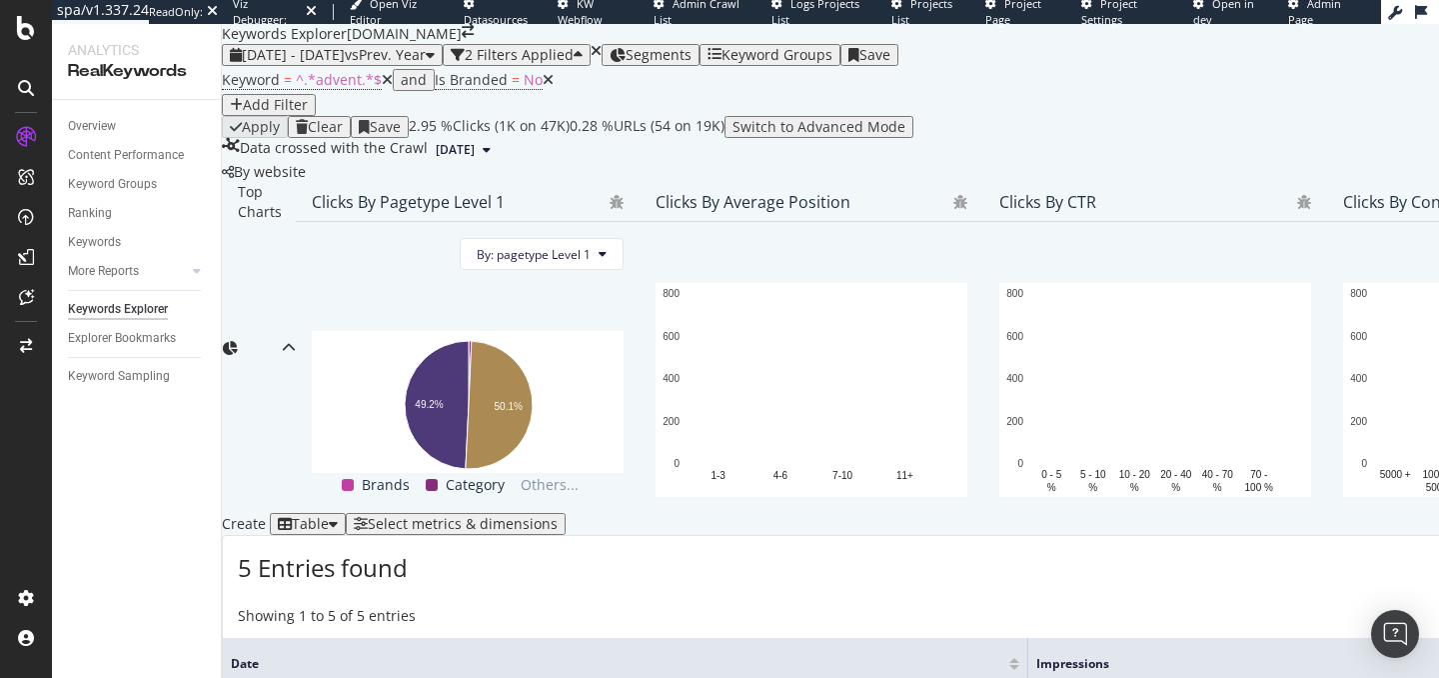
scroll to position [557, 0]
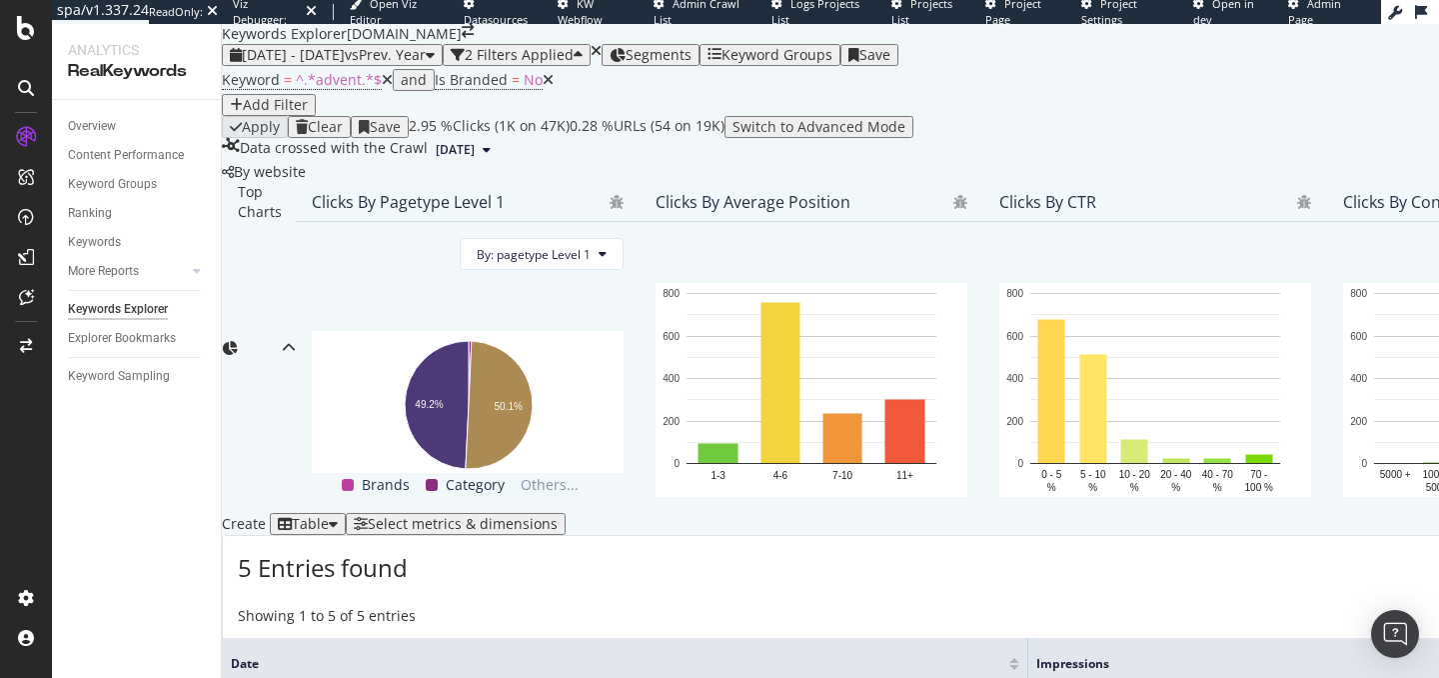
click at [558, 516] on div "Select metrics & dimensions" at bounding box center [463, 524] width 190 height 16
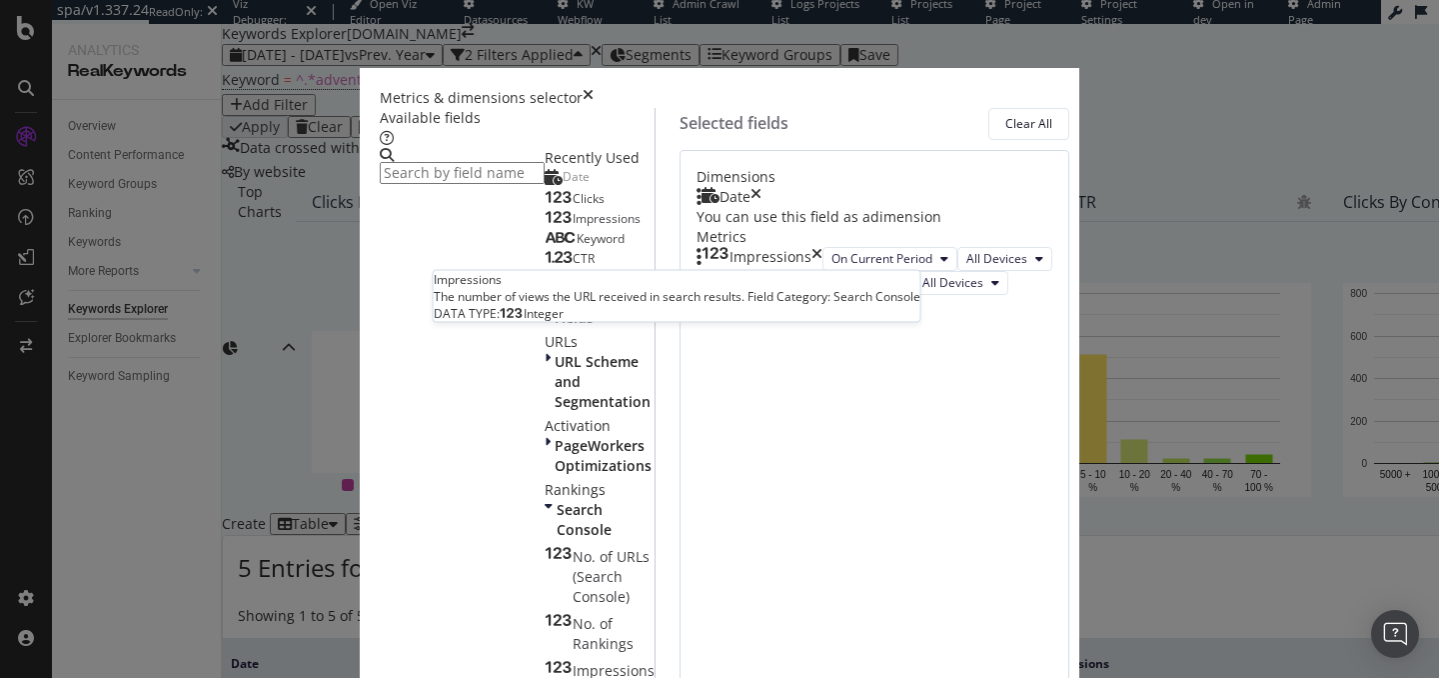
click at [545, 227] on div "Impressions" at bounding box center [593, 219] width 96 height 16
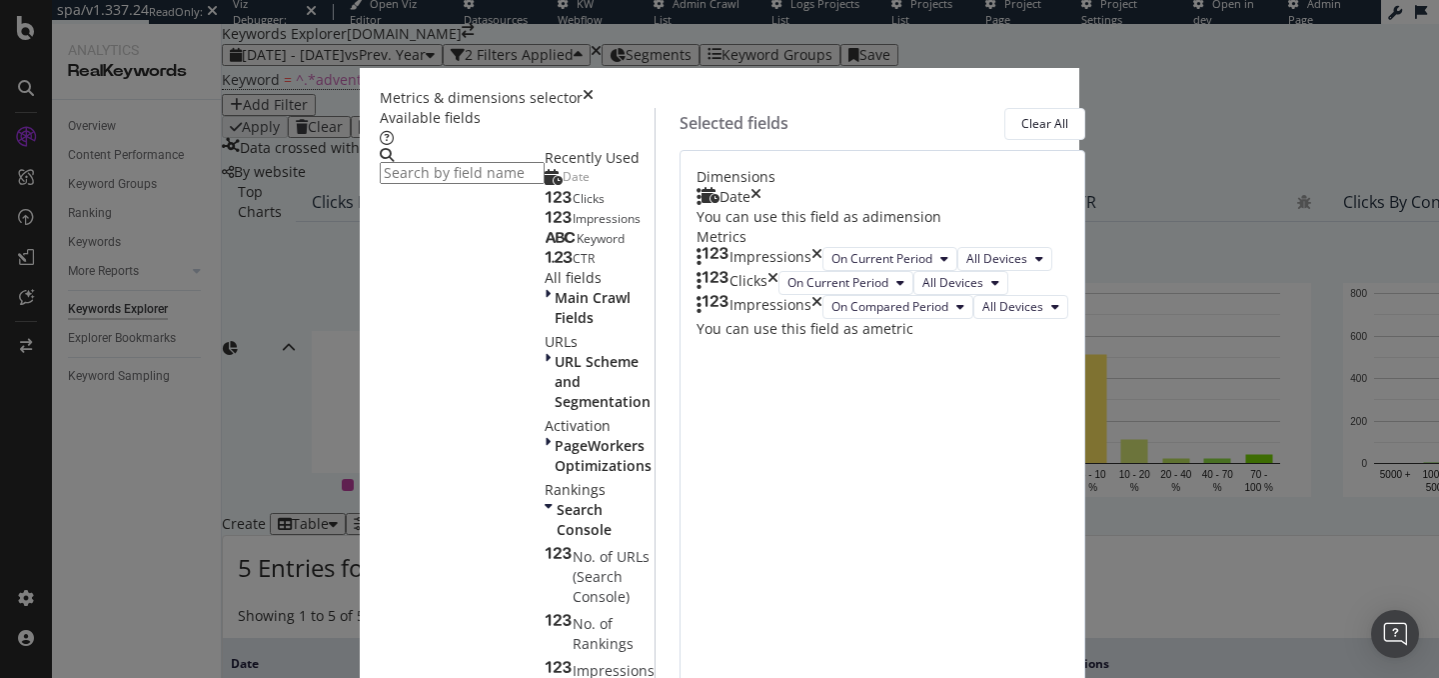
click at [545, 207] on div "Clicks" at bounding box center [575, 199] width 60 height 16
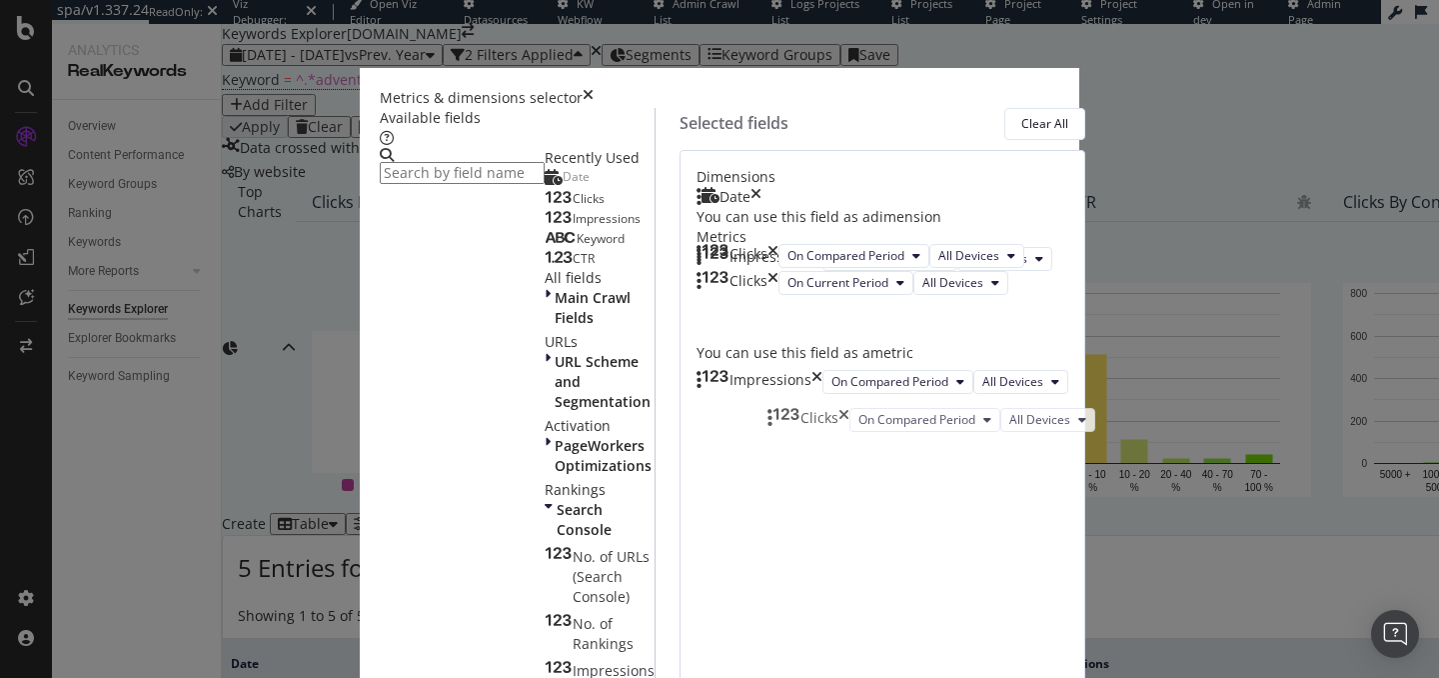
drag, startPoint x: 763, startPoint y: 501, endPoint x: 768, endPoint y: 407, distance: 94.1
click at [768, 407] on body "spa/v1.337.24 ReadOnly: Viz Debugger: Open Viz Editor Datasources KW Webflow Ad…" at bounding box center [719, 339] width 1439 height 678
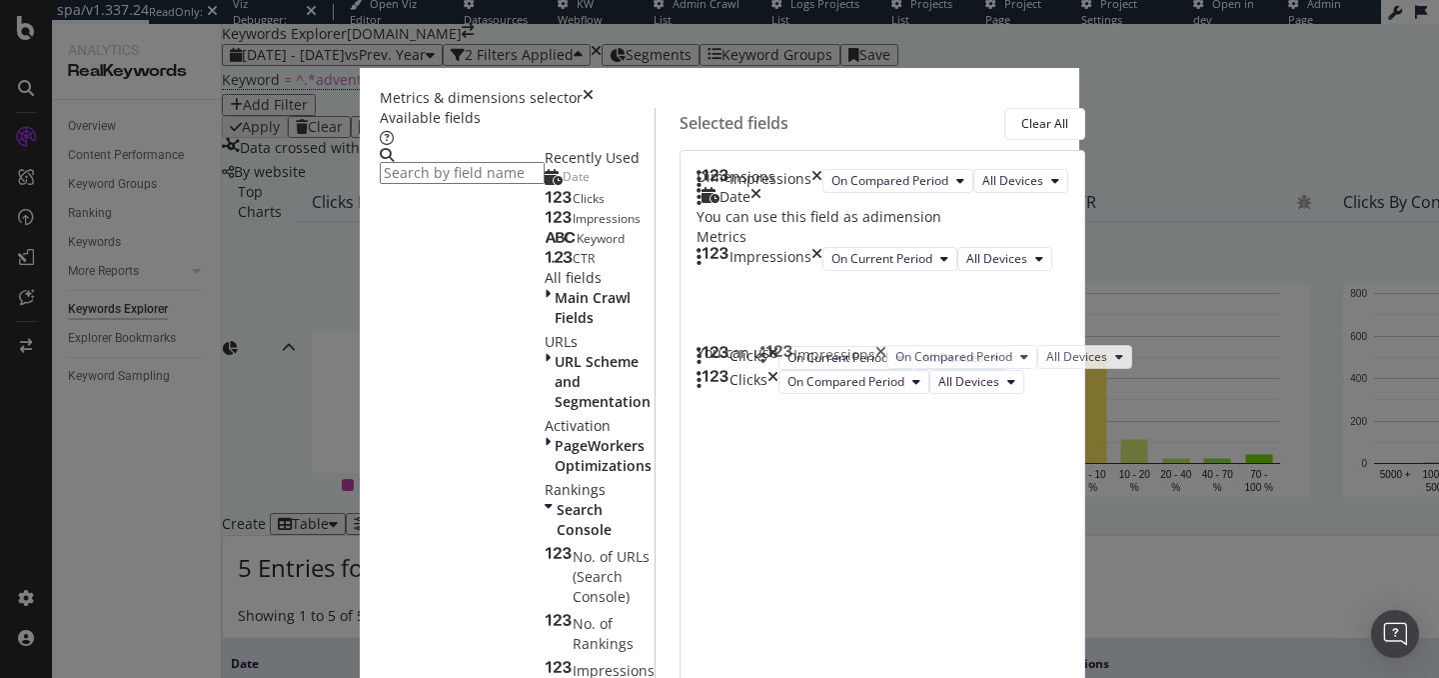
drag, startPoint x: 778, startPoint y: 491, endPoint x: 776, endPoint y: 347, distance: 143.9
click at [776, 347] on body "spa/v1.337.24 ReadOnly: Viz Debugger: Open Viz Editor Datasources KW Webflow Ad…" at bounding box center [719, 339] width 1439 height 678
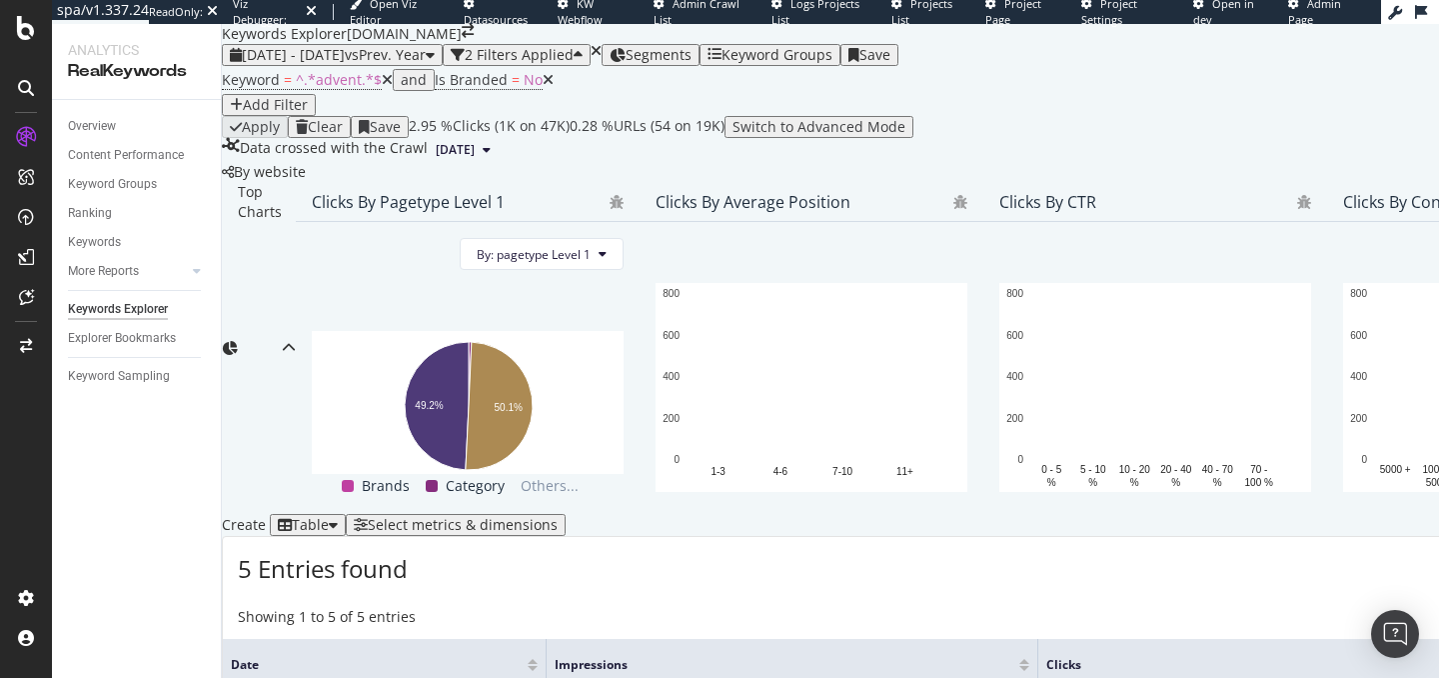
scroll to position [659, 0]
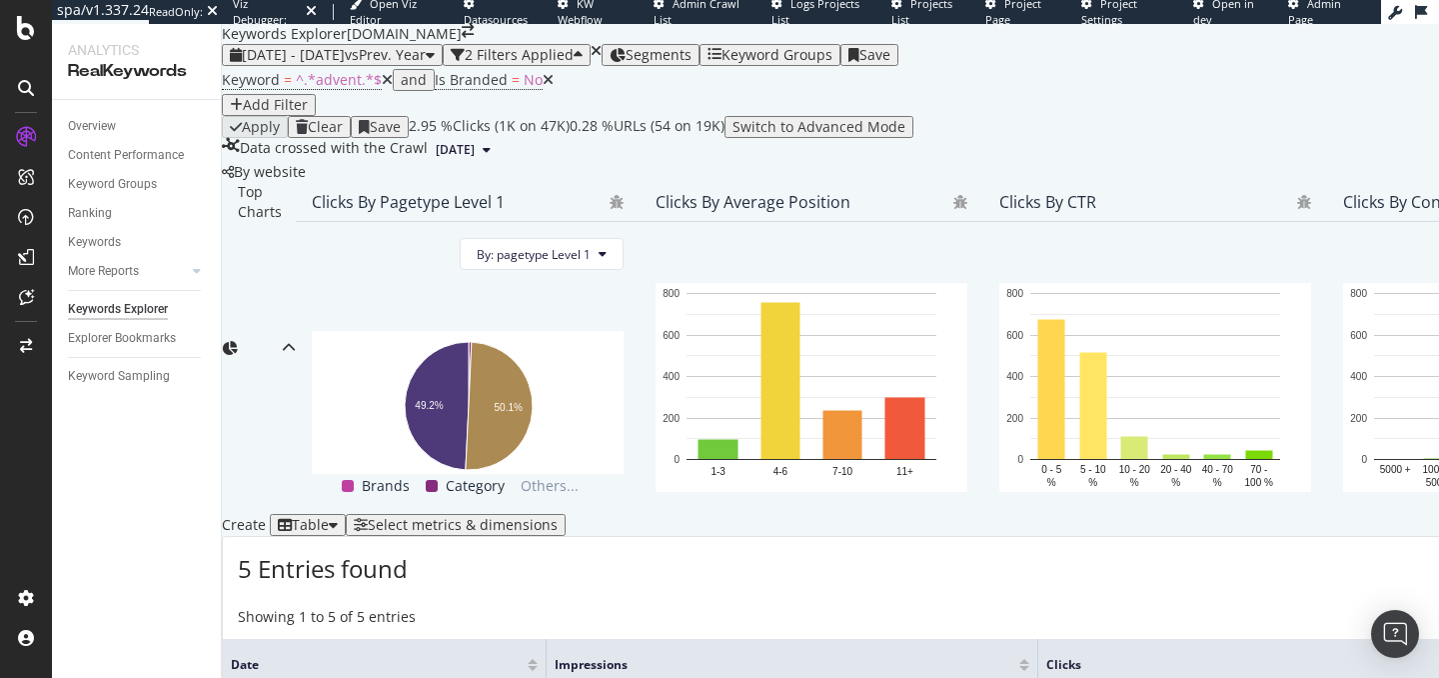
drag, startPoint x: 579, startPoint y: 361, endPoint x: 627, endPoint y: 558, distance: 202.6
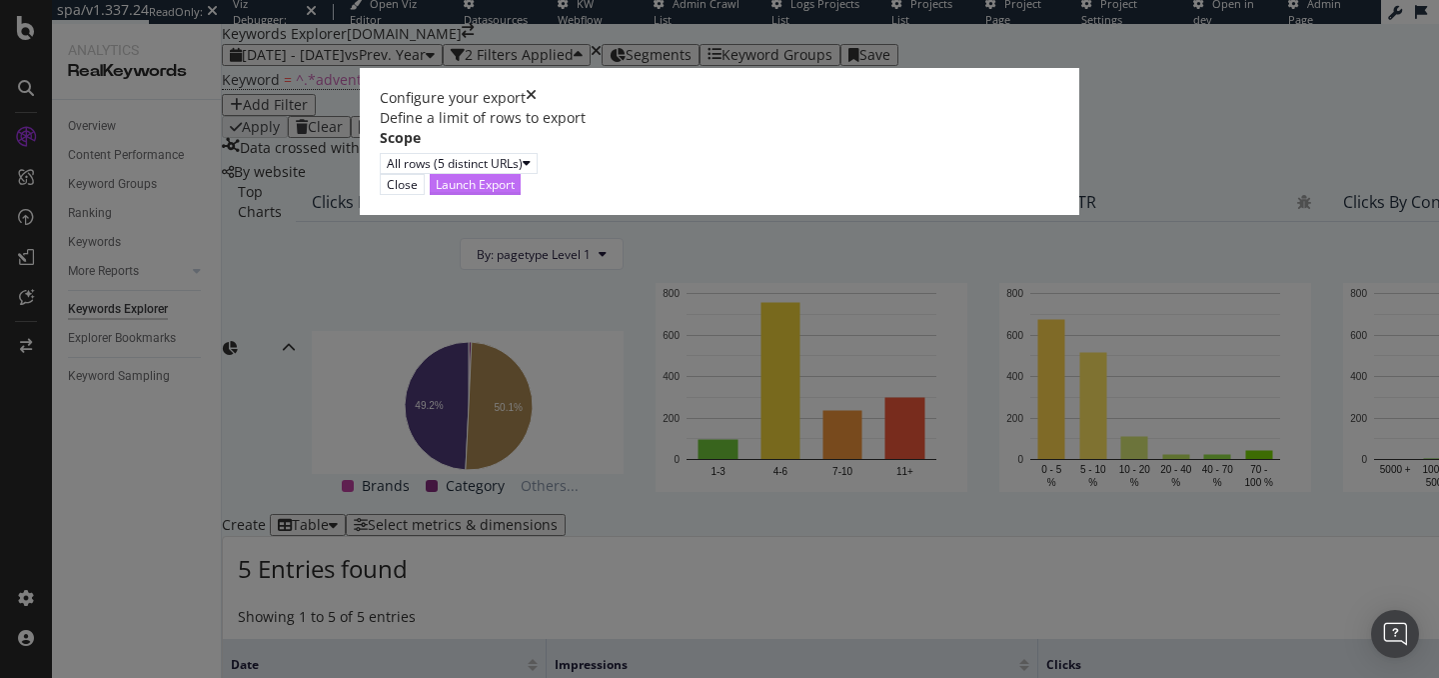
click at [515, 193] on div "Launch Export" at bounding box center [475, 184] width 79 height 17
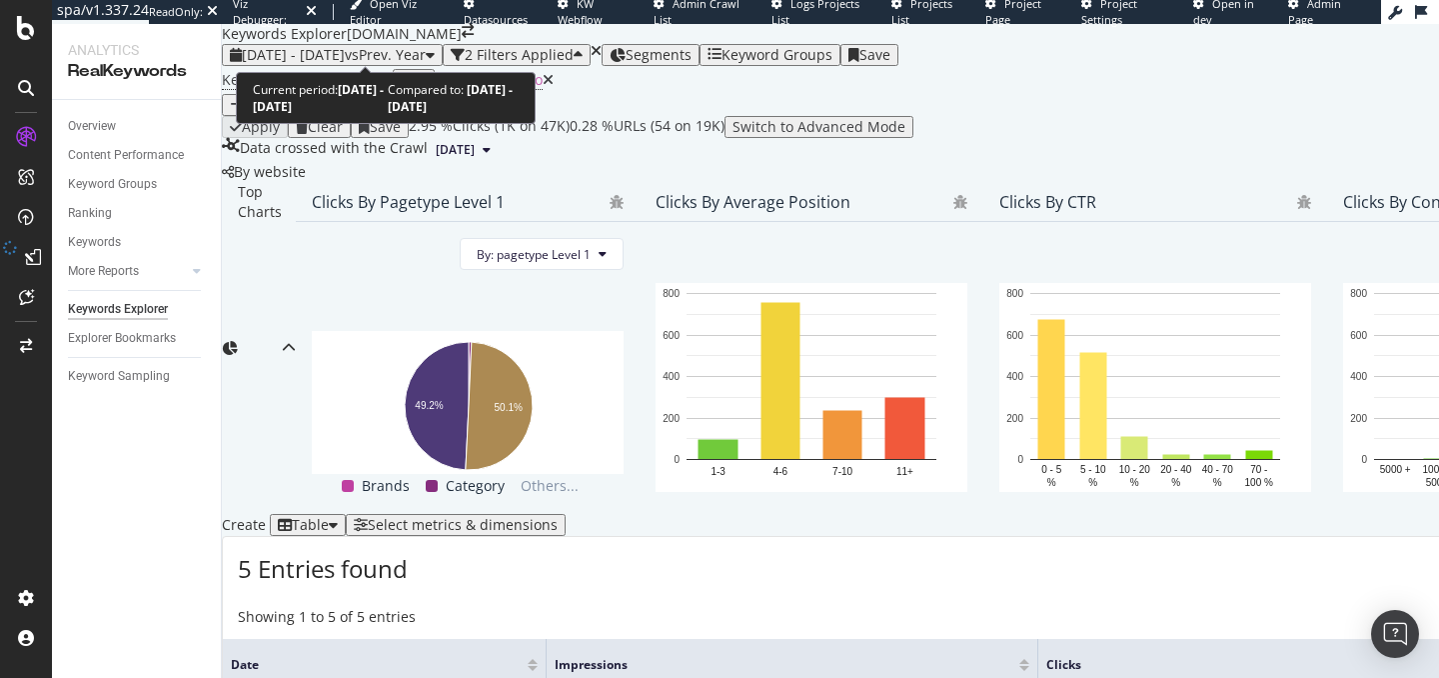
click at [311, 45] on span "[DATE] - [DATE]" at bounding box center [293, 54] width 103 height 19
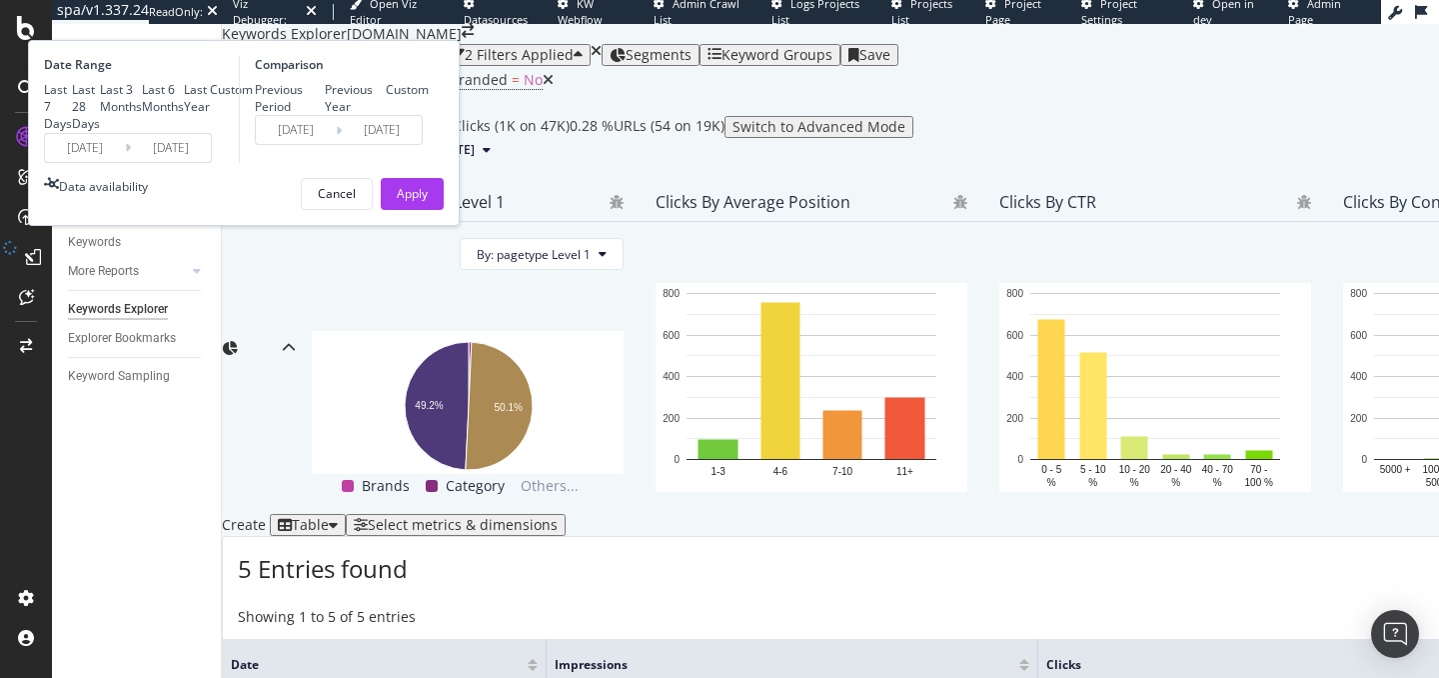
click at [125, 162] on input "[DATE]" at bounding box center [85, 148] width 80 height 28
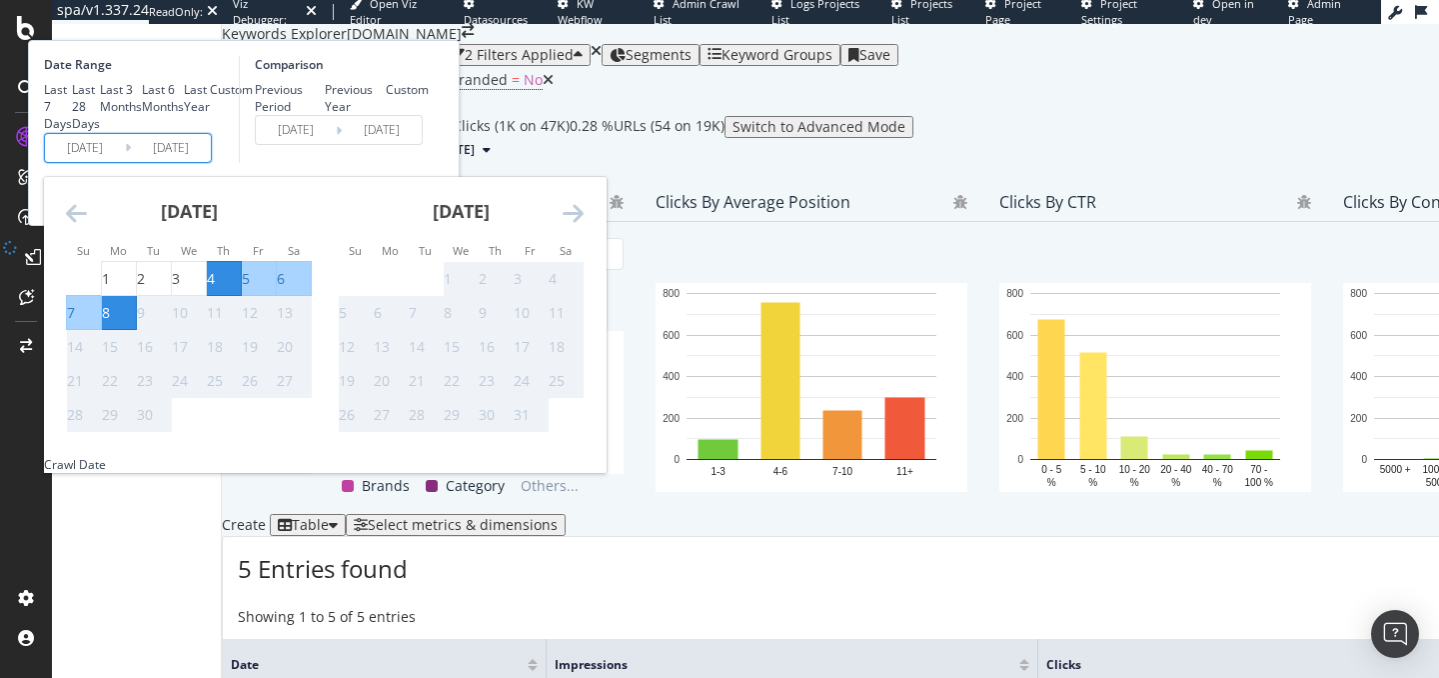
click at [125, 162] on input "[DATE]" at bounding box center [85, 148] width 80 height 28
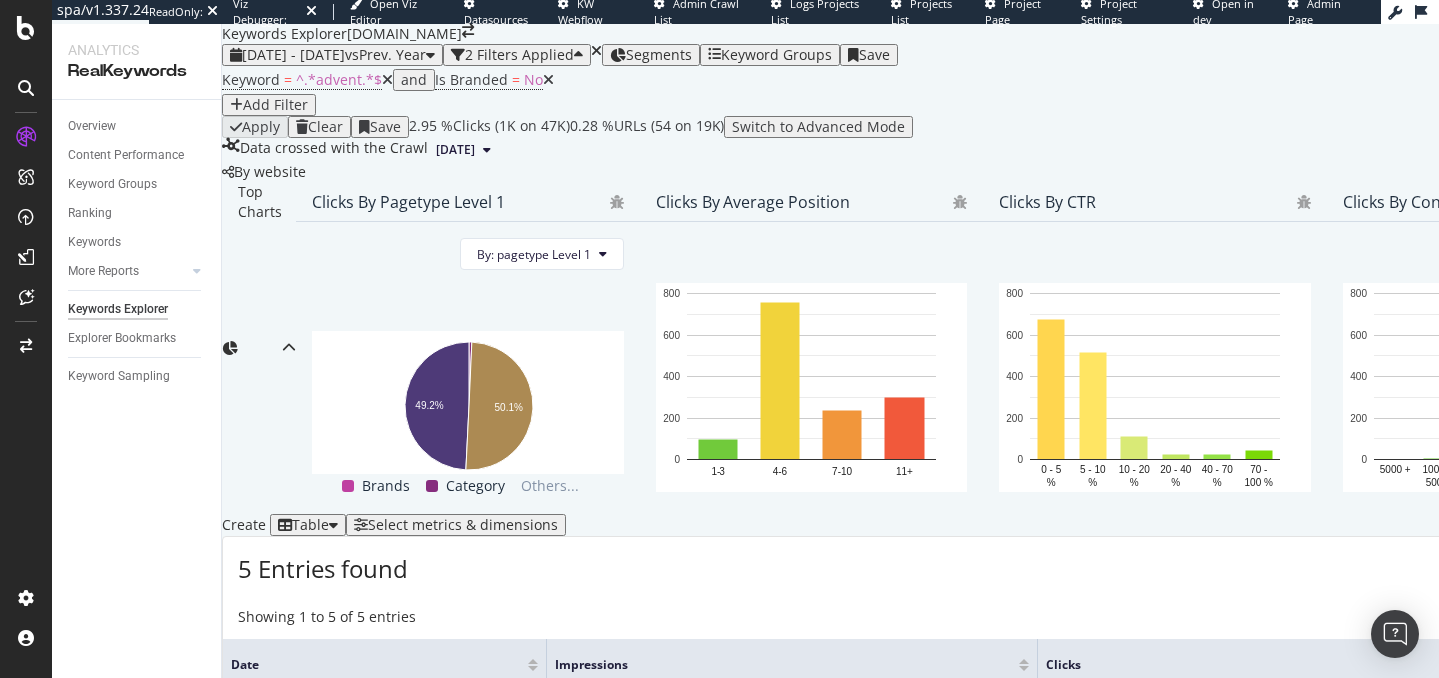
scroll to position [686, 0]
click at [538, 666] on div at bounding box center [533, 668] width 10 height 5
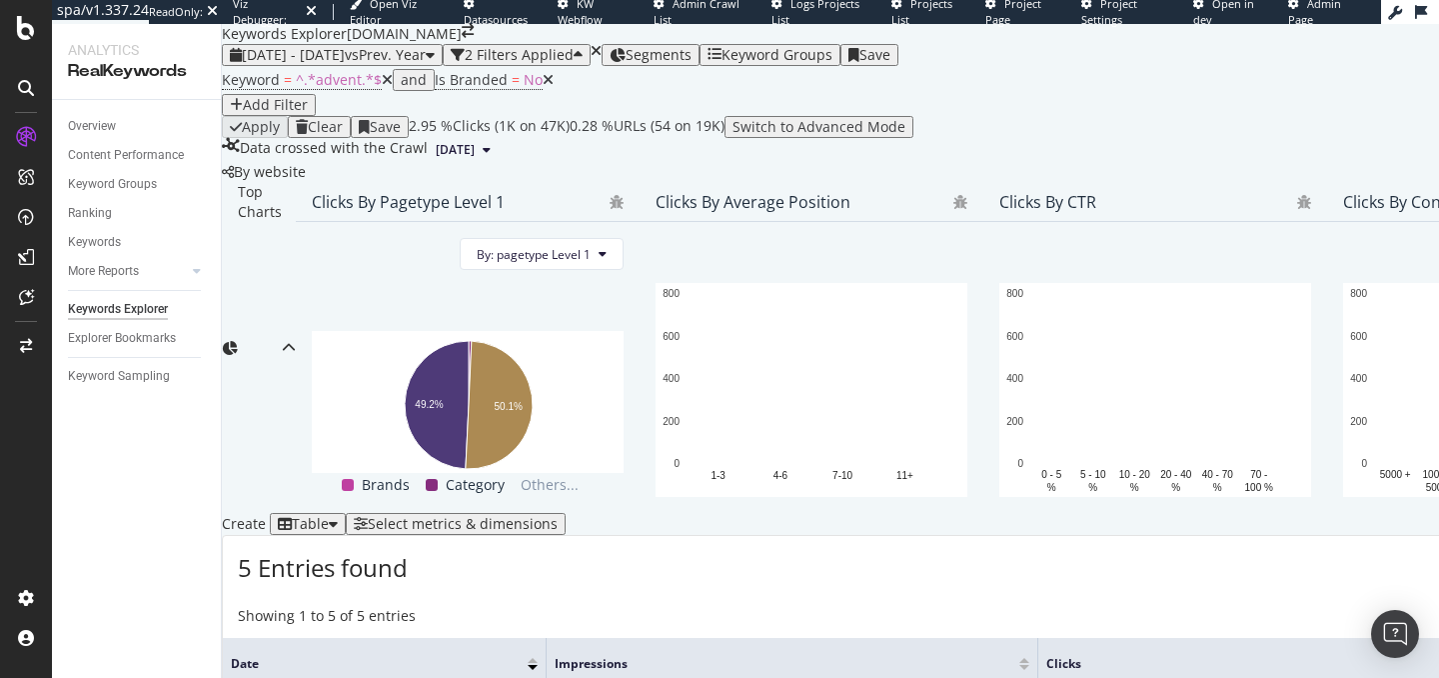
scroll to position [686, 0]
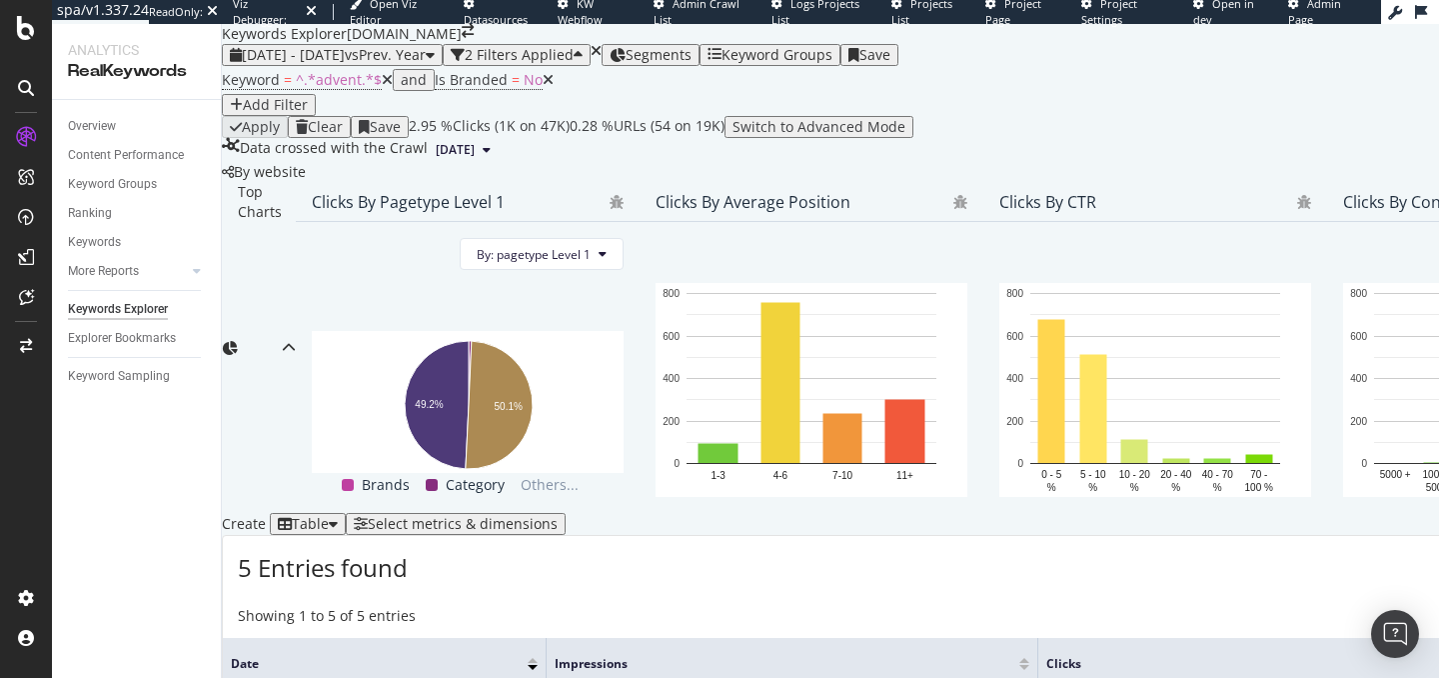
click at [538, 658] on div at bounding box center [533, 660] width 10 height 5
click at [108, 120] on div "Overview" at bounding box center [92, 126] width 48 height 21
click at [480, 89] on span "Is Branded" at bounding box center [471, 79] width 73 height 19
click at [463, 124] on icon at bounding box center [456, 118] width 14 height 12
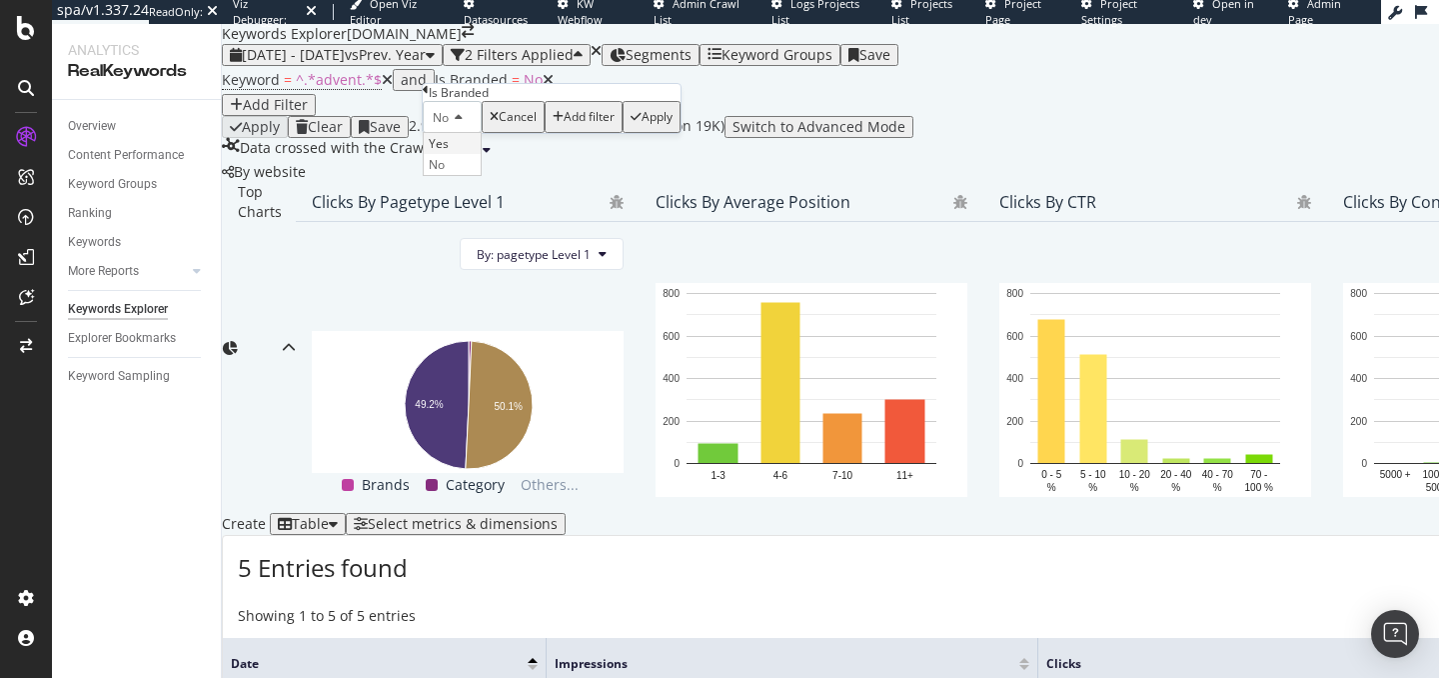
click at [449, 152] on span "Yes" at bounding box center [439, 143] width 20 height 17
click at [630, 133] on div "Yes Cancel Add filter Apply" at bounding box center [554, 117] width 262 height 32
click at [646, 124] on div "Apply" at bounding box center [661, 117] width 31 height 14
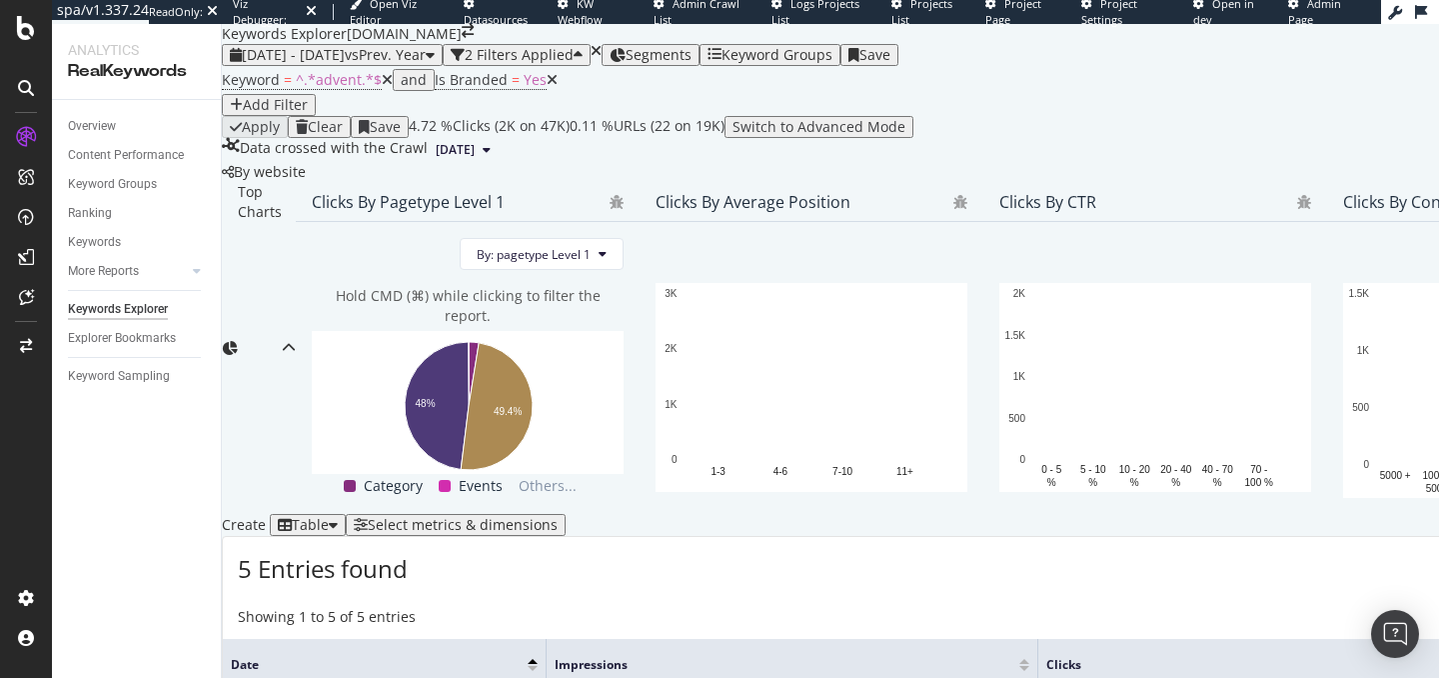
scroll to position [666, 0]
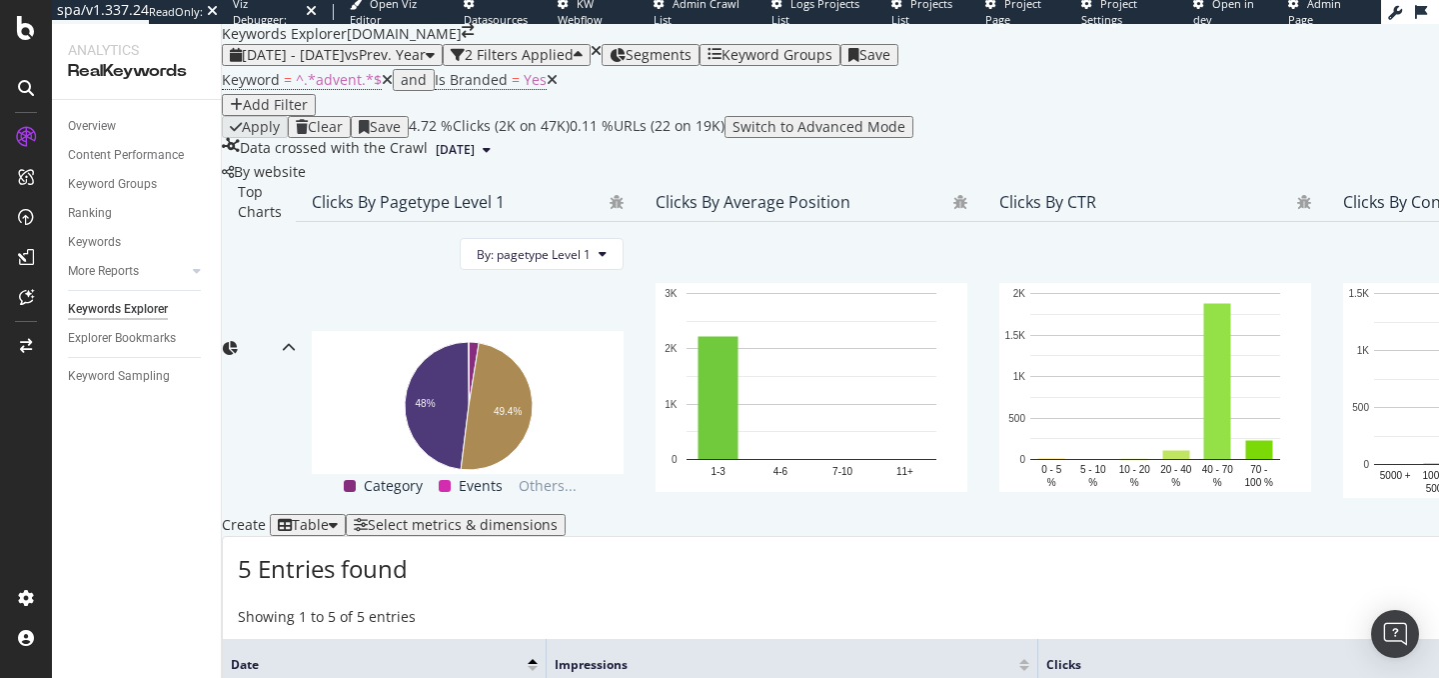
click at [0, 0] on div "spa/v1.337.24 ReadOnly: Viz Debugger: Open Viz Editor Datasources KW Webflow Ad…" at bounding box center [719, 339] width 1439 height 678
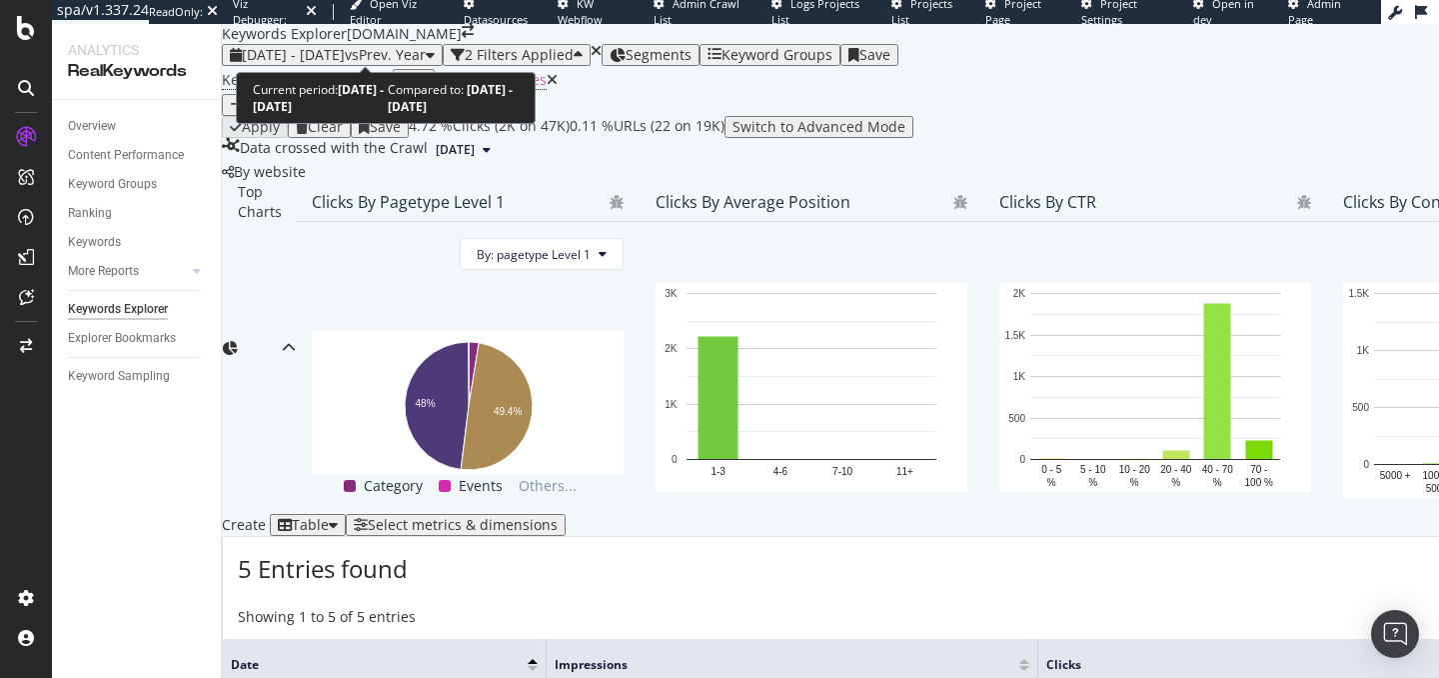
click at [317, 45] on span "[DATE] - [DATE]" at bounding box center [293, 54] width 103 height 19
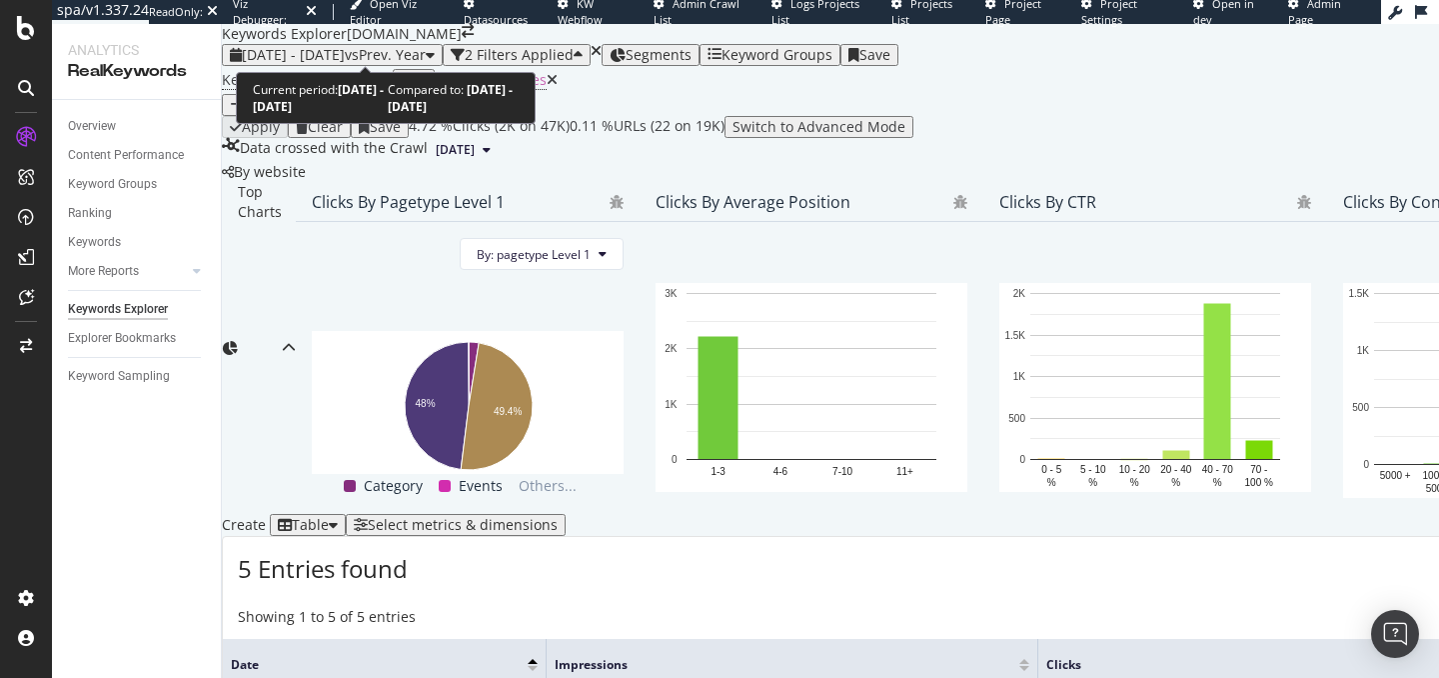
click at [321, 48] on span "[DATE] - [DATE]" at bounding box center [293, 54] width 103 height 19
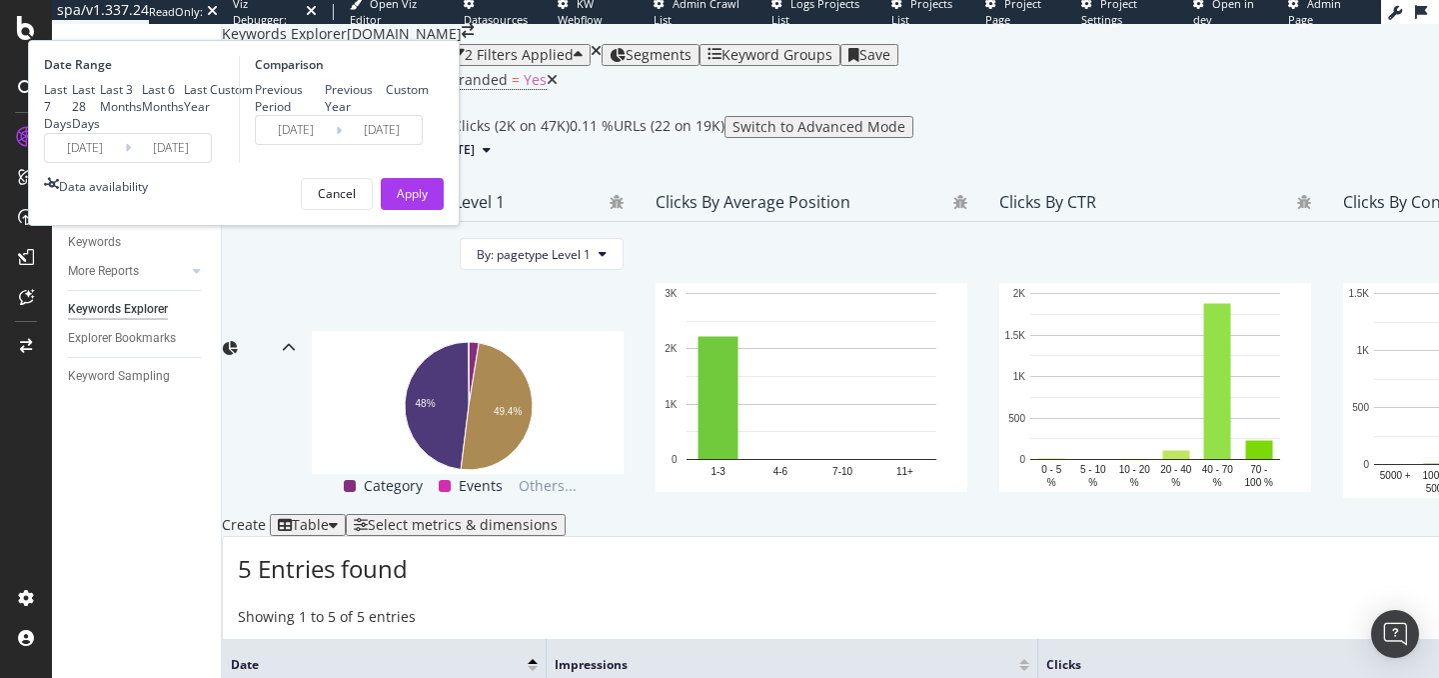
click at [125, 162] on input "[DATE]" at bounding box center [85, 148] width 80 height 28
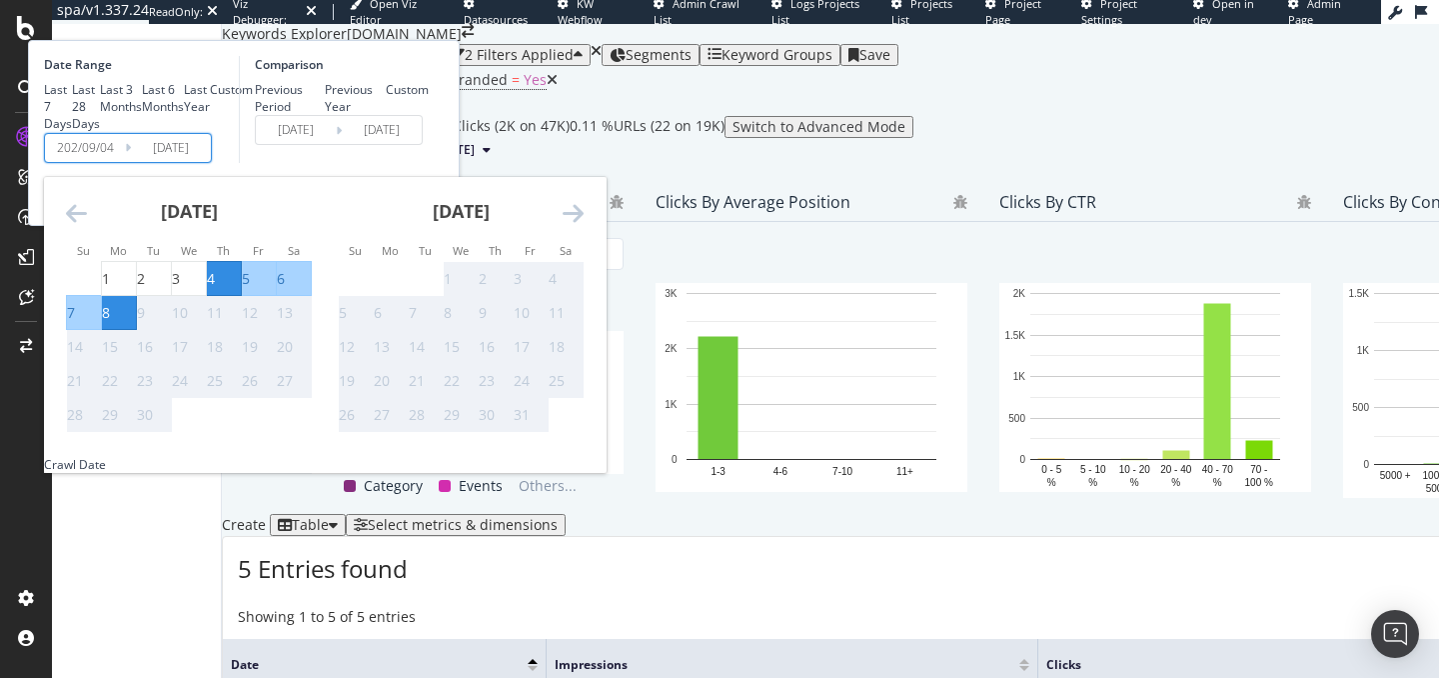
type input "[DATE]"
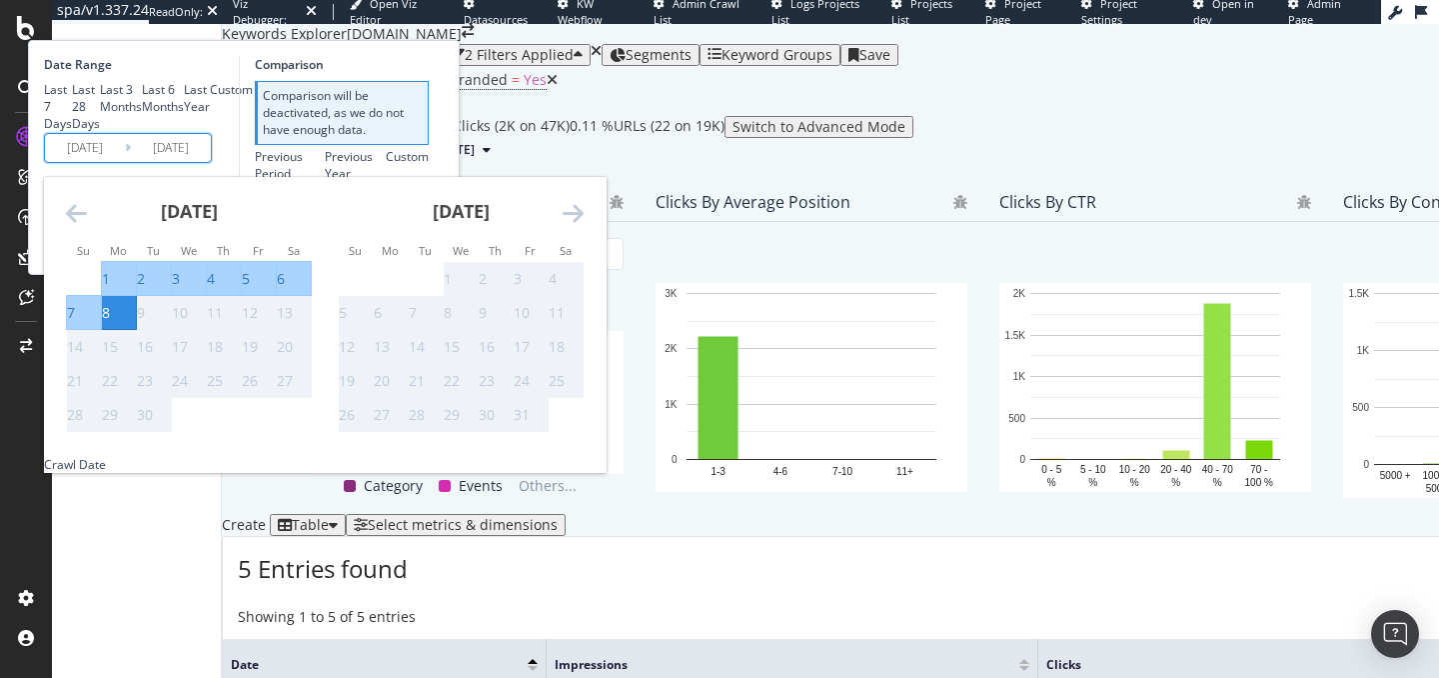
click at [125, 162] on input "2023/09/04" at bounding box center [85, 148] width 80 height 28
type input "2023/09/04"
type input "2023/08/31"
type input "2024/09/03"
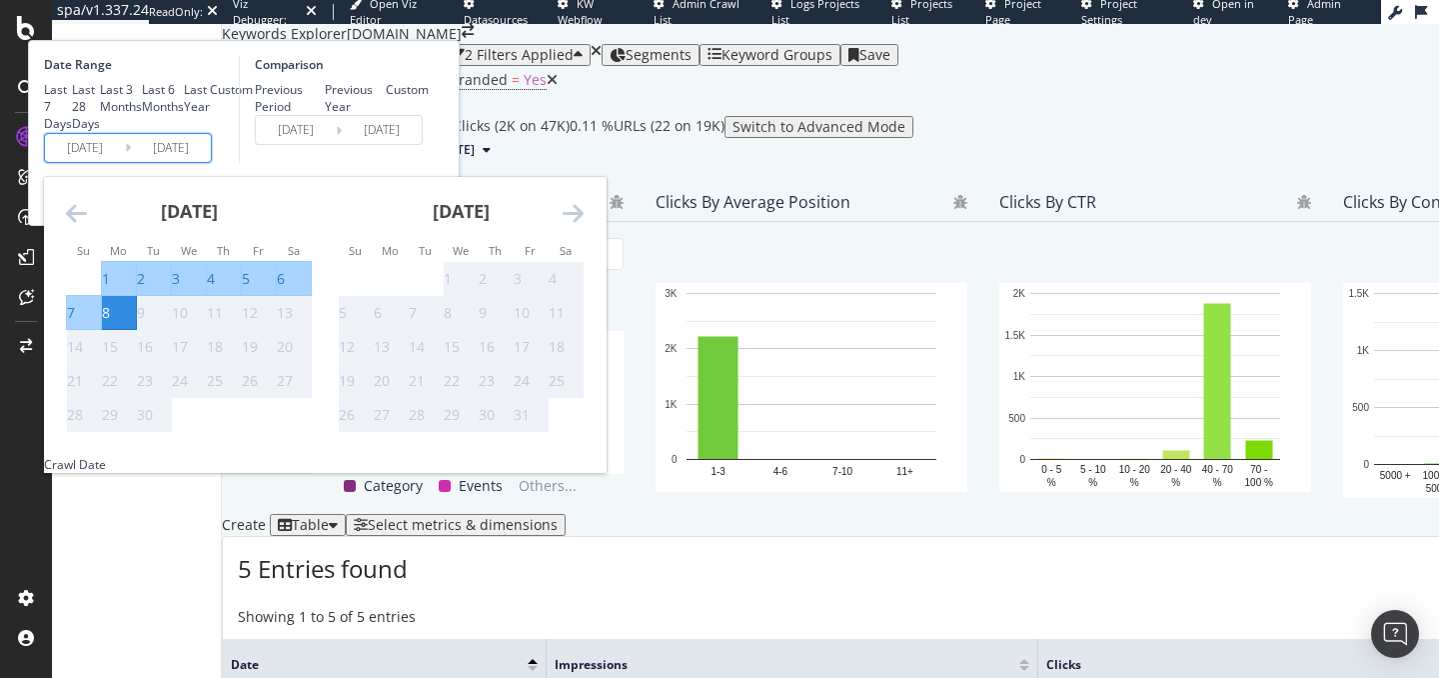
click at [125, 162] on input "[DATE]" at bounding box center [85, 148] width 80 height 28
type input "[DATE]"
type input "2023/09/30"
type input "2024/09/18"
type input "2024/09/19"
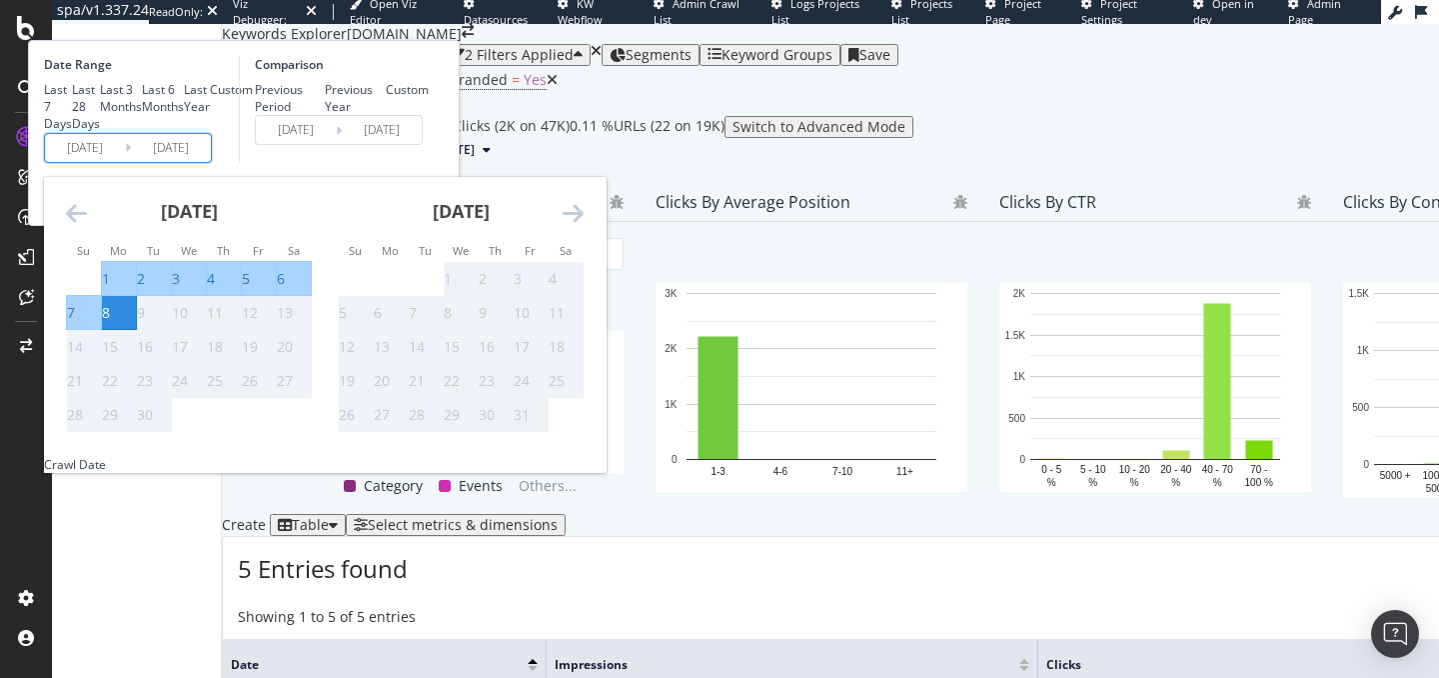
click at [211, 162] on input "2025/09/23" at bounding box center [171, 148] width 80 height 28
type input "[DATE]"
type input "2024/09/14"
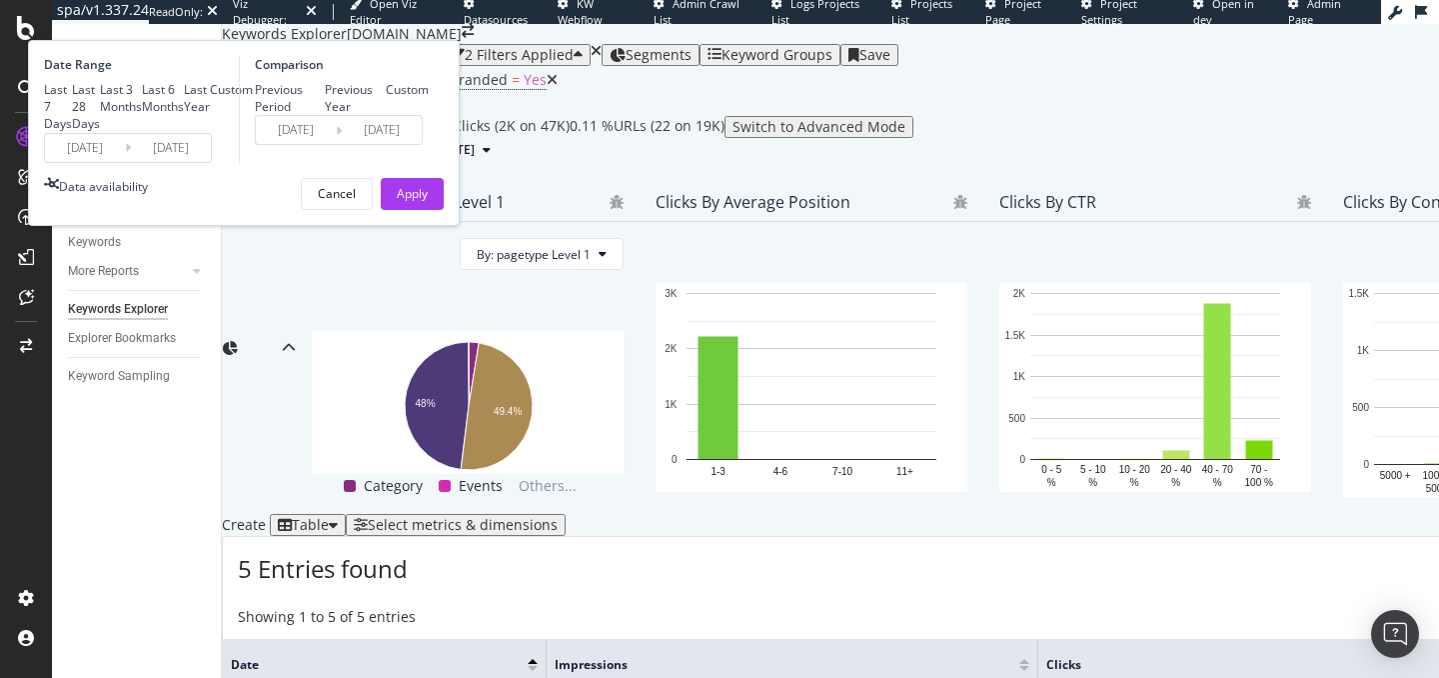
type input "2024/09/23"
click at [429, 163] on div "Comparison Previous Period Previous Year Custom 2024/09/14 Navigate forward to …" at bounding box center [334, 109] width 190 height 107
click at [428, 202] on div "Apply" at bounding box center [412, 193] width 31 height 17
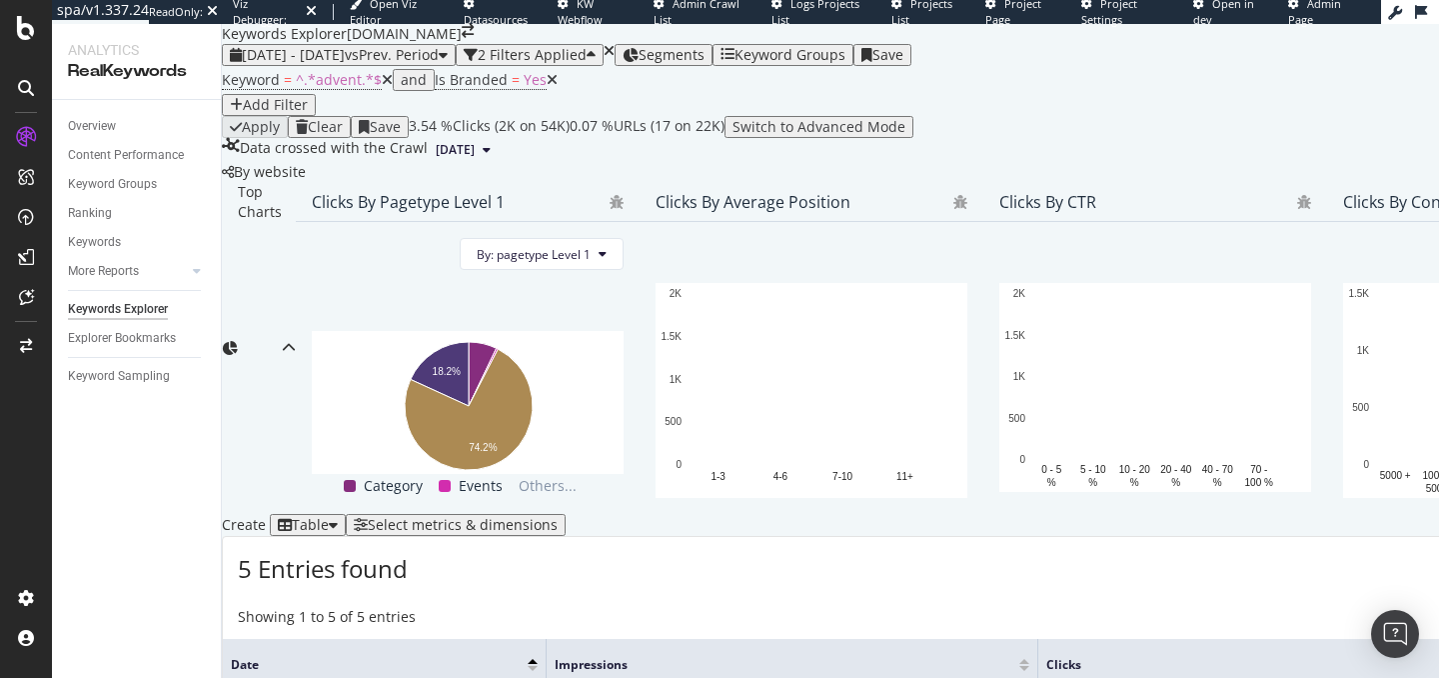
scroll to position [631, 0]
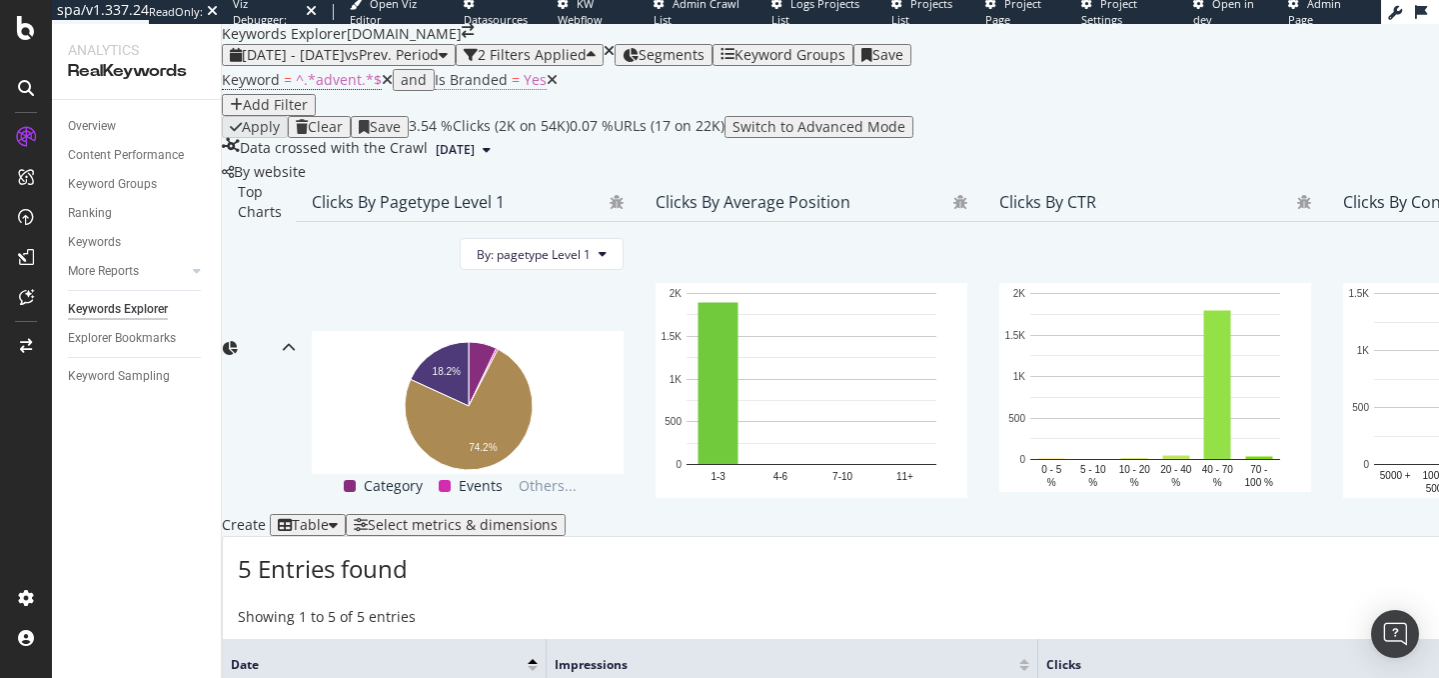
click at [512, 89] on span "=" at bounding box center [516, 79] width 8 height 19
click at [461, 124] on icon at bounding box center [460, 118] width 14 height 12
click at [461, 176] on div "Yes No" at bounding box center [454, 154] width 63 height 44
click at [445, 173] on span "No" at bounding box center [437, 164] width 16 height 17
click at [642, 124] on div "Apply" at bounding box center [657, 117] width 31 height 14
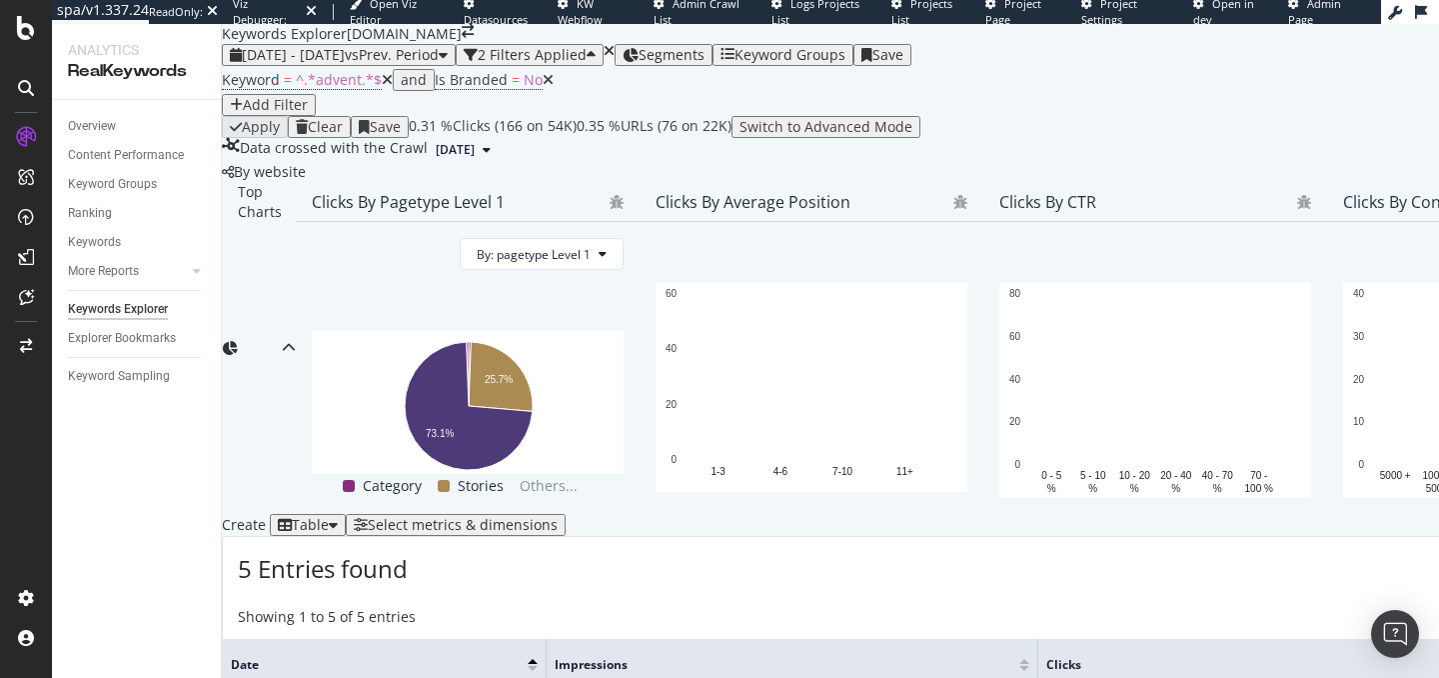
scroll to position [636, 0]
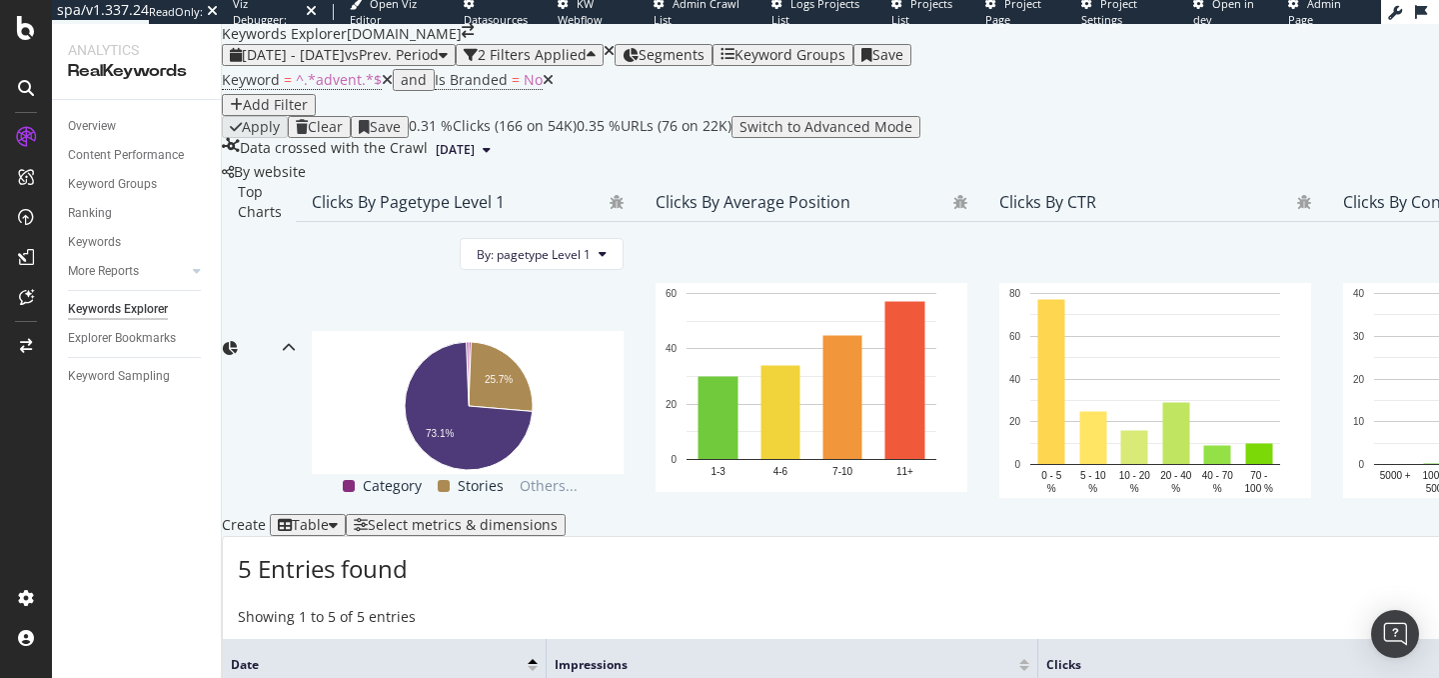
drag, startPoint x: 596, startPoint y: 387, endPoint x: 11, endPoint y: 411, distance: 585.1
click at [0, 0] on div "spa/v1.337.24 ReadOnly: Viz Debugger: Open Viz Editor Datasources KW Webflow Ad…" at bounding box center [719, 339] width 1439 height 678
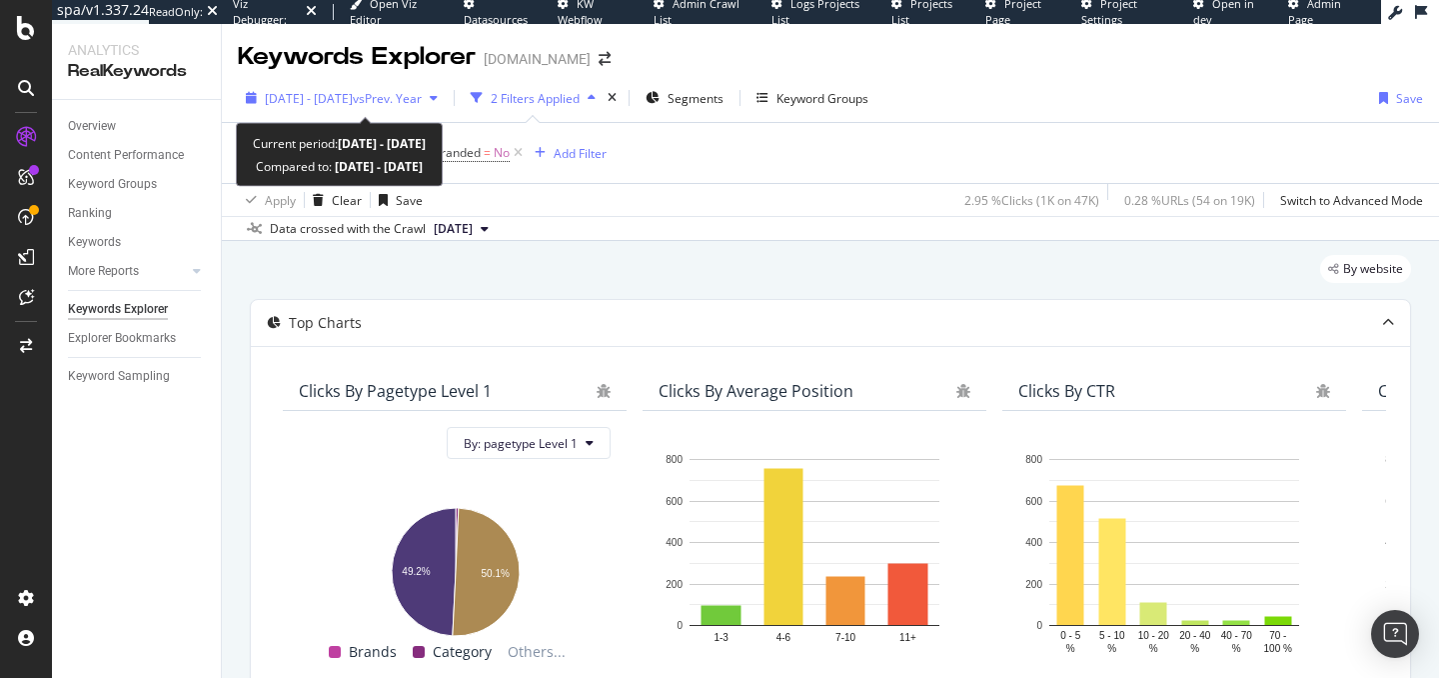
click at [353, 101] on span "[DATE] - [DATE]" at bounding box center [309, 98] width 88 height 17
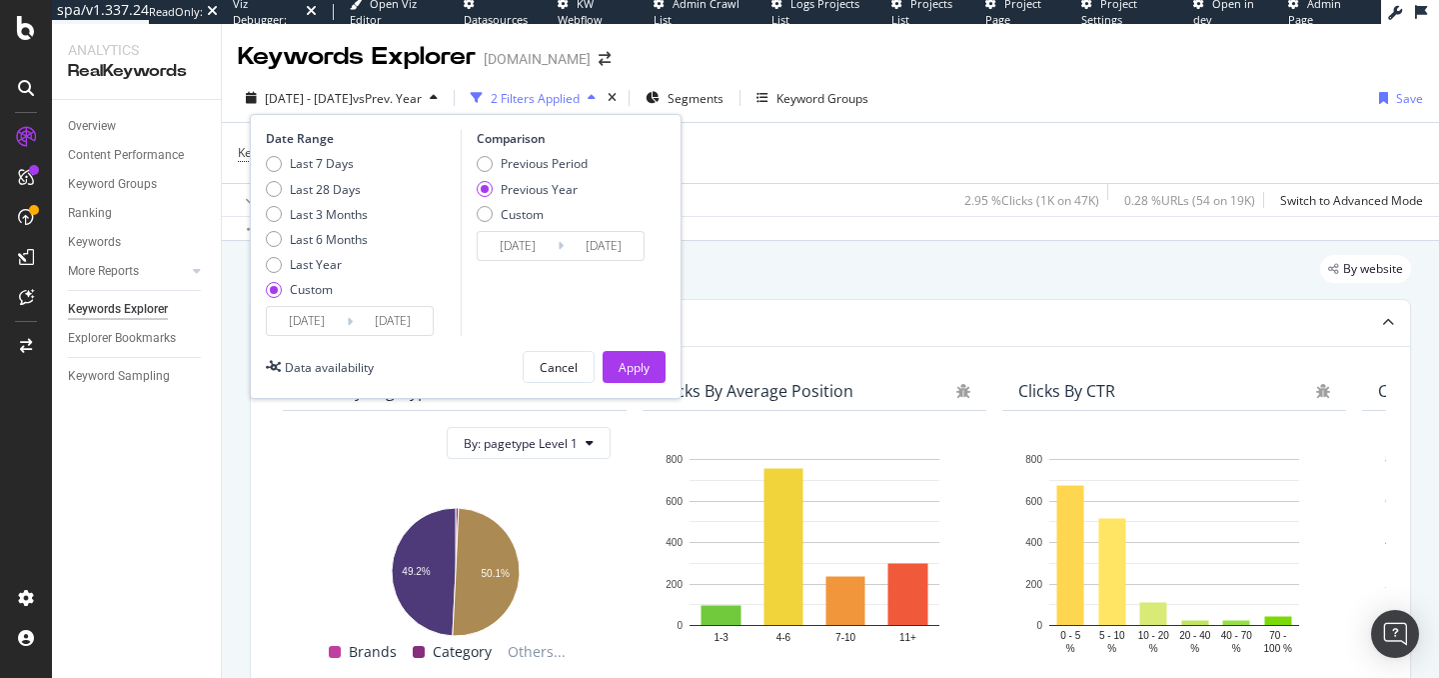
click at [315, 317] on input "[DATE]" at bounding box center [307, 321] width 80 height 28
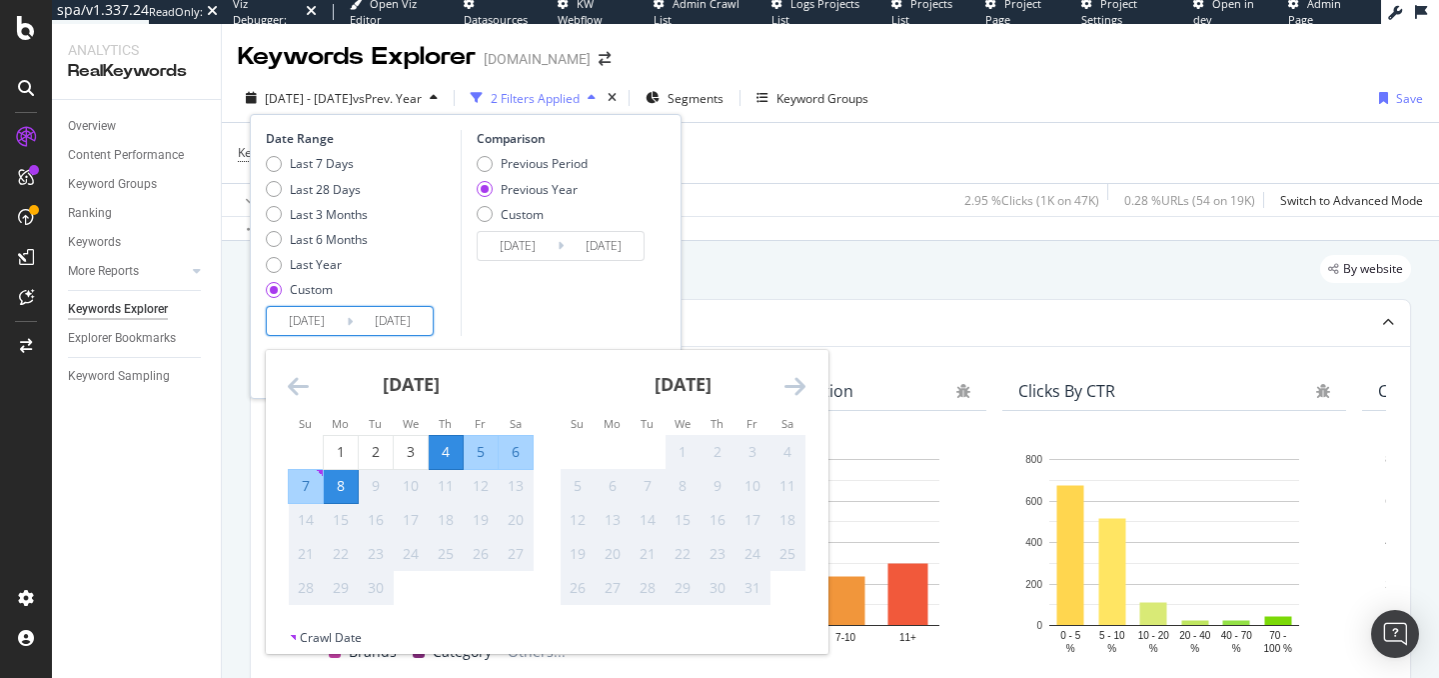
click at [303, 319] on input "[DATE]" at bounding box center [307, 321] width 80 height 28
type input "[DATE]"
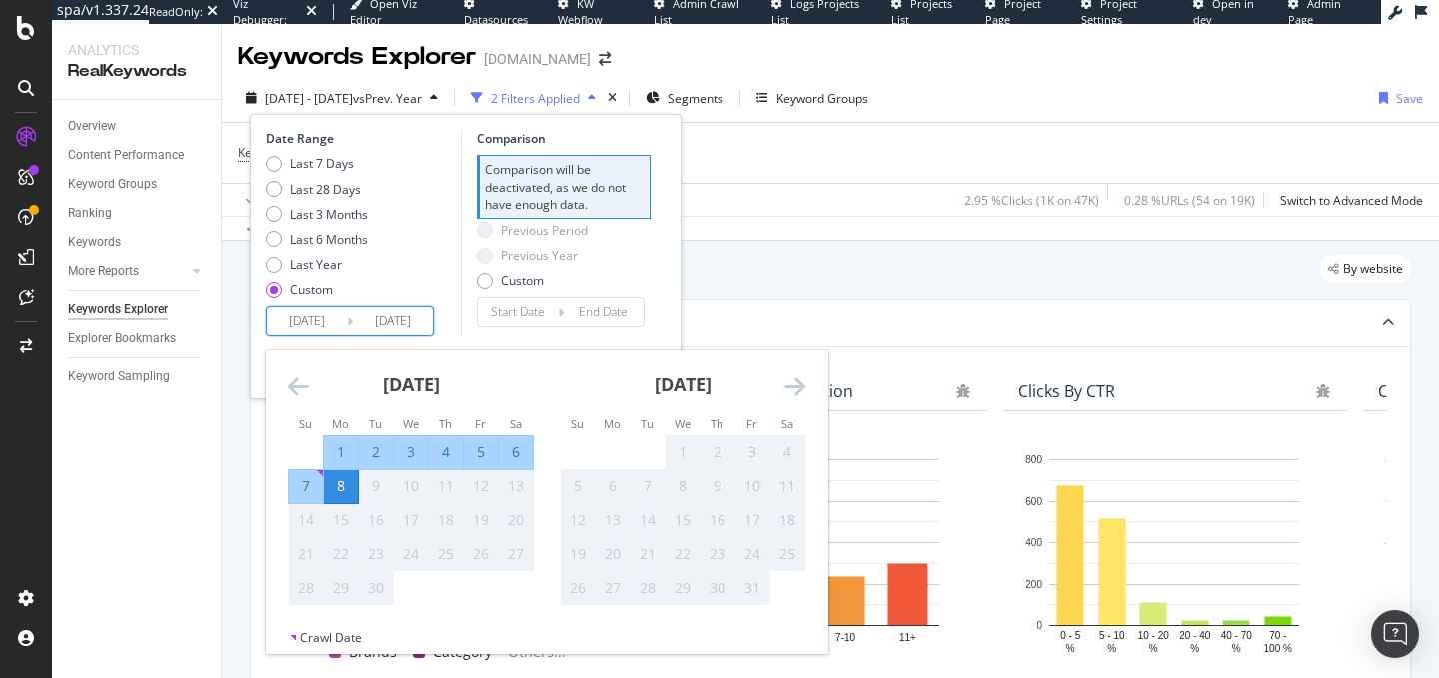
click at [304, 326] on input "2023/09/04" at bounding box center [307, 321] width 80 height 28
type input "2023/09/04"
type input "2023/08/31"
type input "2024/09/03"
type input "[DATE]"
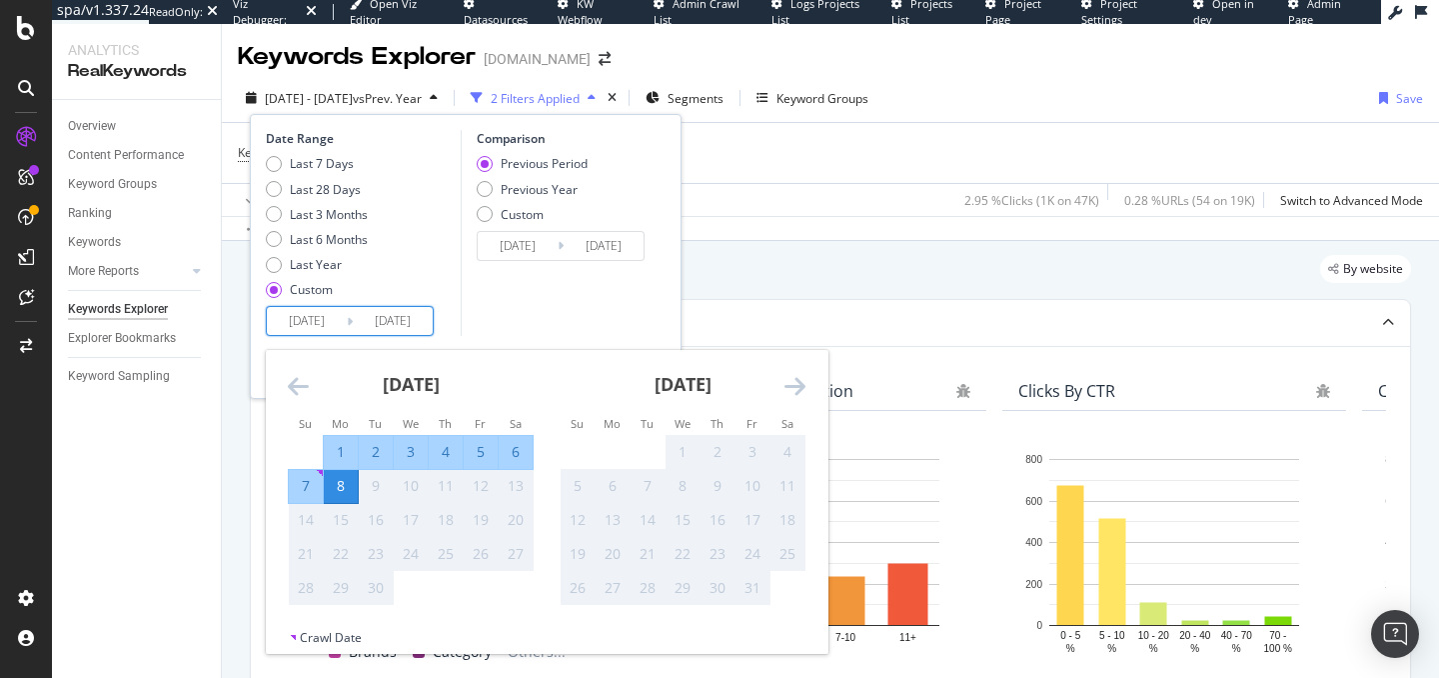
click at [386, 321] on input "[DATE]" at bounding box center [393, 321] width 80 height 28
type input "[DATE]"
type input "2024/08/30"
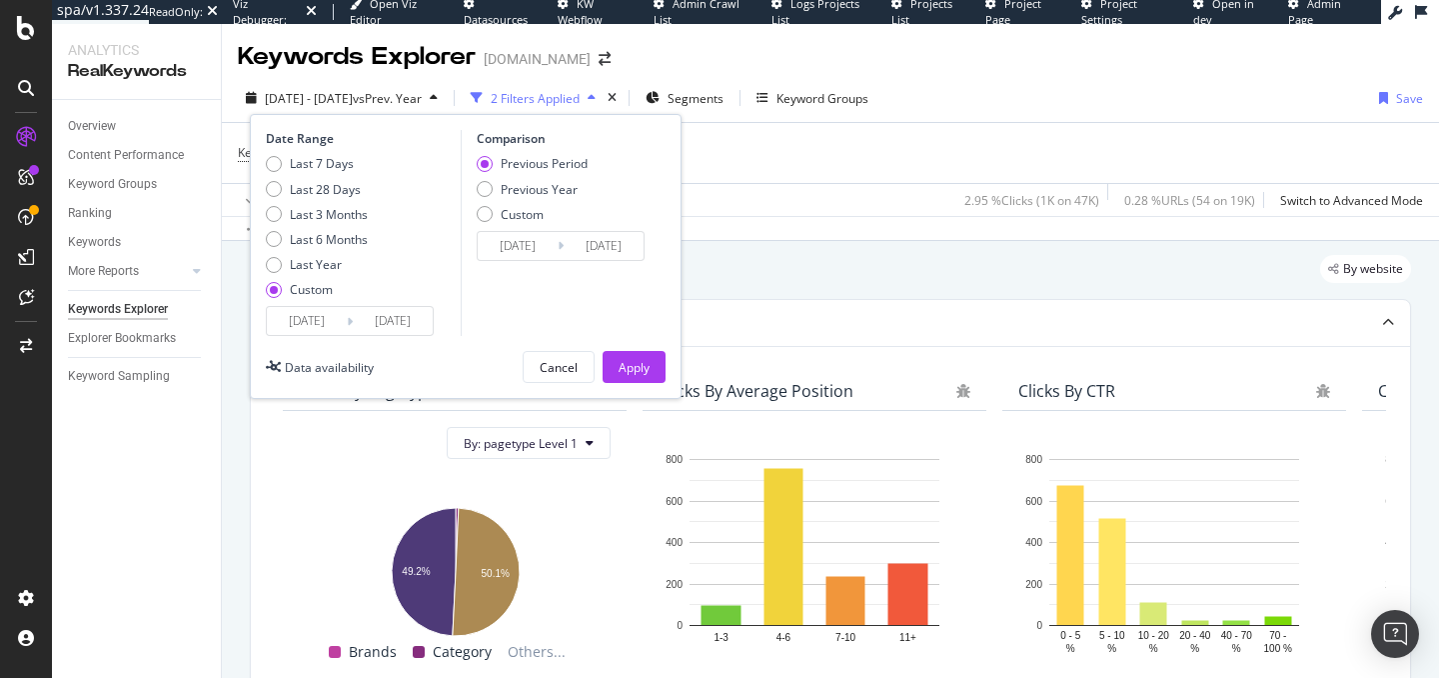
type input "[DATE]"
click at [570, 317] on div "Comparison Previous Period Previous Year Custom 2024/08/30 Navigate forward to …" at bounding box center [556, 233] width 190 height 206
click at [648, 372] on div "Apply" at bounding box center [634, 367] width 31 height 17
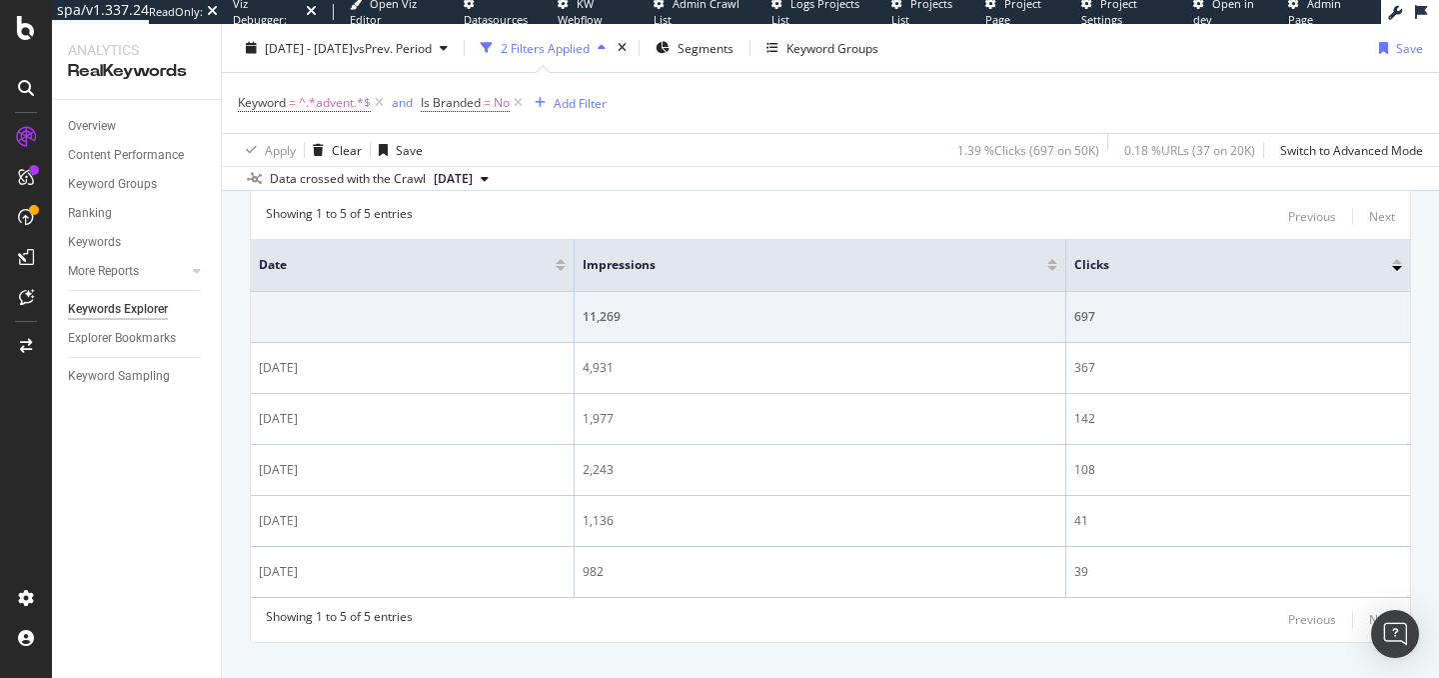
scroll to position [653, 0]
click at [559, 269] on div at bounding box center [561, 269] width 10 height 5
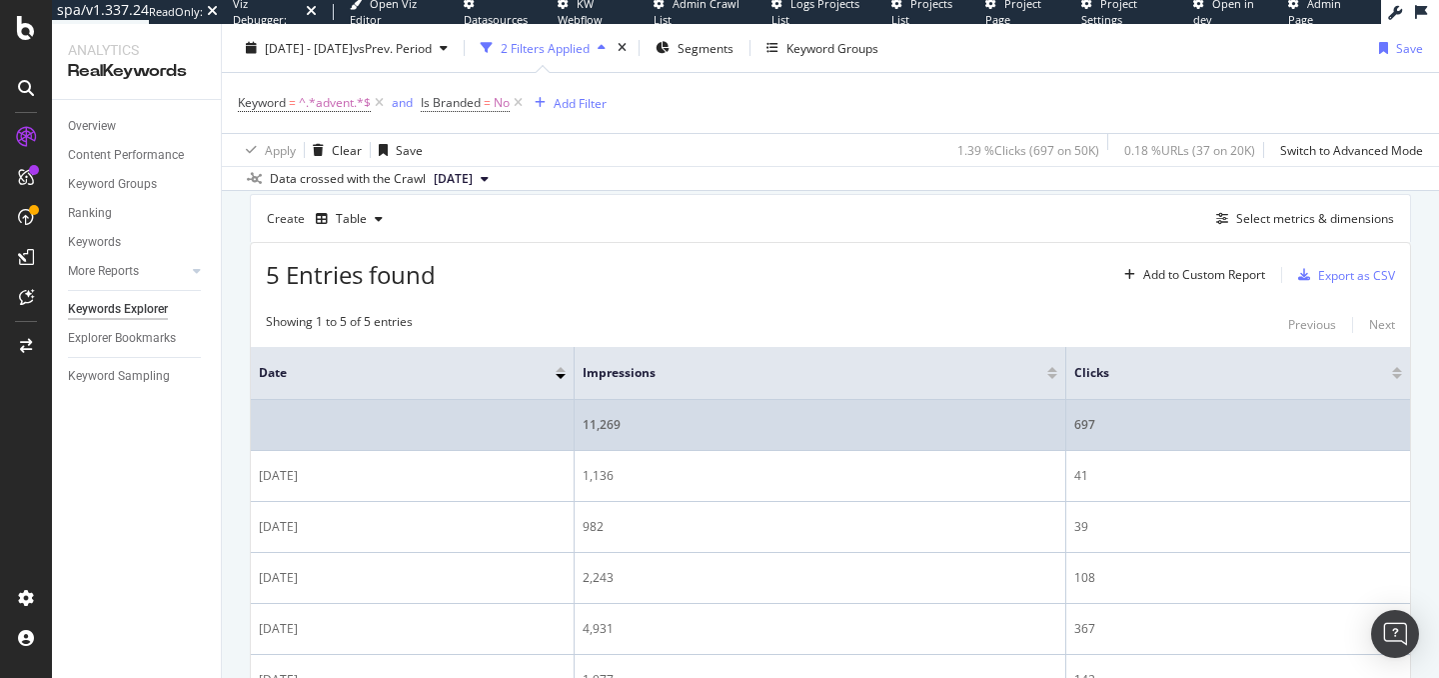
scroll to position [632, 0]
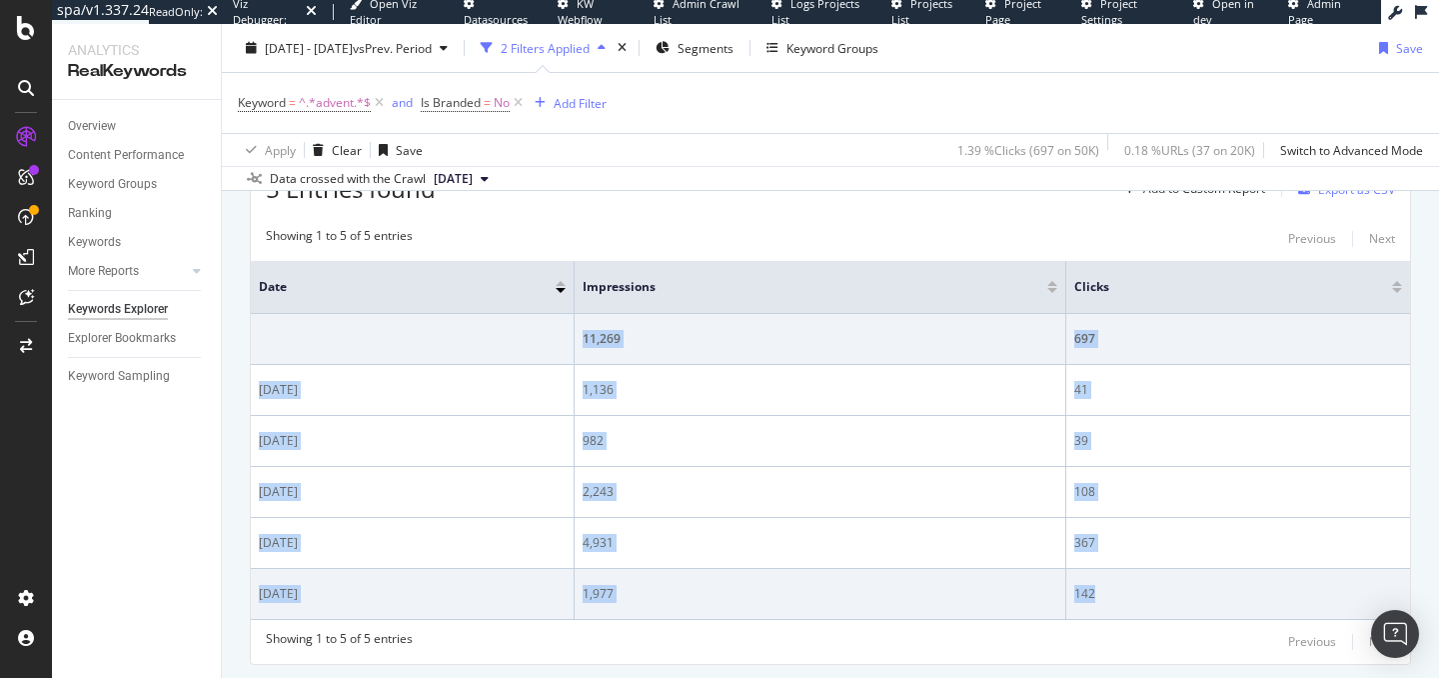
drag, startPoint x: 460, startPoint y: 319, endPoint x: 1188, endPoint y: 593, distance: 778.3
click at [1188, 593] on tbody "11,269 697 2024-09-08 1,136 41 2024-09-07 982 39 2024-09-06 2,243 108 2024-09-0…" at bounding box center [830, 467] width 1159 height 306
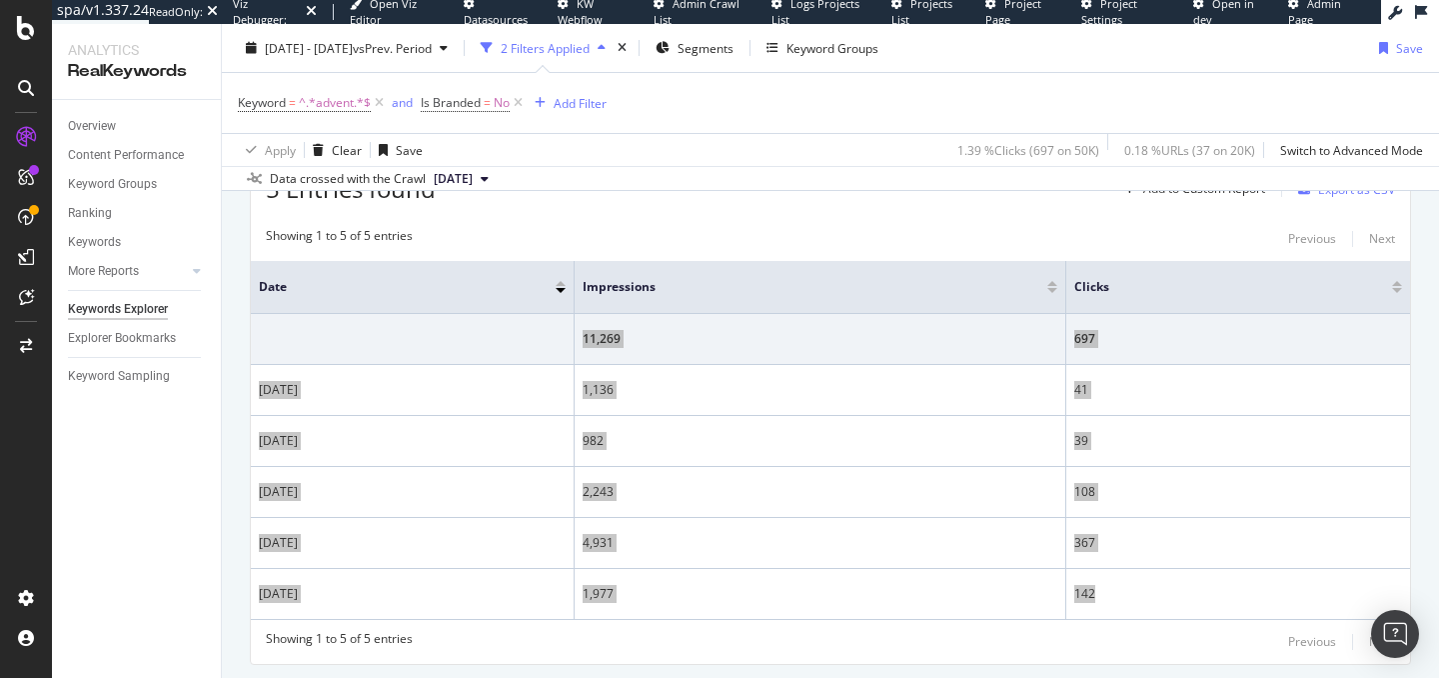
drag, startPoint x: 1188, startPoint y: 593, endPoint x: 78, endPoint y: 106, distance: 1212.2
click at [0, 0] on div "spa/v1.337.24 ReadOnly: Viz Debugger: Open Viz Editor Datasources KW Webflow Ad…" at bounding box center [719, 339] width 1439 height 678
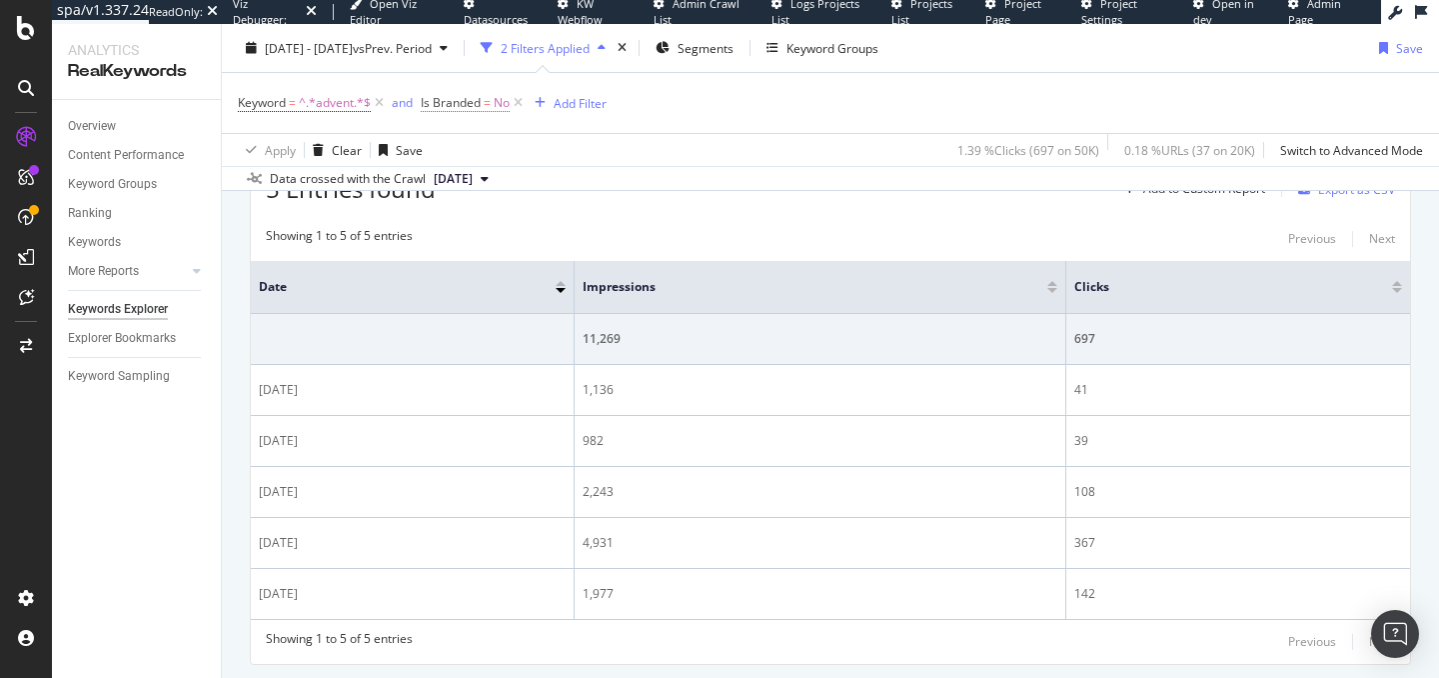
click at [488, 108] on span "=" at bounding box center [487, 102] width 7 height 17
click at [465, 150] on icon at bounding box center [463, 150] width 14 height 12
click at [462, 178] on div "Yes" at bounding box center [551, 191] width 214 height 26
click at [642, 192] on div "Apply" at bounding box center [643, 192] width 31 height 17
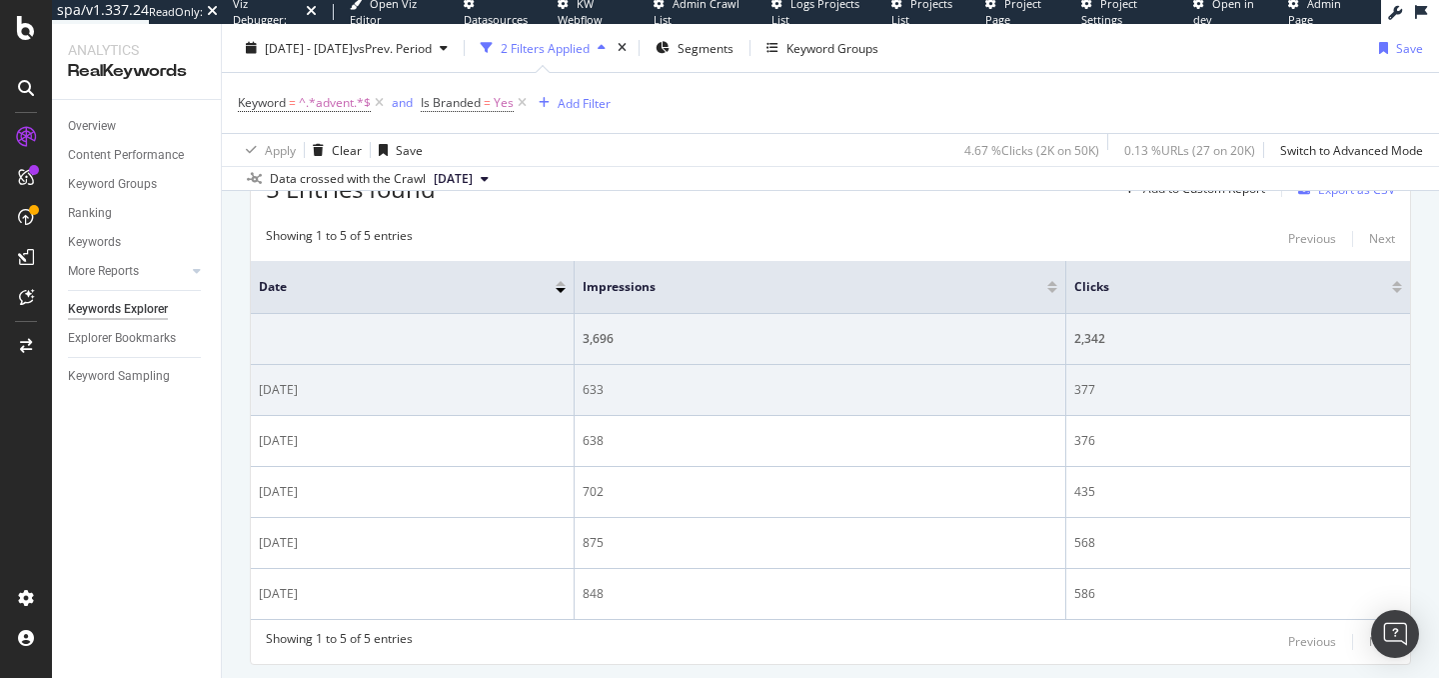
scroll to position [649, 0]
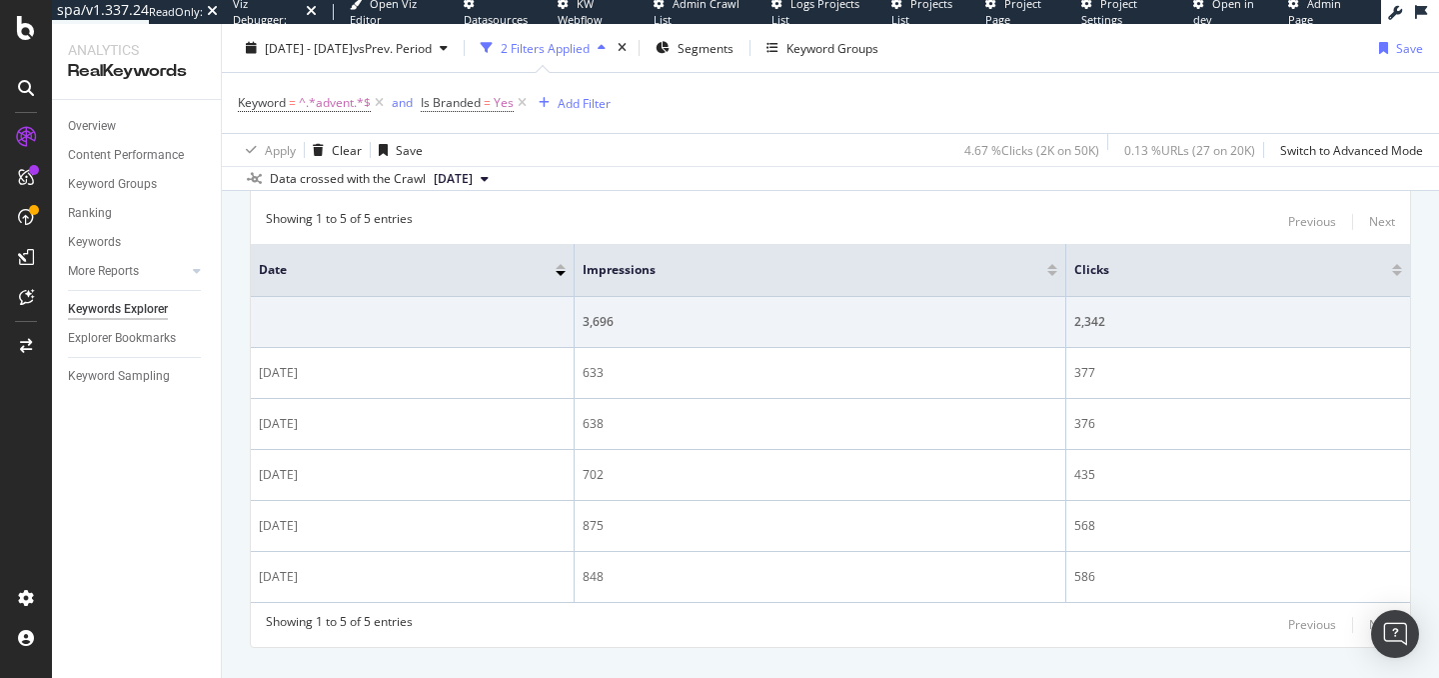
click at [559, 267] on div at bounding box center [561, 266] width 10 height 5
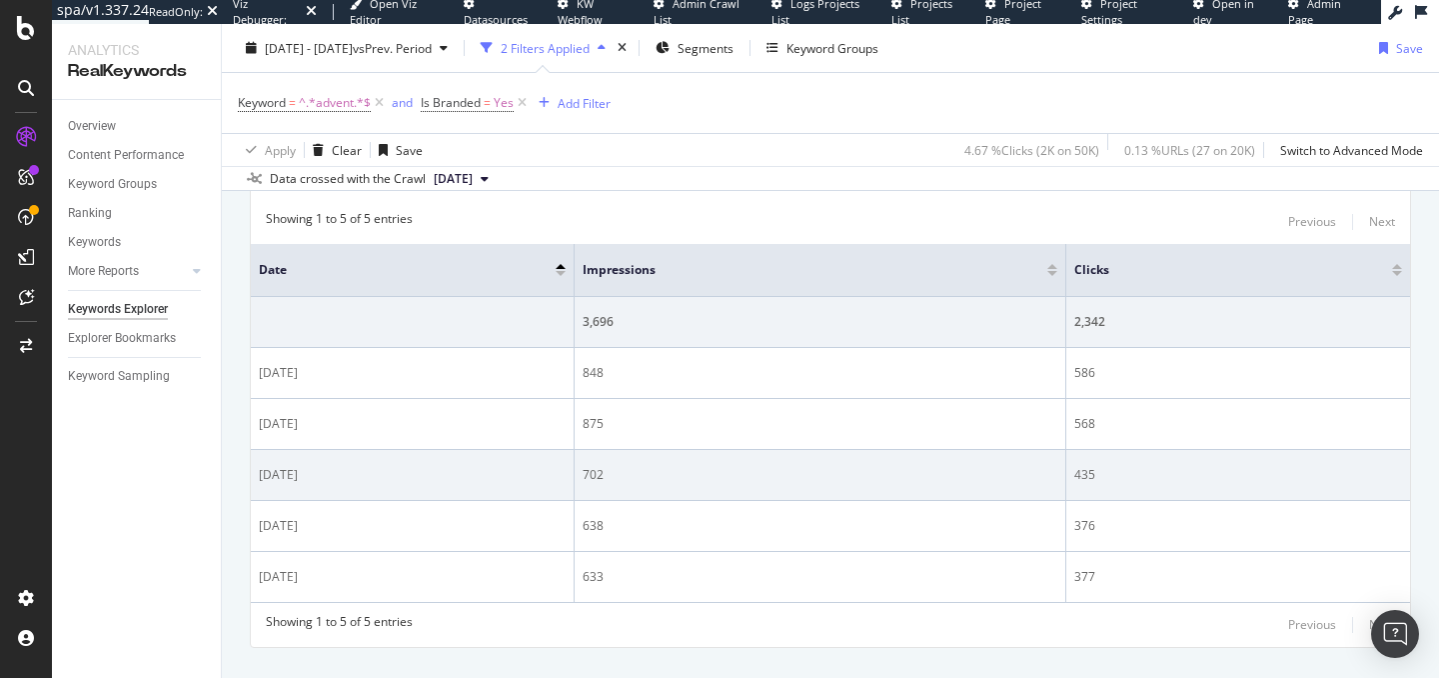
scroll to position [689, 0]
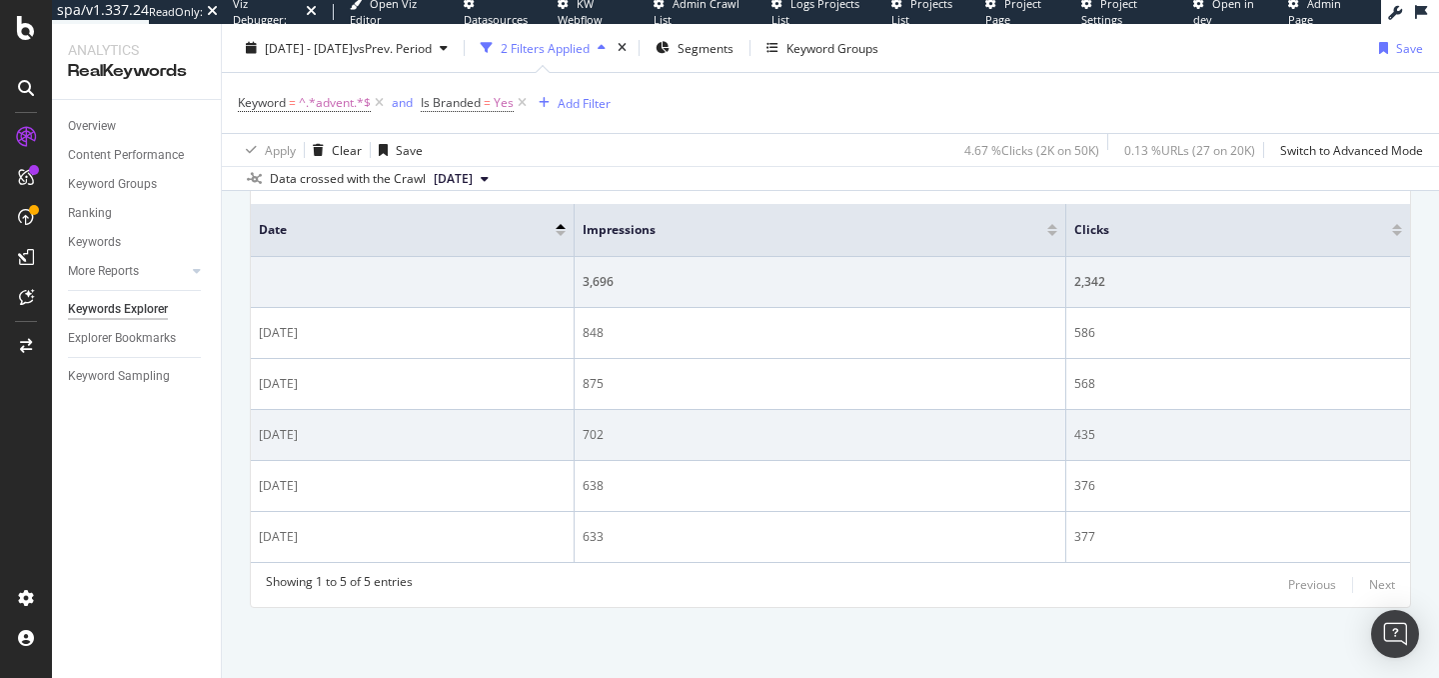
drag, startPoint x: 501, startPoint y: 325, endPoint x: 429, endPoint y: 457, distance: 150.3
click at [0, 0] on div "spa/v1.337.24 ReadOnly: Viz Debugger: Open Viz Editor Datasources KW Webflow Ad…" at bounding box center [719, 339] width 1439 height 678
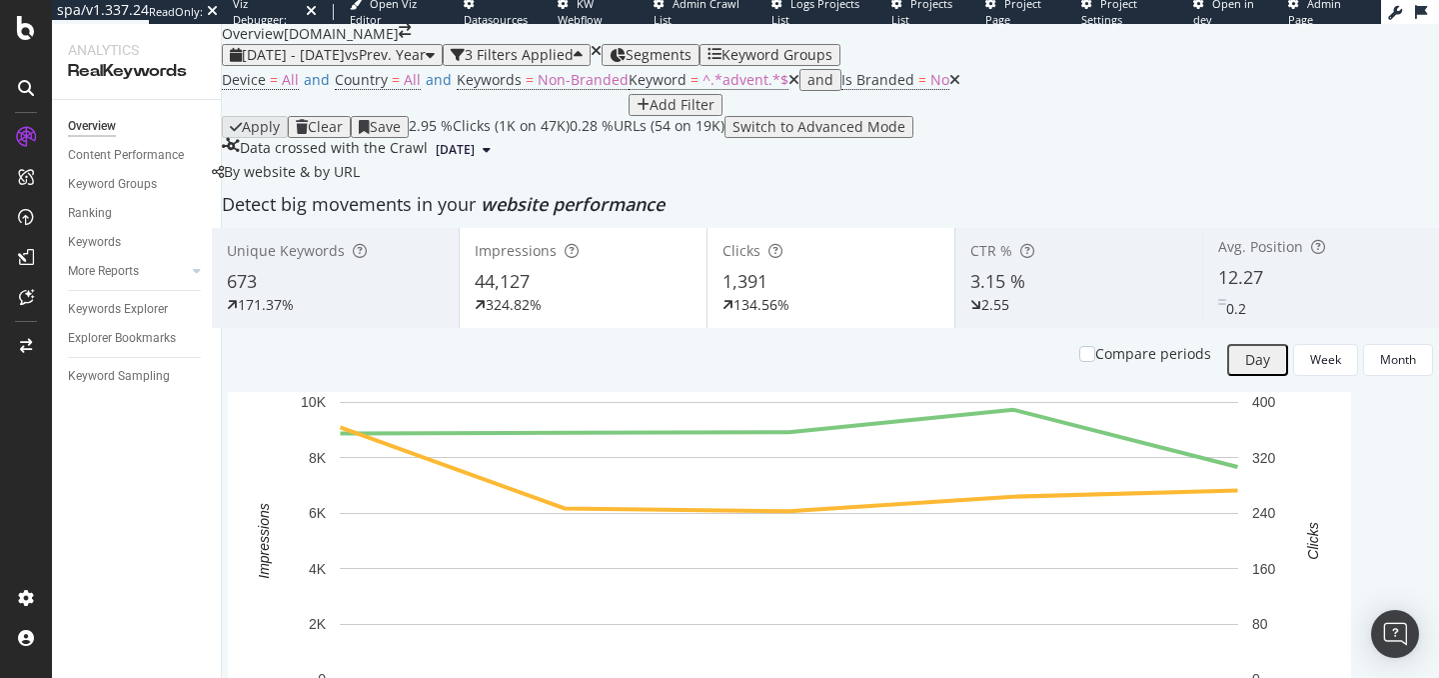
scroll to position [76, 0]
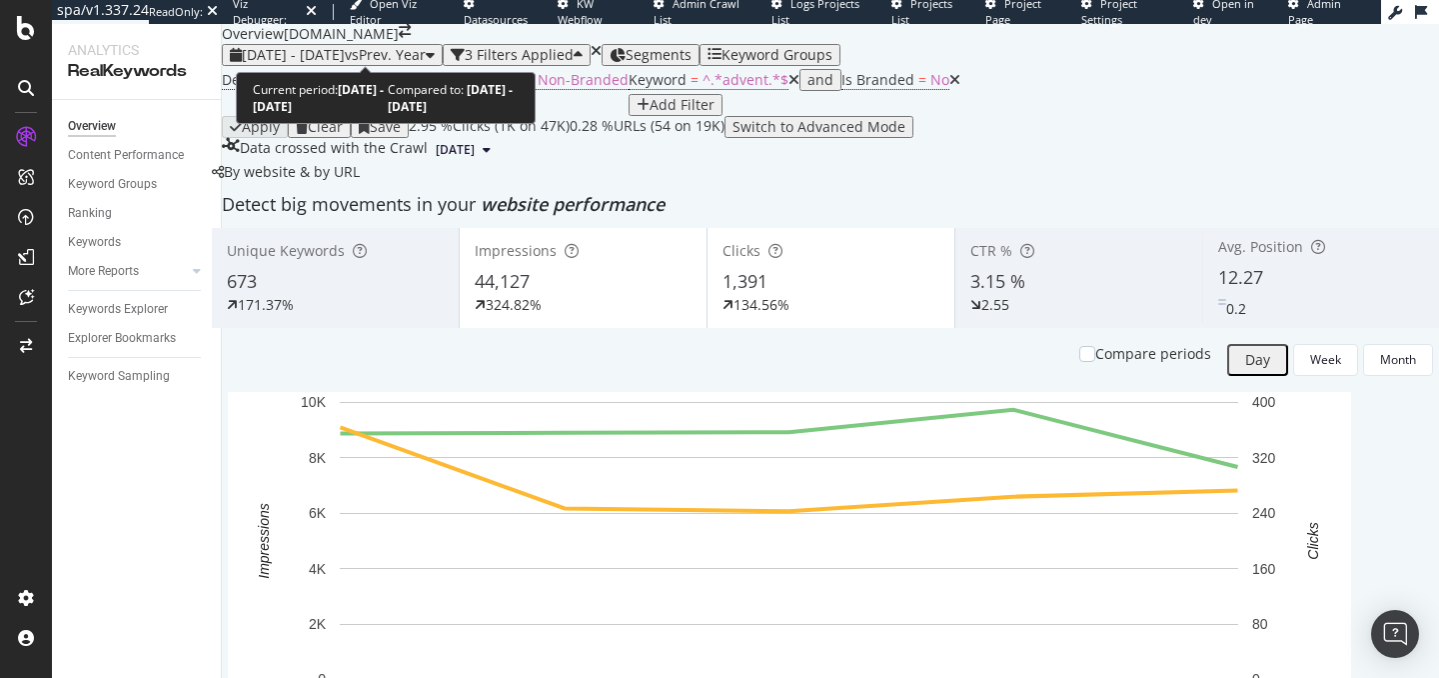
click at [345, 52] on span "[DATE] - [DATE]" at bounding box center [293, 54] width 103 height 19
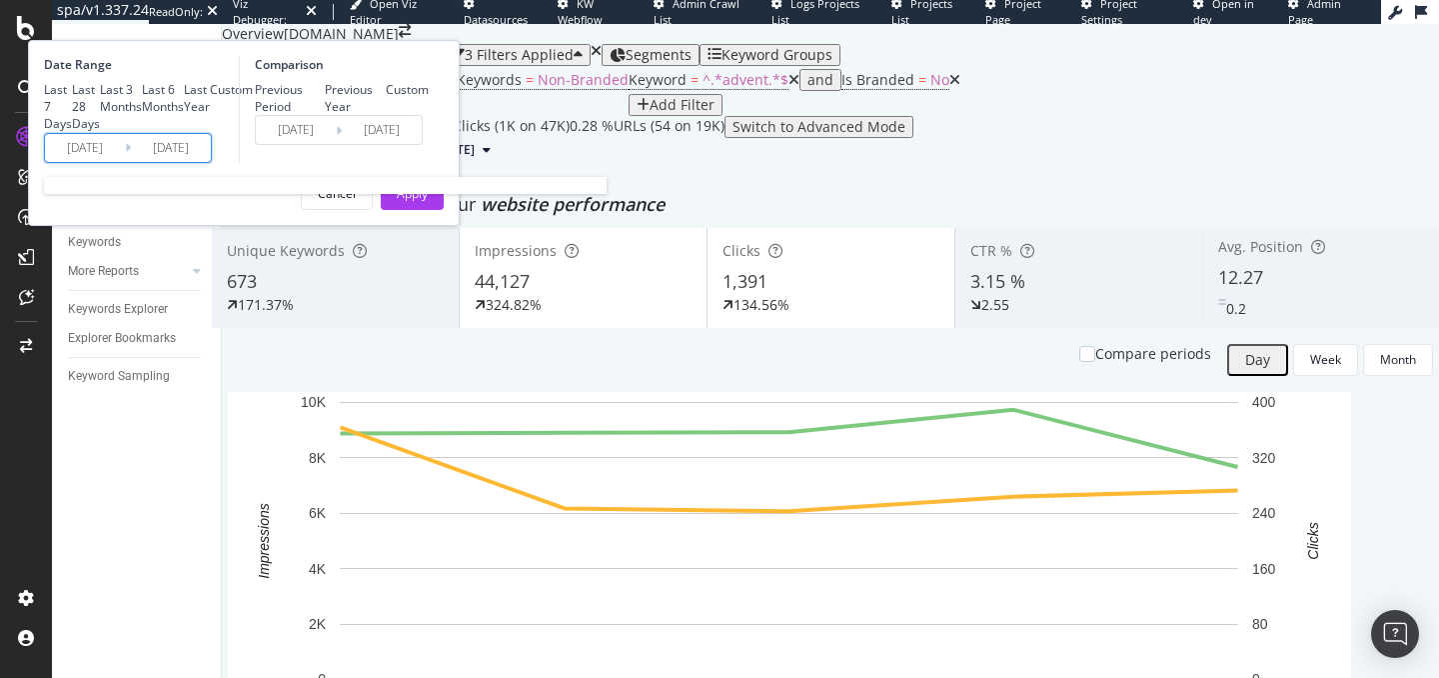
click at [125, 162] on input "[DATE]" at bounding box center [85, 148] width 80 height 28
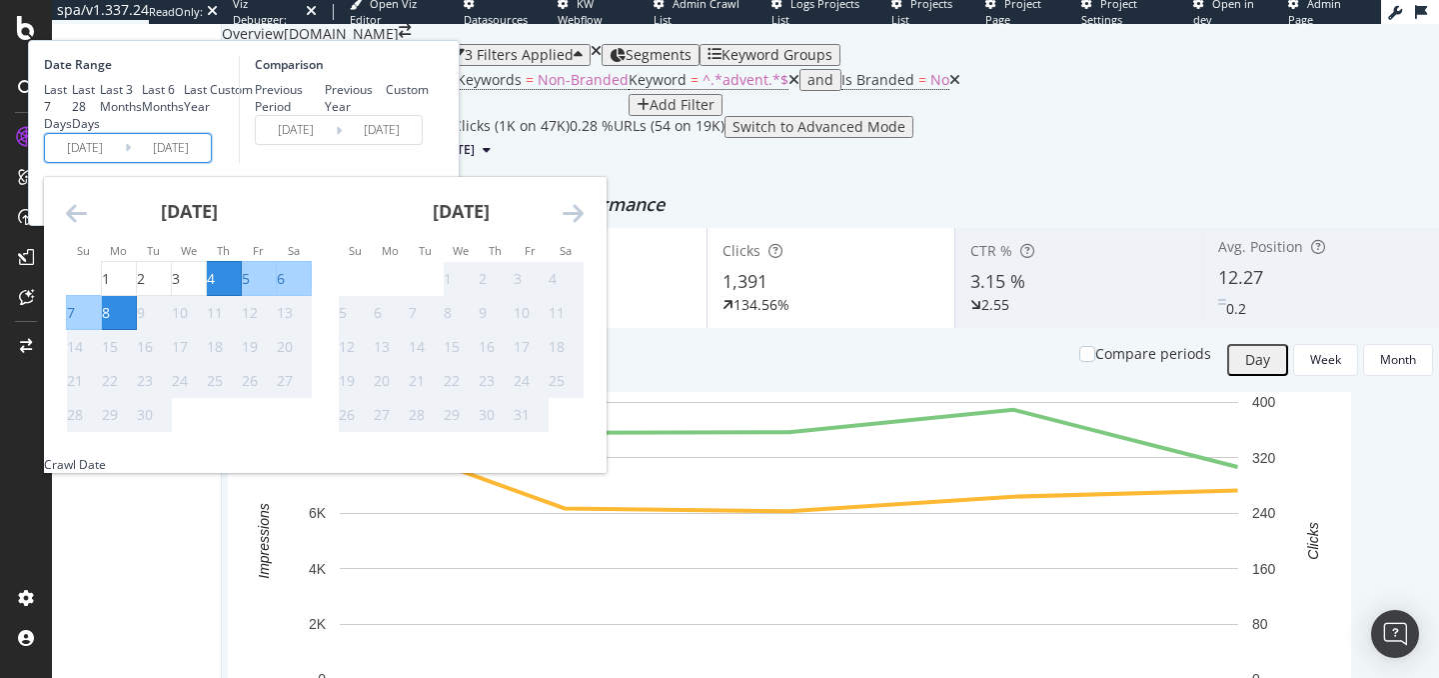
click at [125, 162] on input "[DATE]" at bounding box center [85, 148] width 80 height 28
type input "[DATE]"
click at [211, 162] on input "[DATE]" at bounding box center [171, 148] width 80 height 28
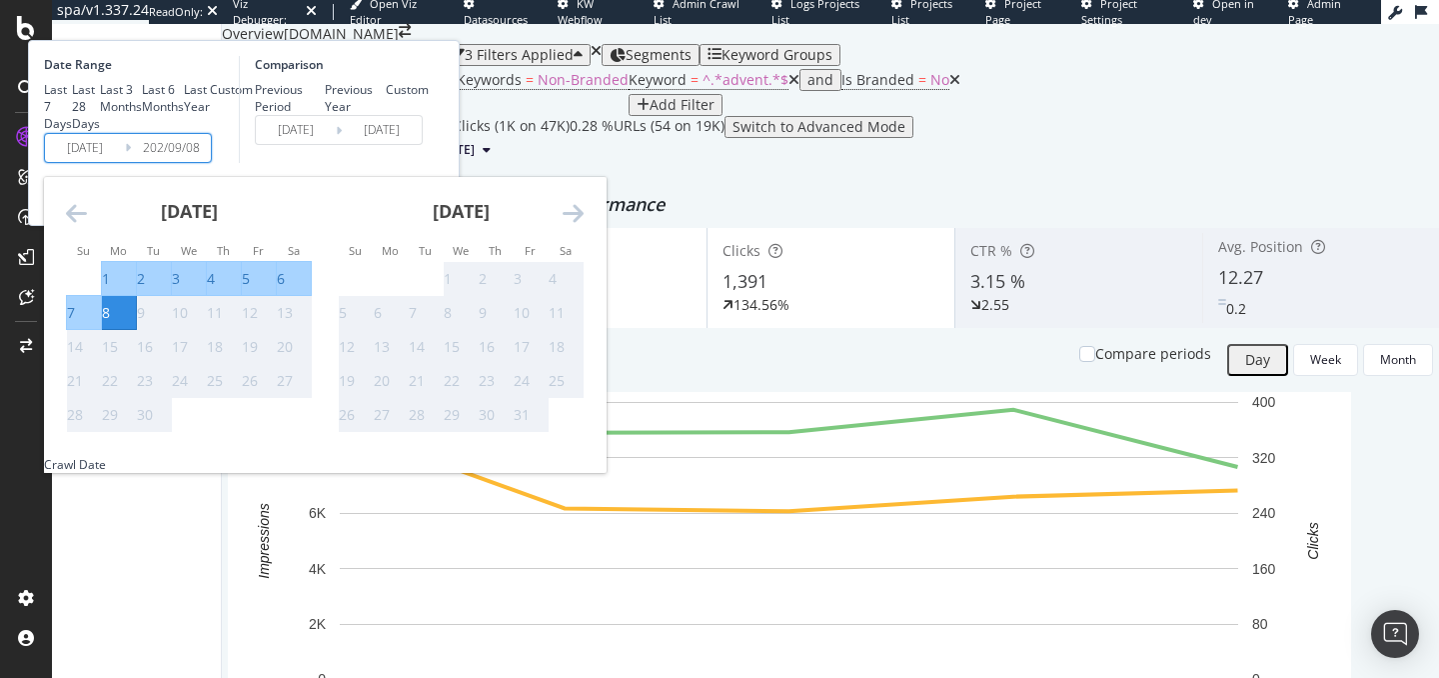
type input "[DATE]"
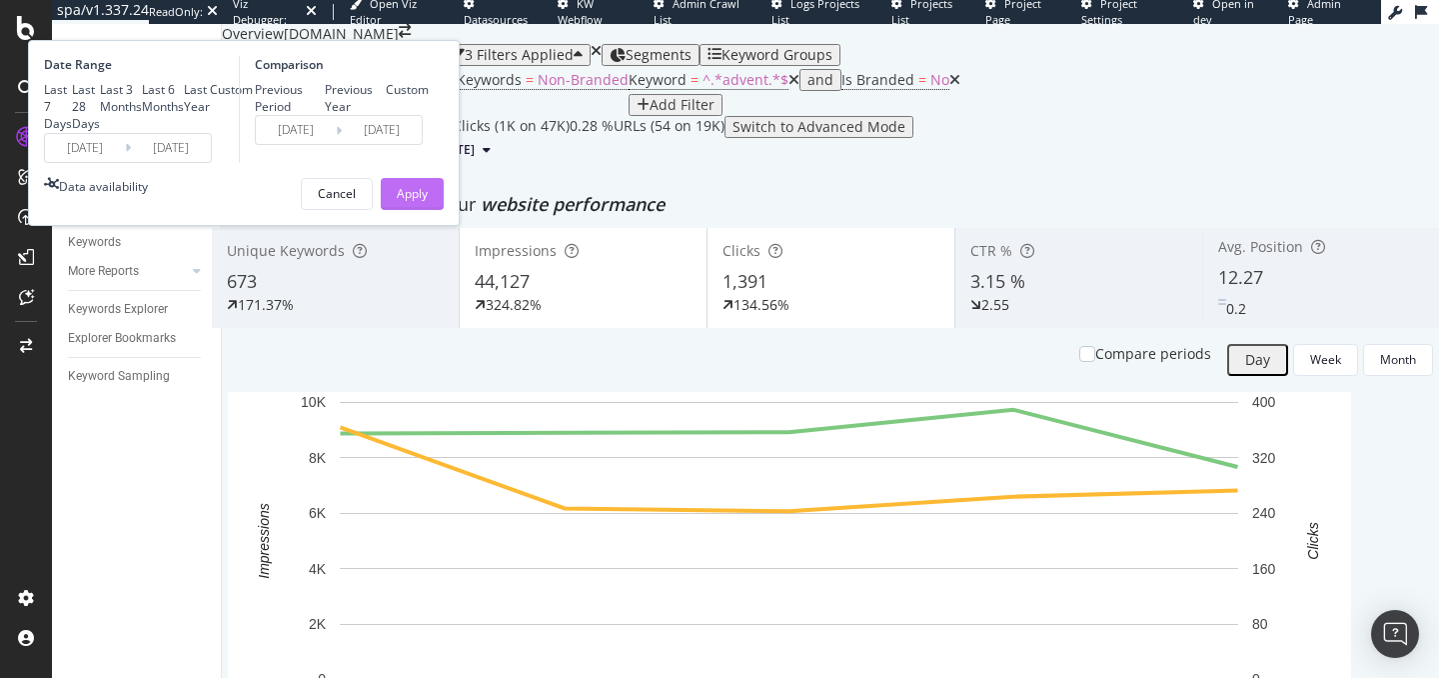
type input "[DATE]"
click at [444, 210] on button "Apply" at bounding box center [412, 194] width 63 height 32
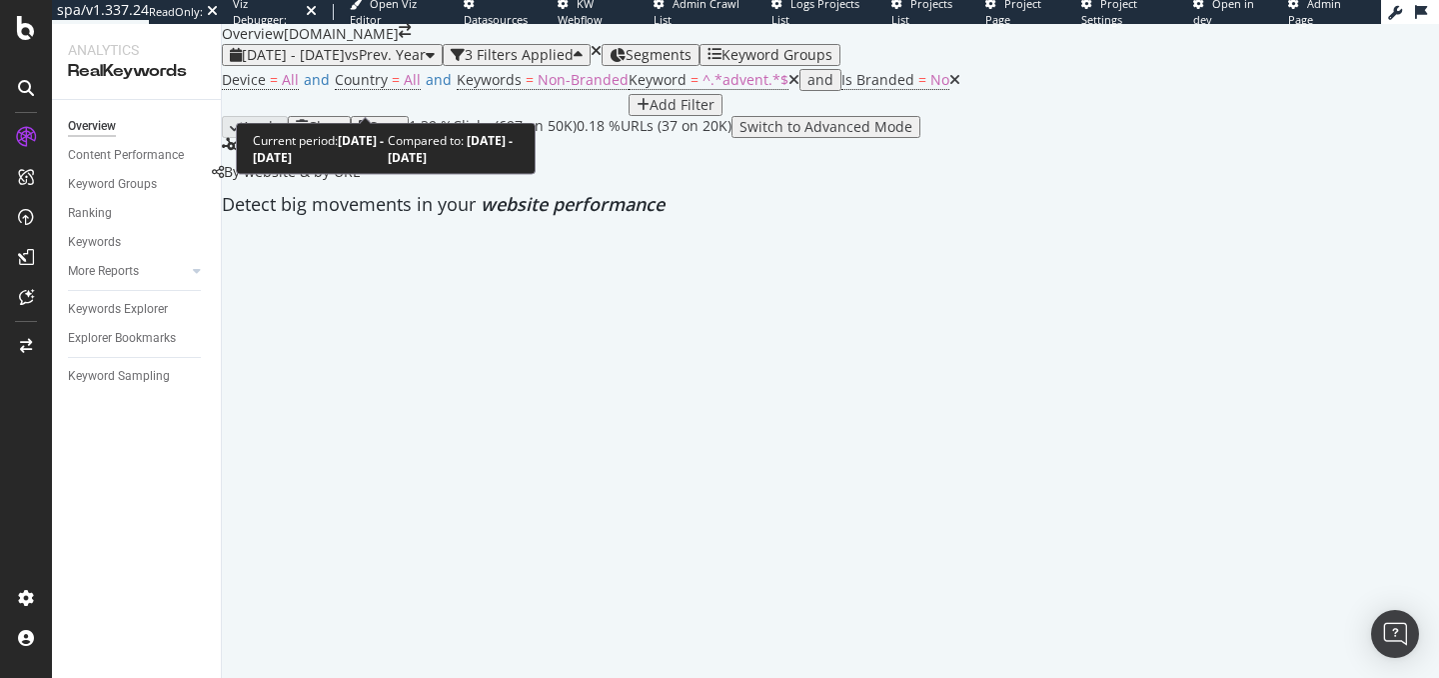
click at [426, 64] on span "vs Prev. Year" at bounding box center [385, 54] width 81 height 19
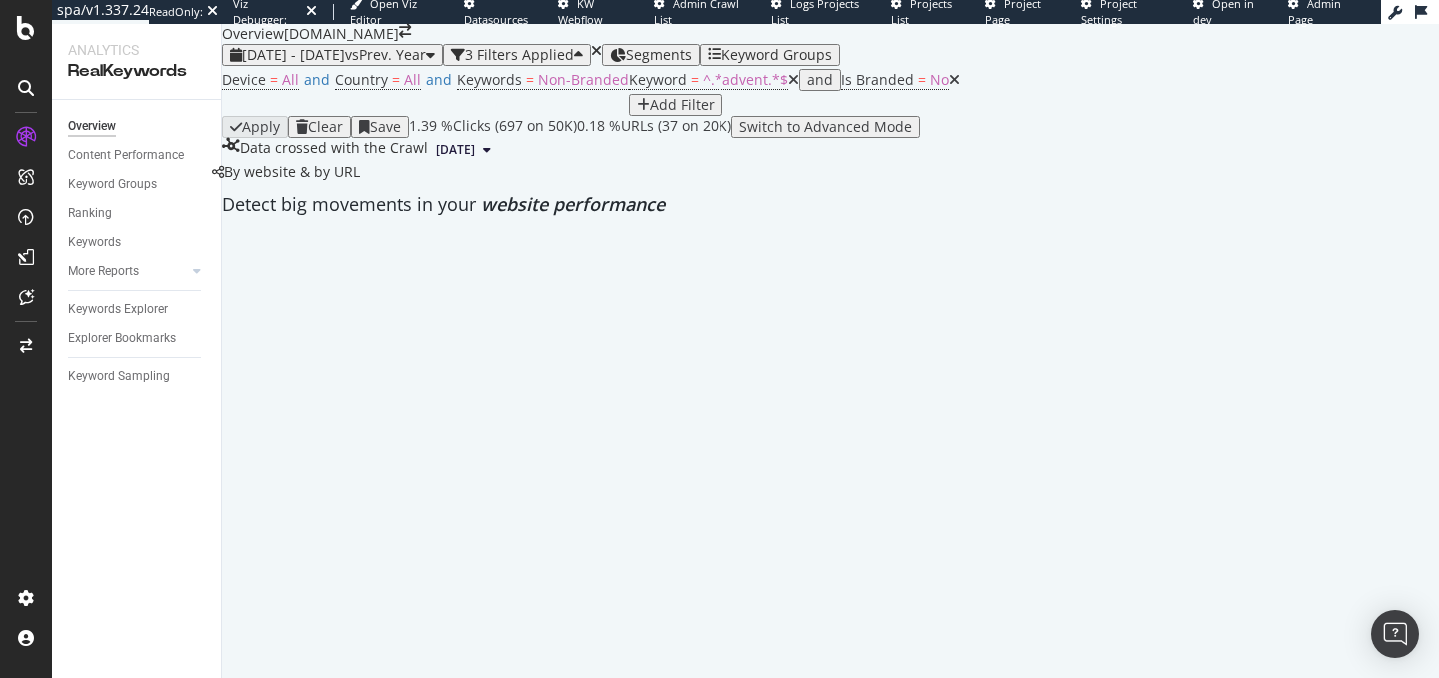
click at [758, 116] on div "Device = All and Country = All and Keywords = Non-Branded Keyword = ^.*advent.*…" at bounding box center [830, 91] width 1217 height 50
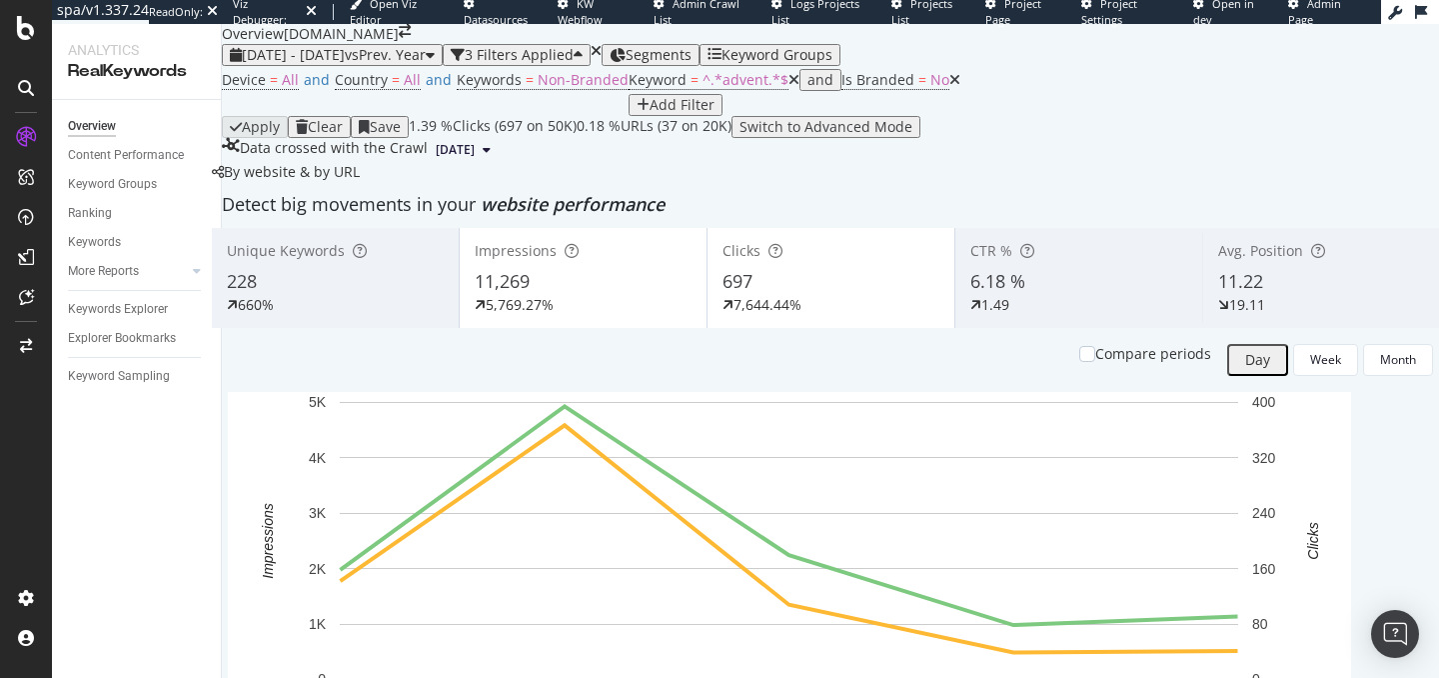
scroll to position [11, 0]
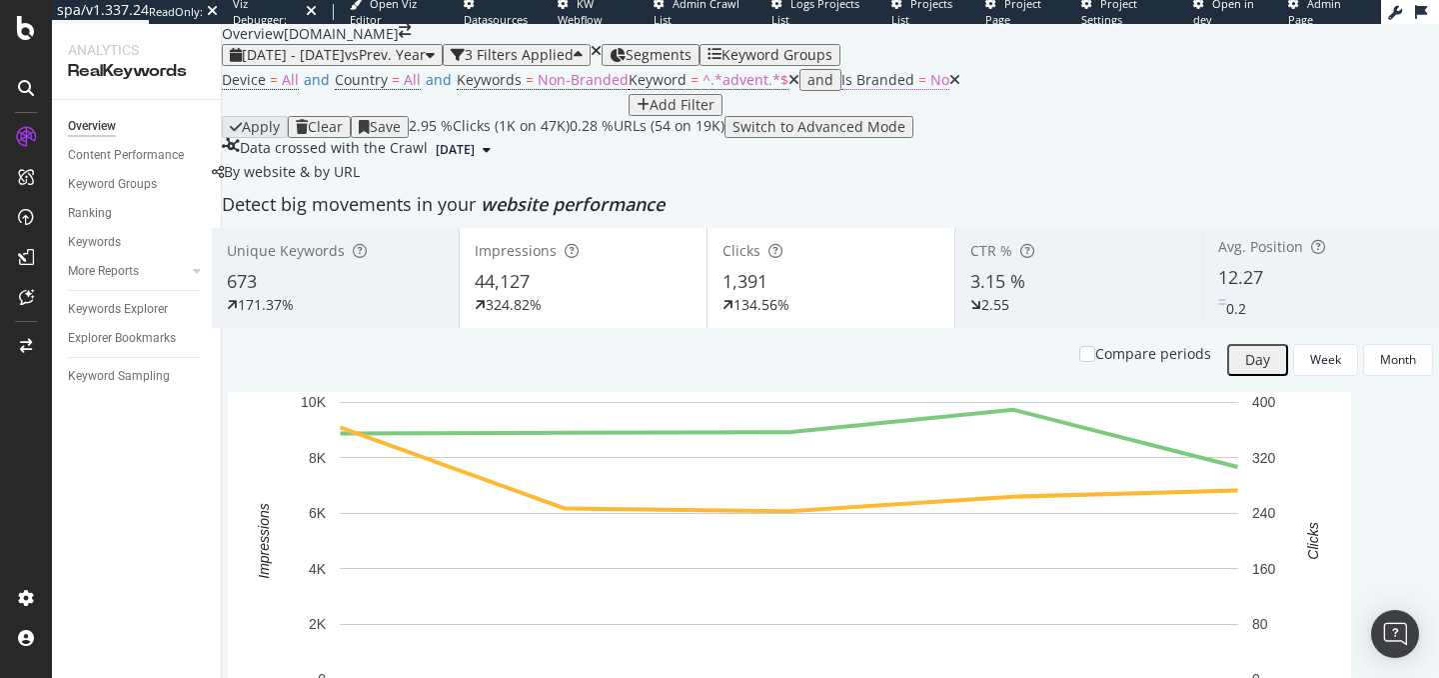
click at [930, 89] on span "No" at bounding box center [939, 79] width 19 height 19
